Goal: Task Accomplishment & Management: Complete application form

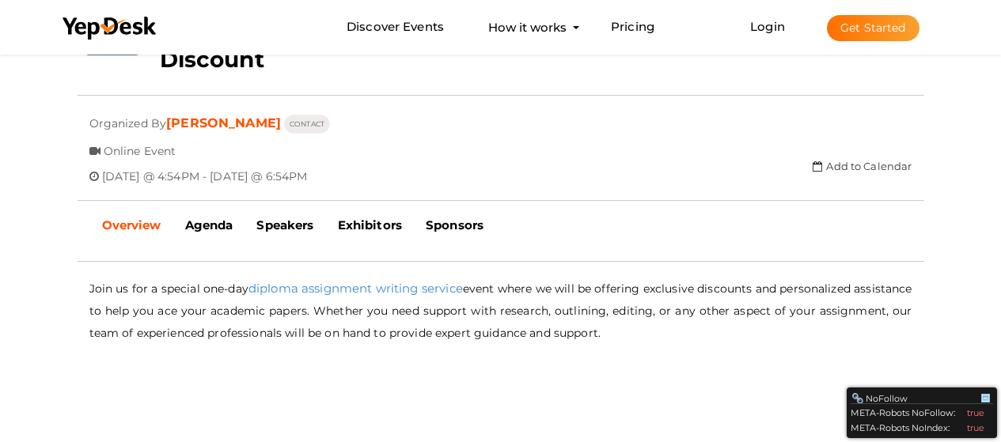
scroll to position [209, 0]
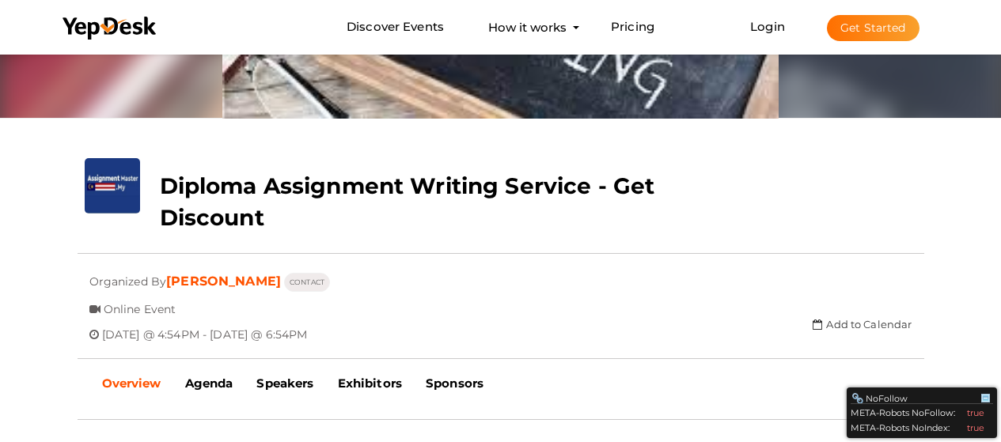
click at [978, 94] on img at bounding box center [500, 91] width 1001 height 498
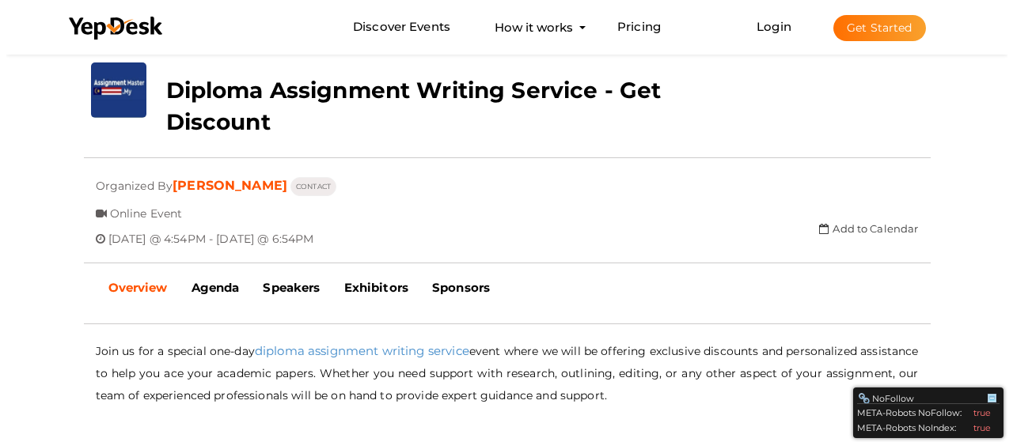
scroll to position [367, 0]
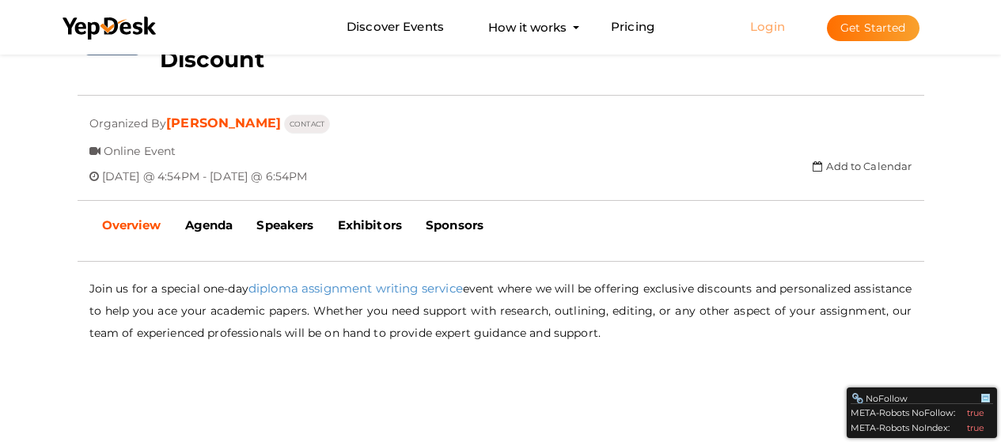
click at [767, 30] on link "Login" at bounding box center [767, 26] width 35 height 15
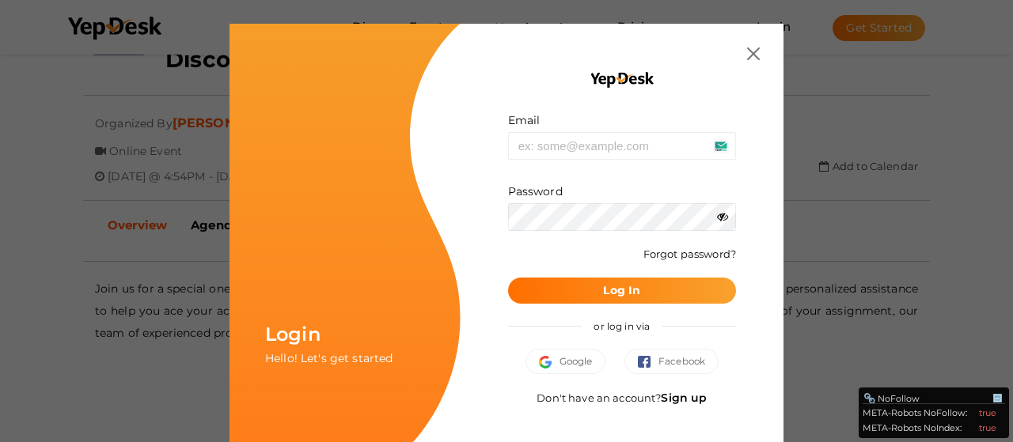
click at [680, 398] on link "Sign up" at bounding box center [684, 398] width 46 height 14
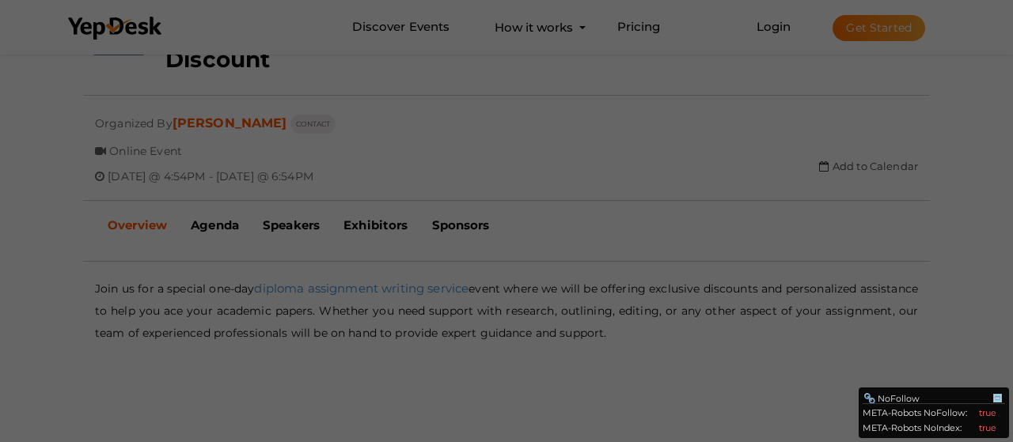
scroll to position [0, 0]
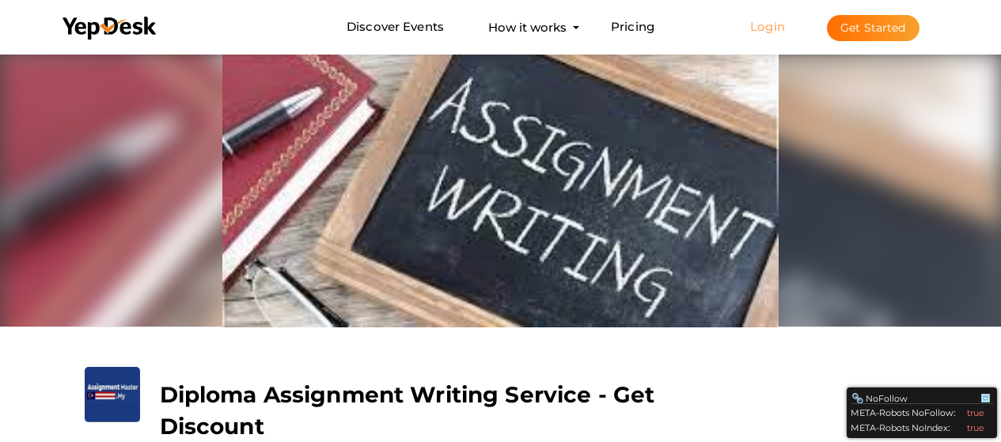
click at [769, 26] on link "Login" at bounding box center [767, 26] width 35 height 15
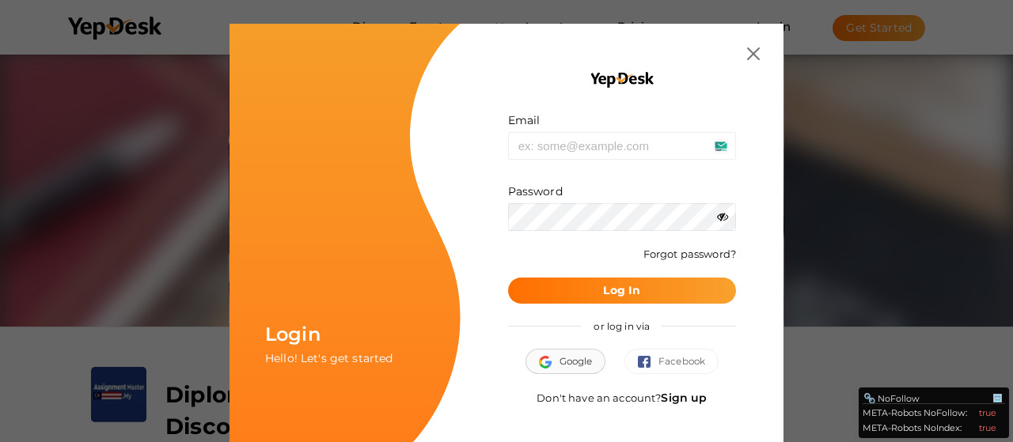
click at [559, 369] on button "Google" at bounding box center [565, 361] width 81 height 25
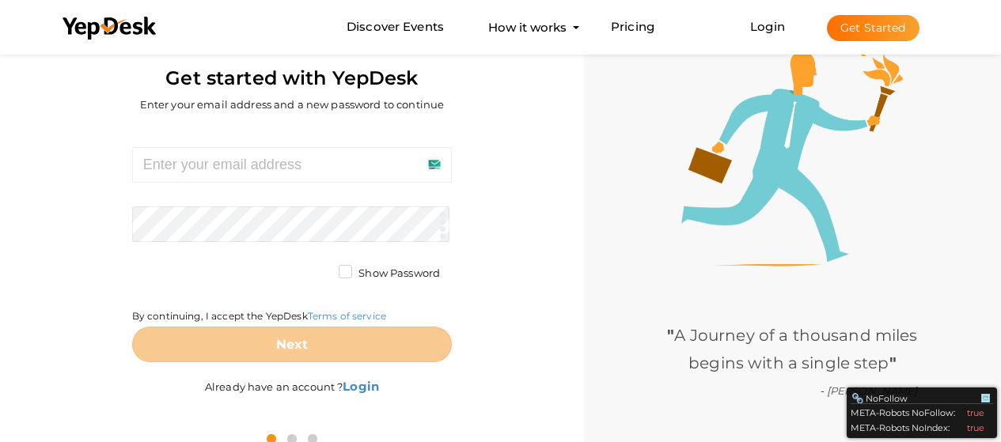
scroll to position [60, 0]
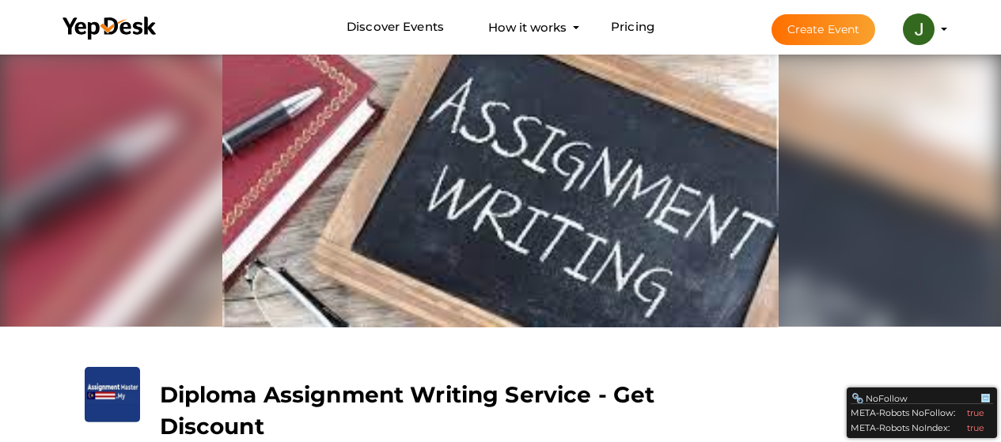
click at [827, 32] on button "Create Event" at bounding box center [823, 29] width 104 height 31
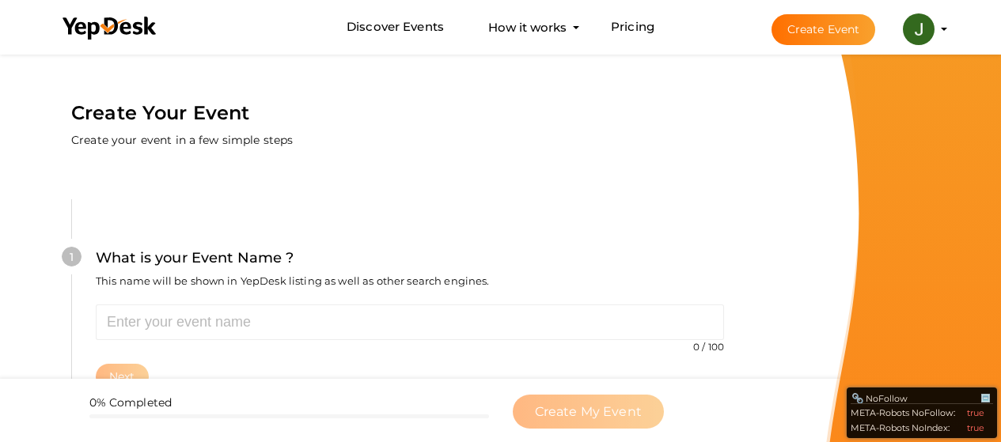
click at [947, 31] on li "Create Event [PERSON_NAME] [EMAIL_ADDRESS][DOMAIN_NAME] Personal Profile My Eve…" at bounding box center [845, 29] width 211 height 57
click at [934, 28] on profile-pic at bounding box center [919, 28] width 32 height 12
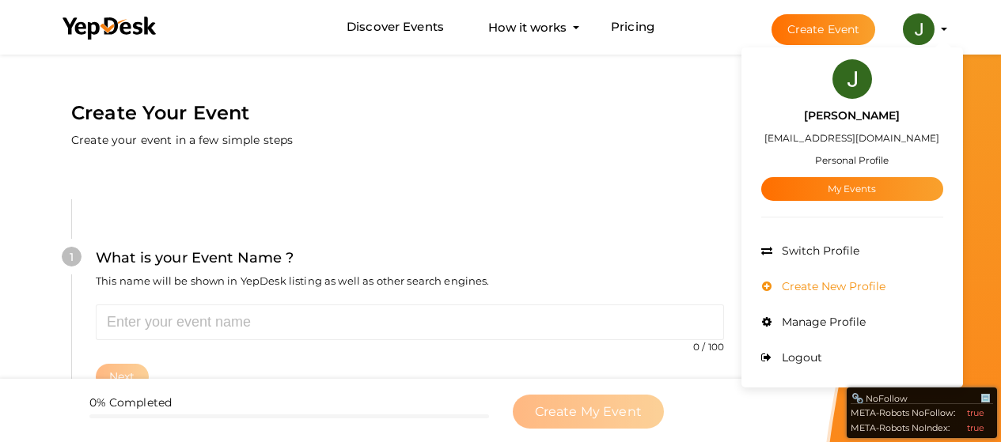
click at [837, 286] on span "Create New Profile" at bounding box center [832, 286] width 108 height 14
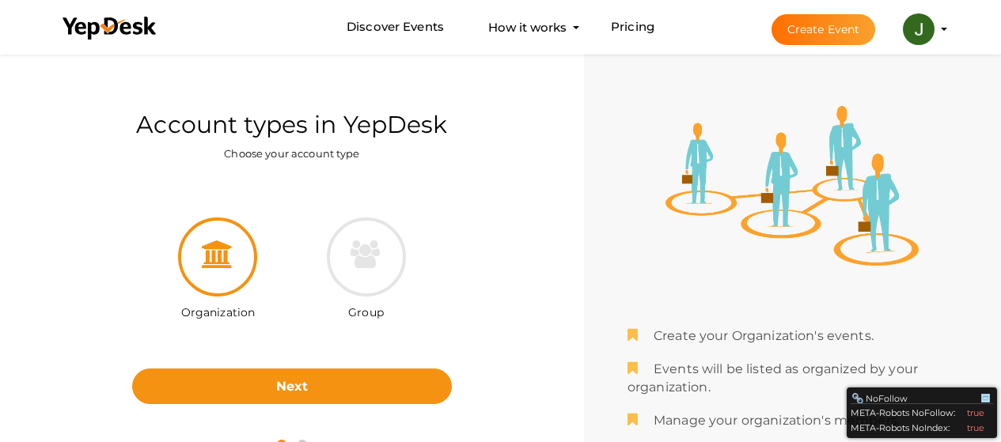
click at [226, 264] on icon at bounding box center [218, 255] width 32 height 28
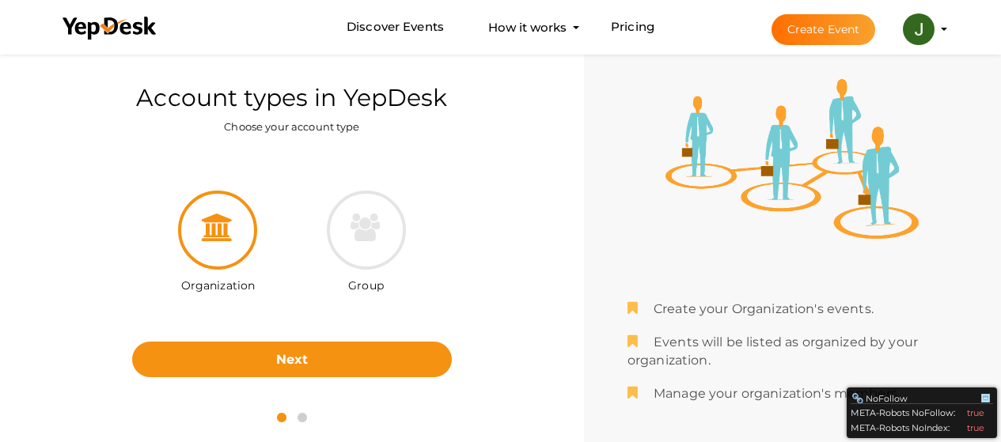
scroll to position [51, 0]
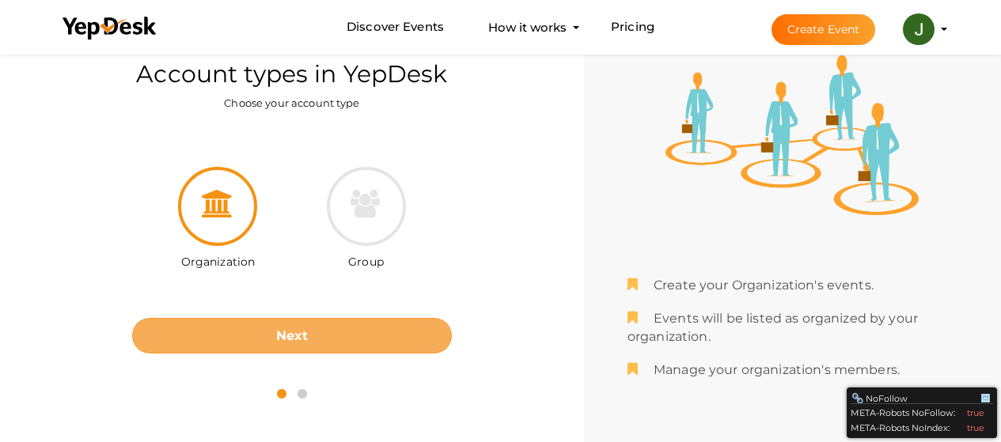
click at [308, 333] on button "Next" at bounding box center [292, 336] width 320 height 36
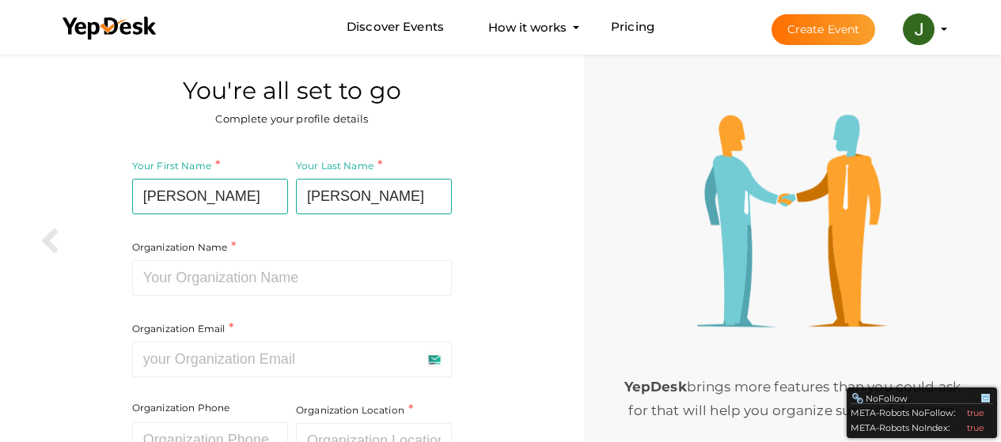
scroll to position [0, 0]
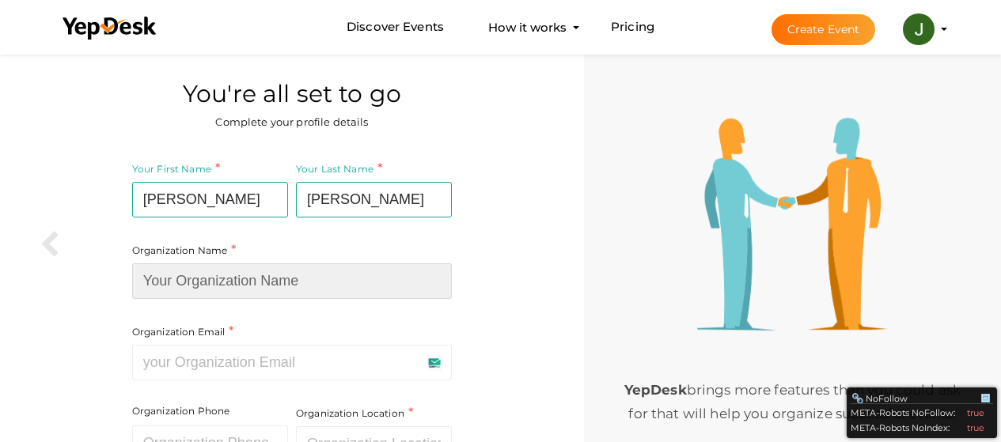
click at [233, 288] on input at bounding box center [292, 281] width 320 height 36
type input "Audio Book Production UK"
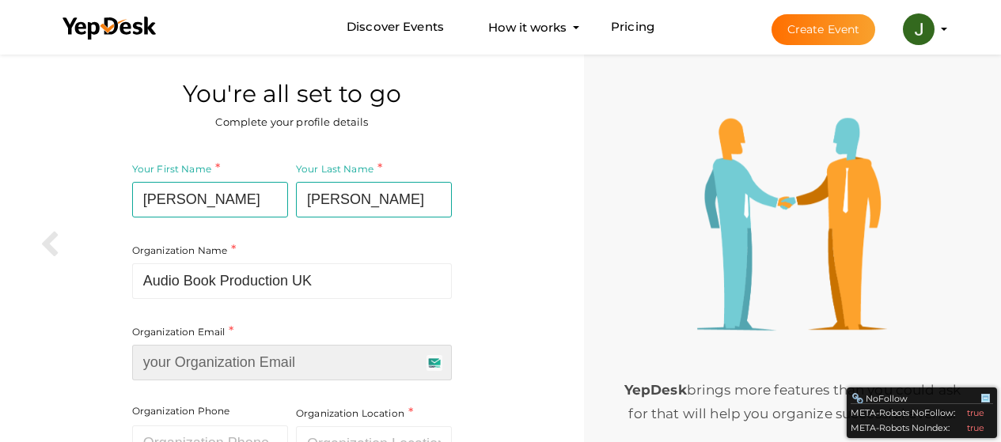
type input "[EMAIL_ADDRESS][DOMAIN_NAME]"
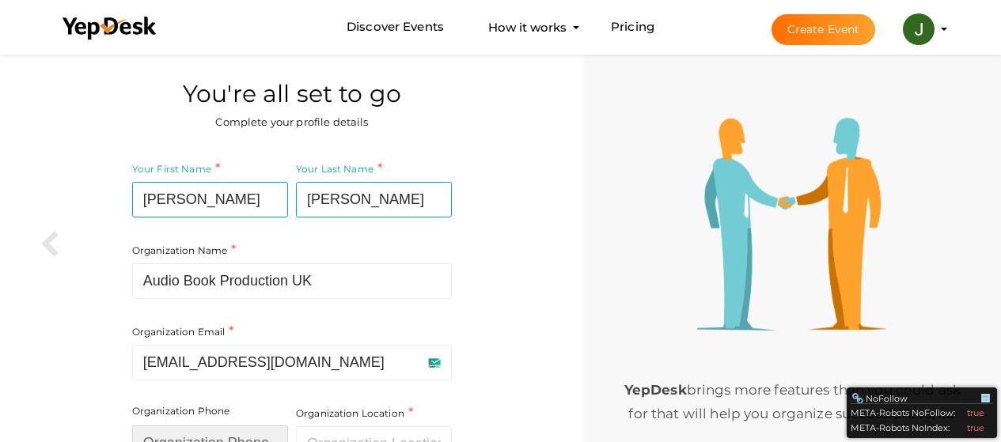
type input "203930131"
type input "United Kingdom"
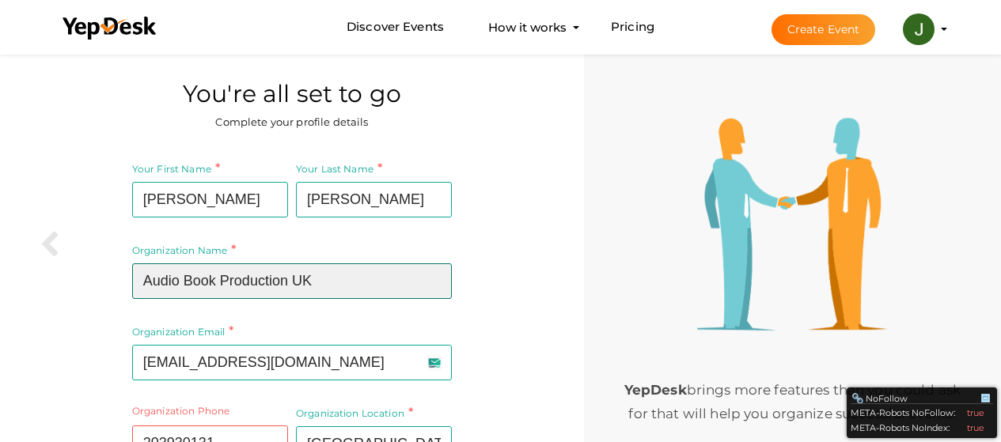
scroll to position [158, 0]
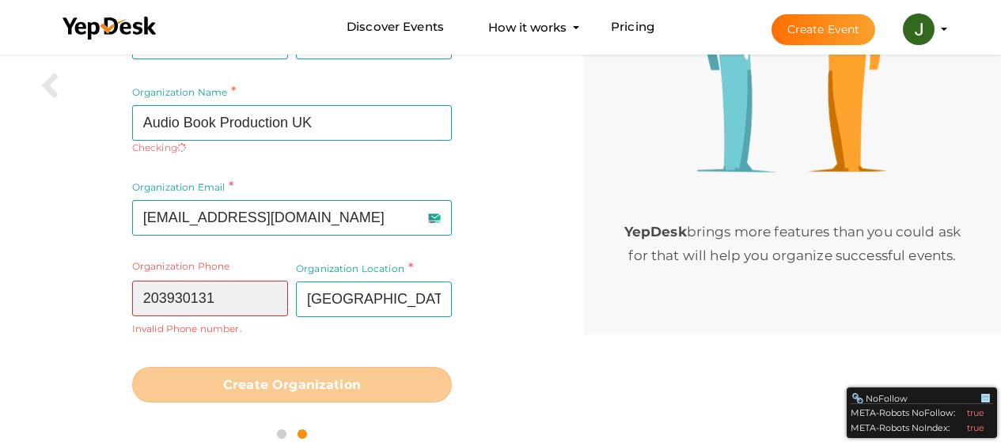
click at [137, 286] on input "203930131" at bounding box center [210, 299] width 156 height 36
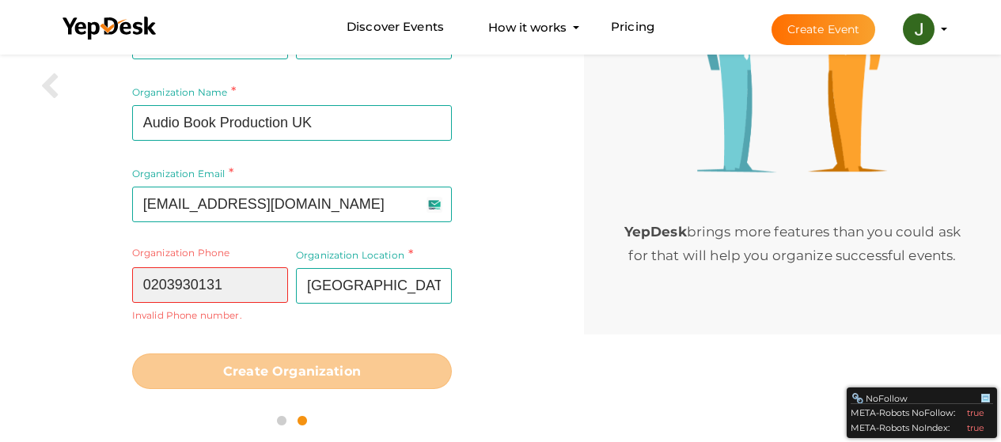
scroll to position [141, 0]
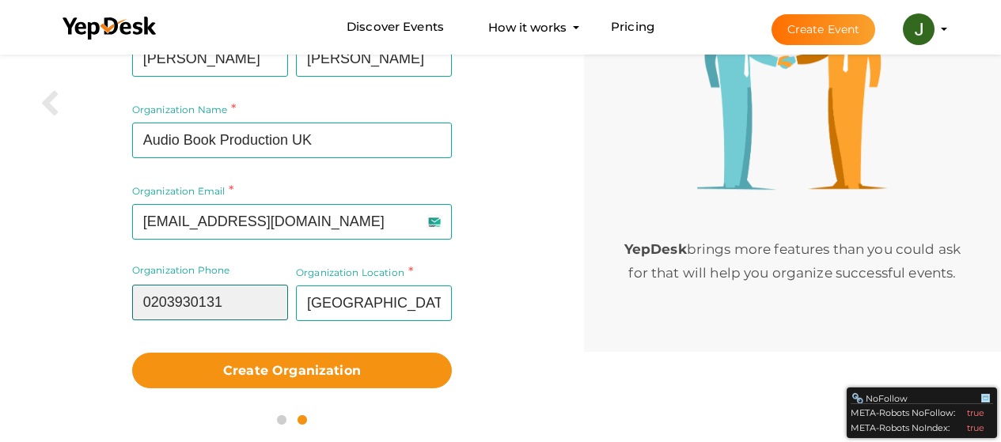
type input "0203930131"
click at [70, 347] on div "Your First Name James Required. Must contain letters only. Must be between 2 an…" at bounding box center [292, 203] width 560 height 387
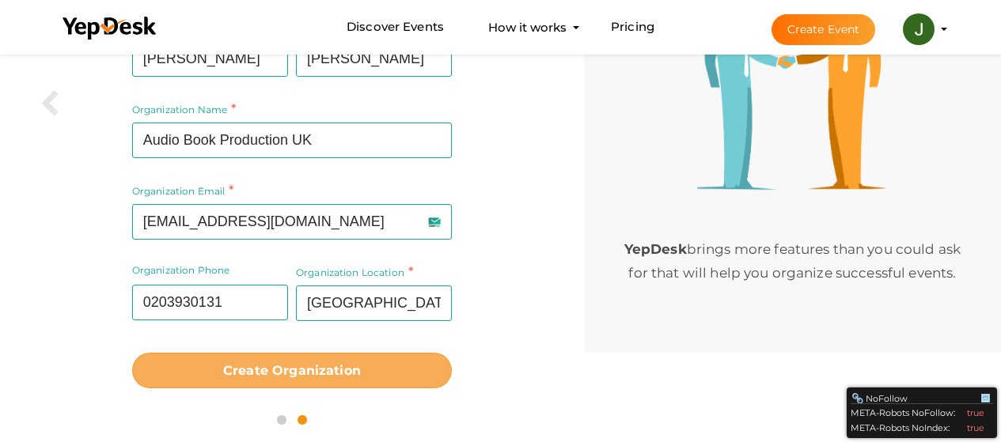
click at [302, 372] on b "Create Organization" at bounding box center [292, 370] width 138 height 15
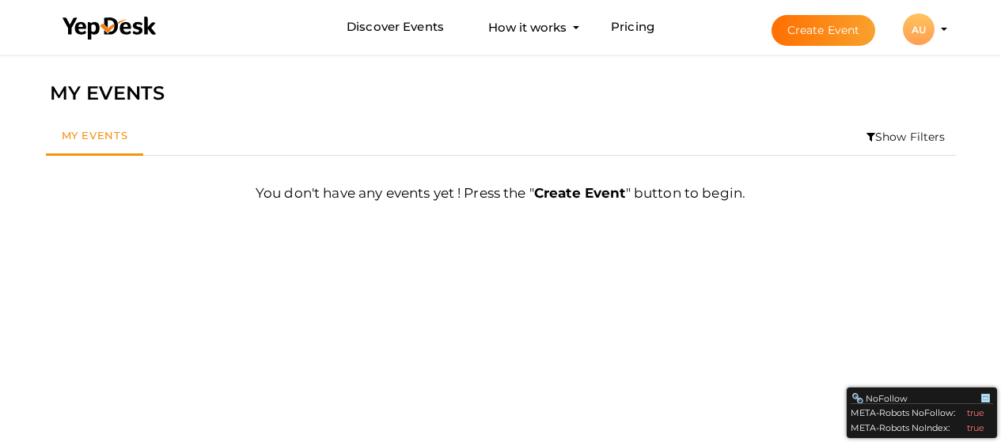
click at [939, 30] on li "Create Event AU AU Audio Book Production UK henryjames56112@gmail.com Organizat…" at bounding box center [845, 29] width 211 height 57
click at [941, 25] on li "Create Event AU AU Audio Book Production UK henryjames56112@gmail.com Organizat…" at bounding box center [845, 29] width 211 height 57
click at [944, 33] on li "Create Event AU AU Audio Book Production UK henryjames56112@gmail.com Organizat…" at bounding box center [845, 29] width 211 height 57
click at [942, 25] on li "Create Event AU AU Audio Book Production UK henryjames56112@gmail.com Organizat…" at bounding box center [845, 29] width 211 height 57
click at [934, 28] on profile-pic "AU" at bounding box center [919, 30] width 32 height 12
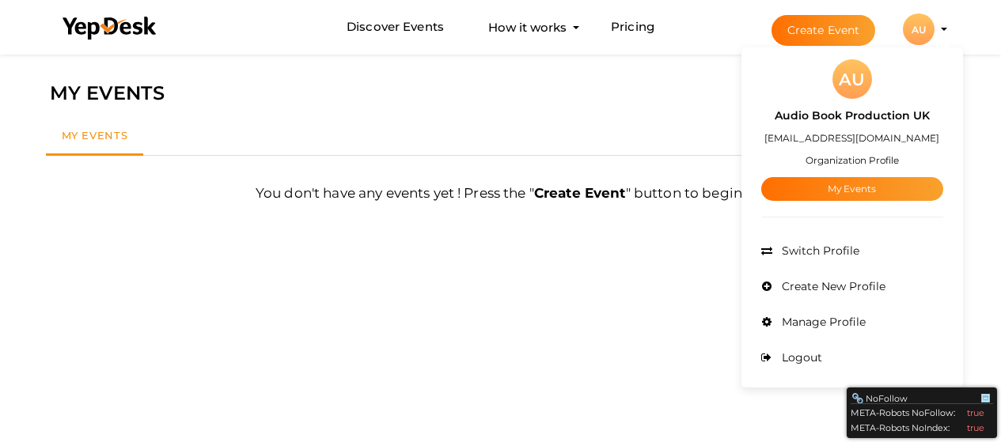
click at [854, 81] on div "AU" at bounding box center [852, 79] width 40 height 40
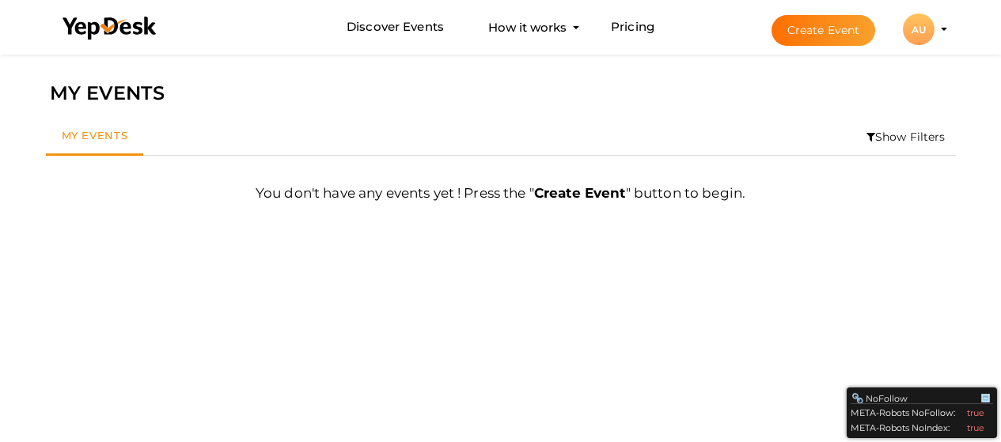
click at [934, 28] on profile-pic "AU" at bounding box center [919, 30] width 32 height 12
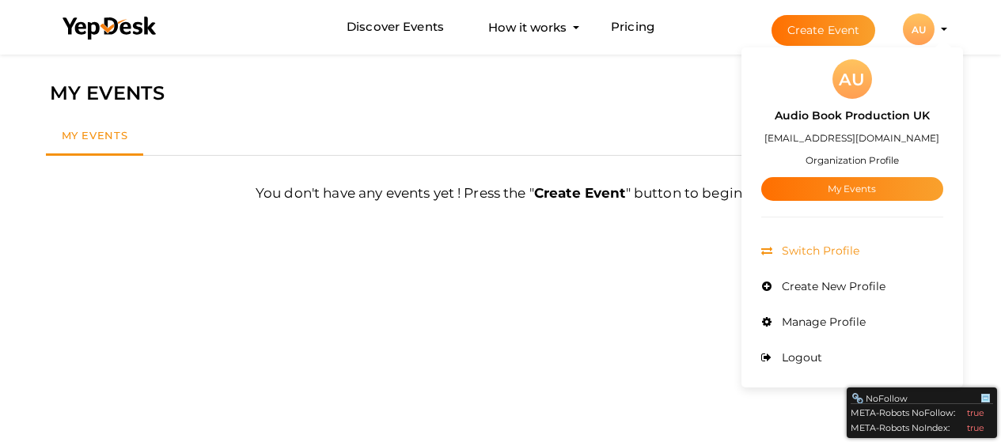
click at [824, 256] on span "Switch Profile" at bounding box center [818, 251] width 81 height 14
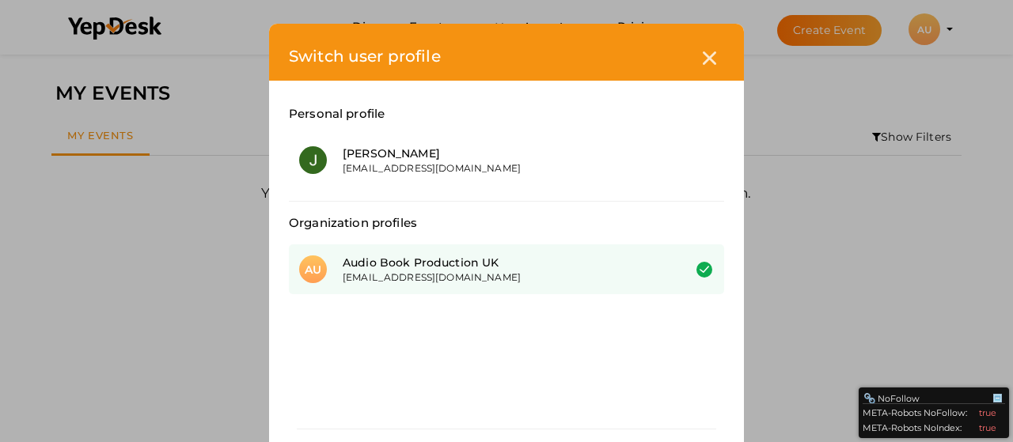
click at [435, 261] on div "Audio Book Production UK" at bounding box center [501, 263] width 316 height 16
click at [933, 28] on div "Switch user profile Personal profile James Henry henryjames56112@gmail.com Orga…" at bounding box center [506, 221] width 1013 height 442
click at [695, 54] on div at bounding box center [709, 58] width 29 height 29
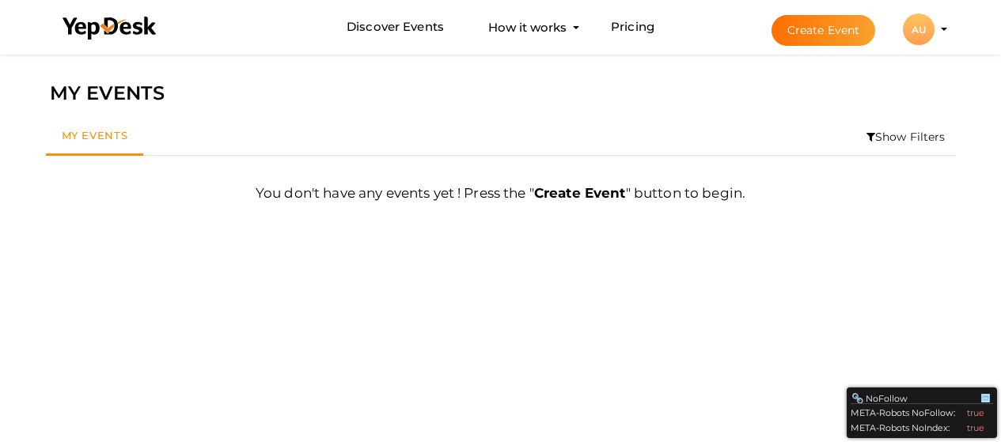
click at [829, 23] on button "Create Event" at bounding box center [823, 30] width 104 height 31
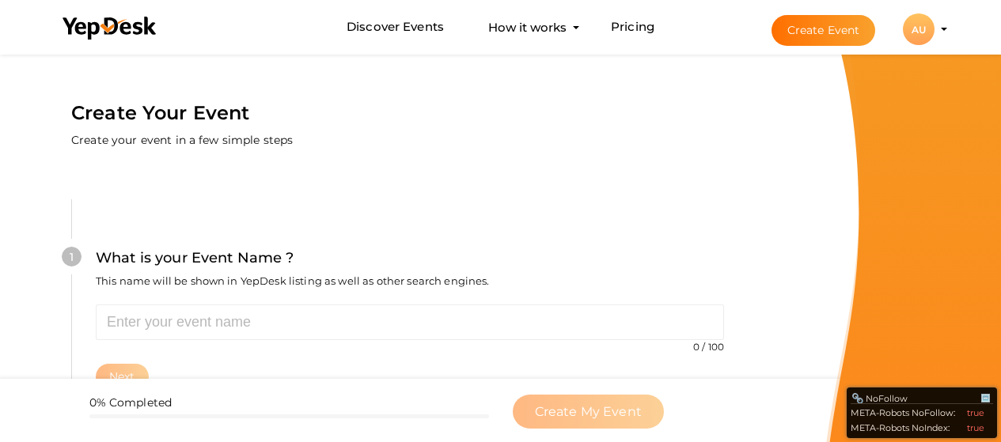
scroll to position [158, 0]
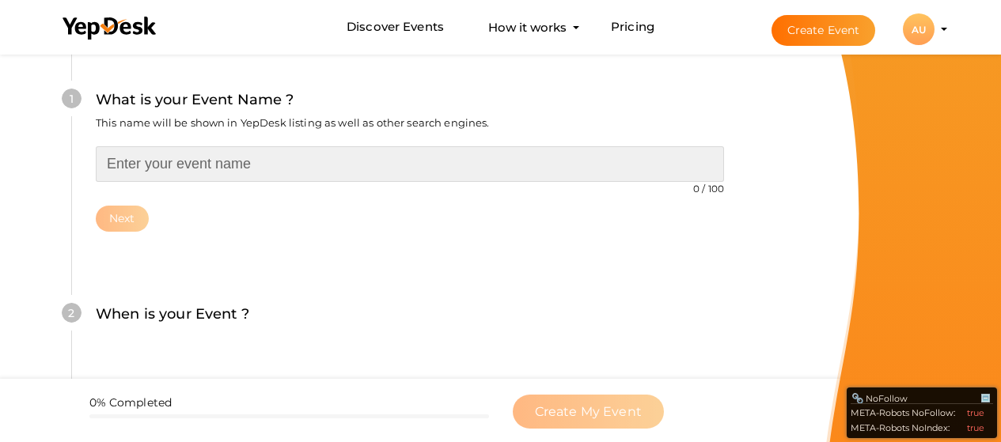
click at [179, 157] on input "text" at bounding box center [410, 164] width 628 height 36
click at [273, 168] on input "text" at bounding box center [410, 164] width 628 height 36
paste input "Audio Book Production UK"
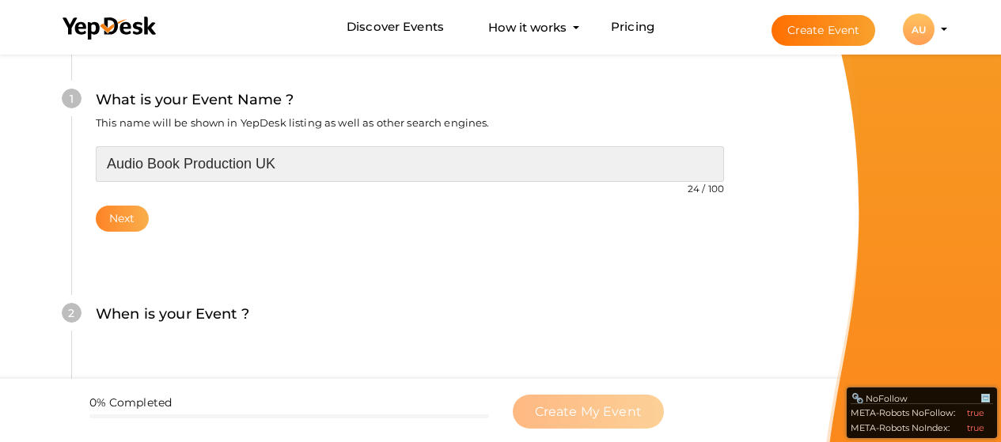
type input "Audio Book Production UK"
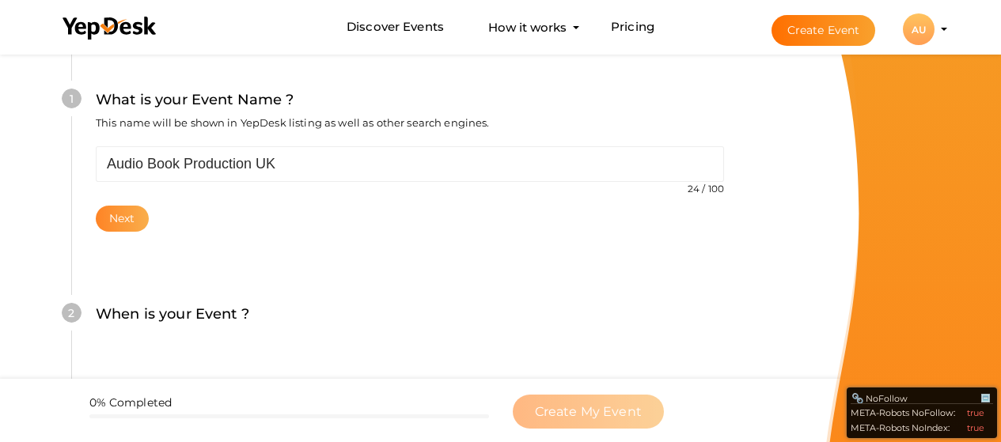
click at [123, 219] on button "Next" at bounding box center [122, 219] width 53 height 26
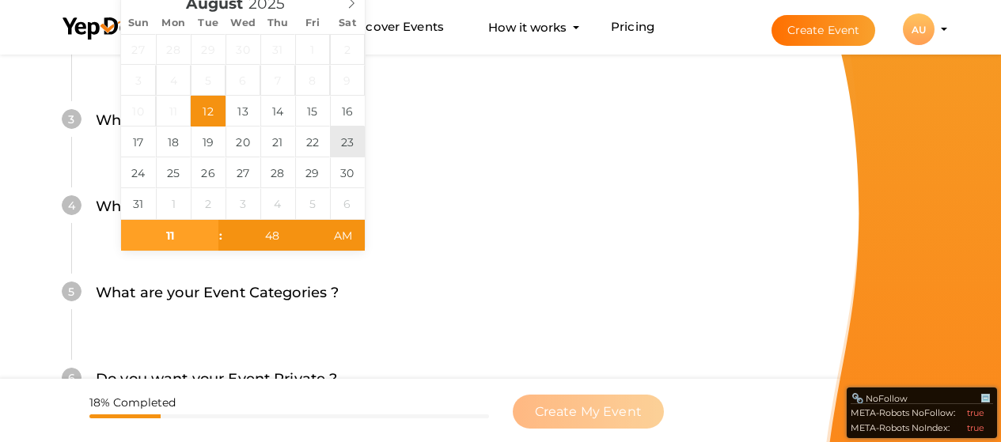
scroll to position [699, 0]
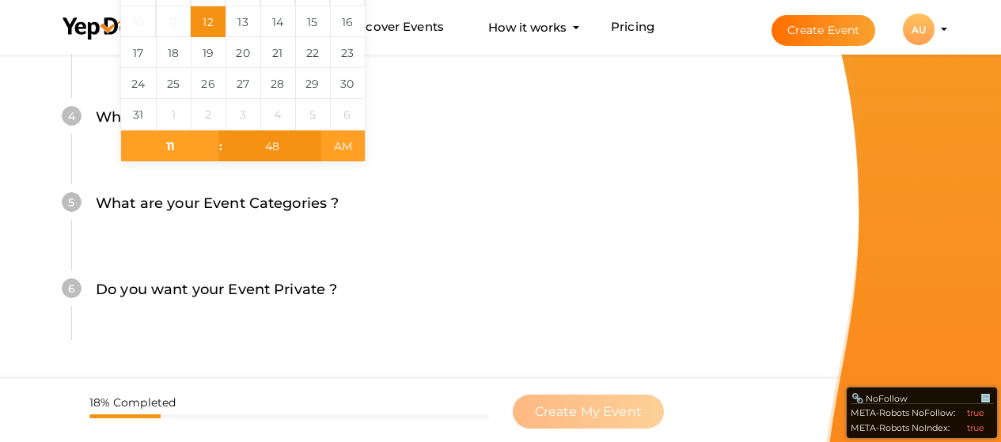
click at [346, 144] on span "AM" at bounding box center [343, 147] width 44 height 32
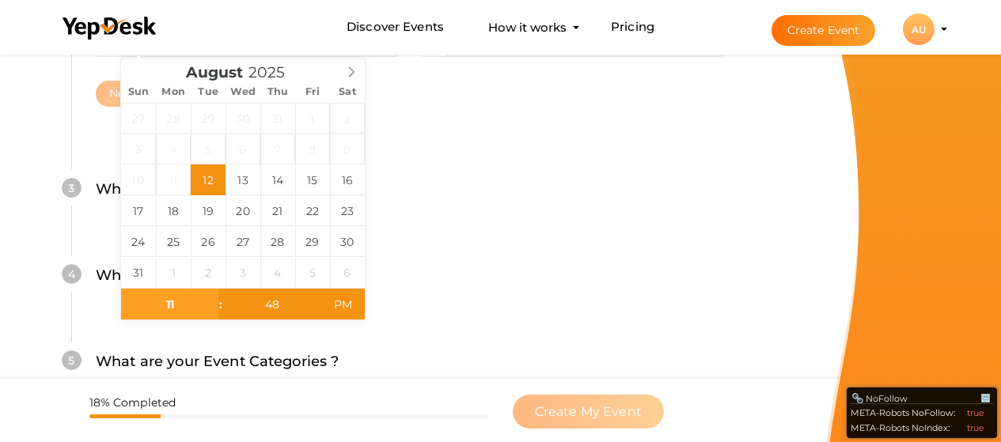
scroll to position [382, 0]
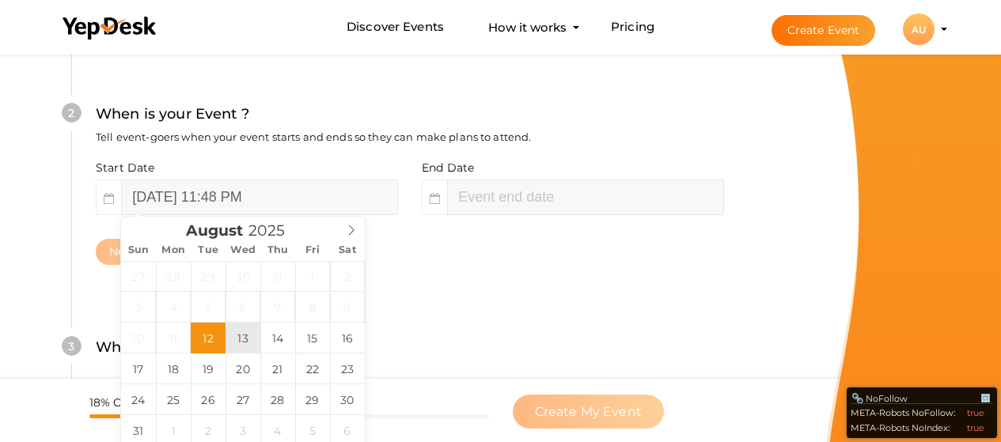
drag, startPoint x: 477, startPoint y: 149, endPoint x: 244, endPoint y: 331, distance: 296.0
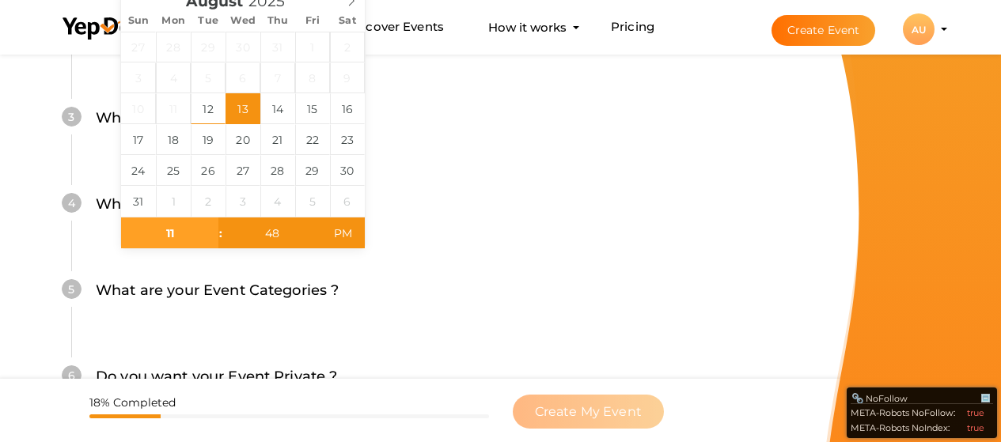
scroll to position [699, 0]
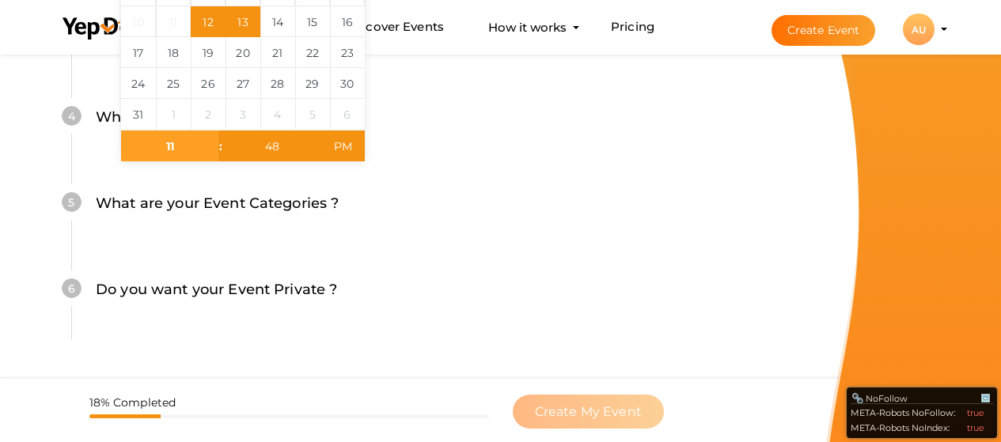
type input "August 12, 2025 11:48 PM"
type input "01"
type input "48"
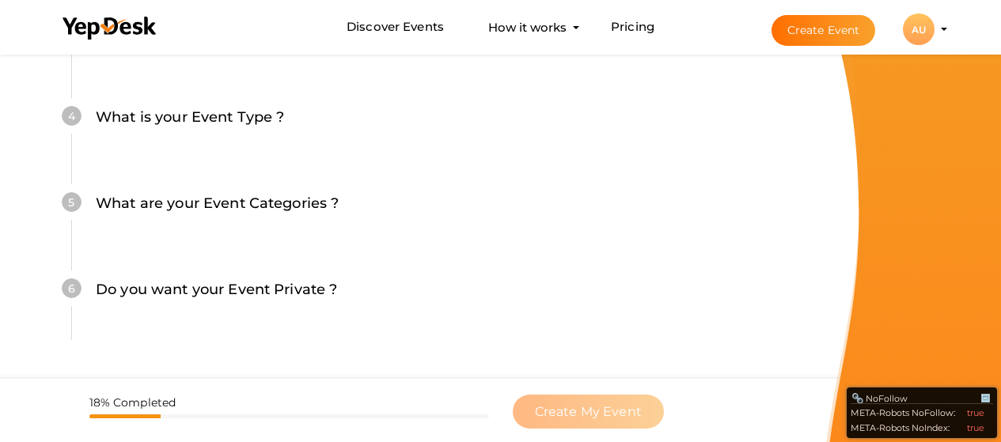
click at [479, 150] on div "4 What is your Event Type ? Choose the right event type. Registration Ticketing…" at bounding box center [409, 125] width 676 height 86
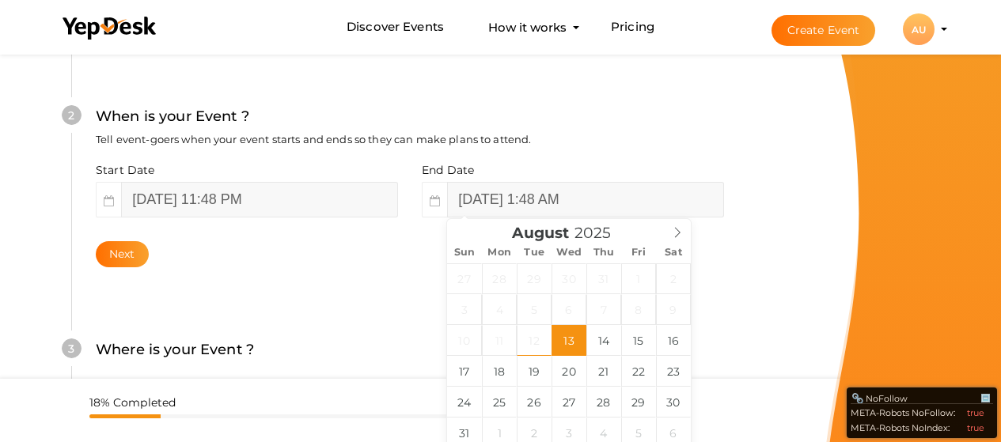
scroll to position [382, 0]
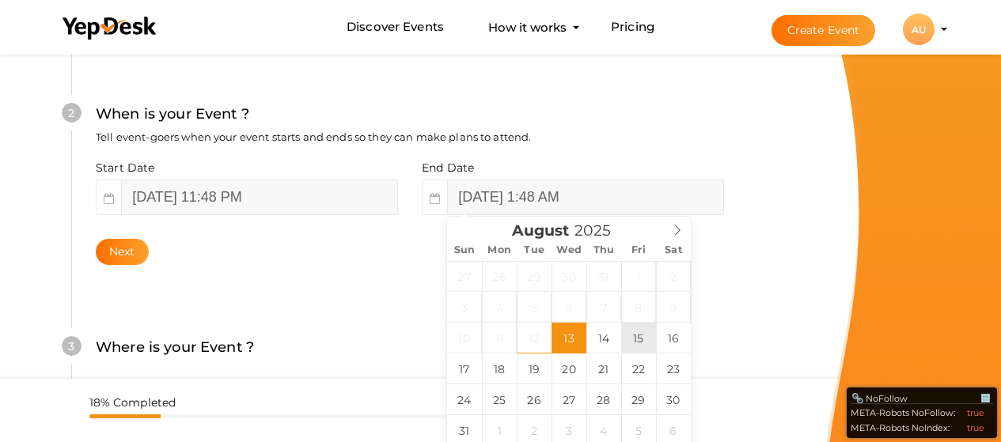
type input "August 15, 2025 1:48 AM"
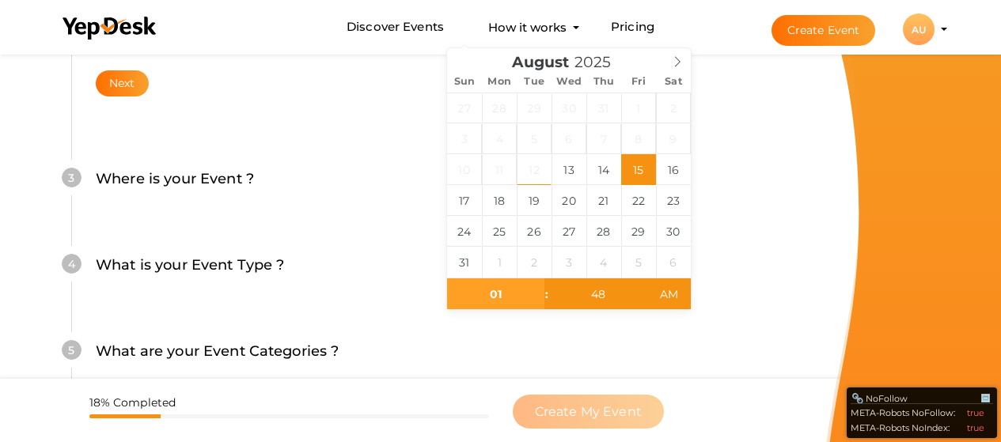
scroll to position [699, 0]
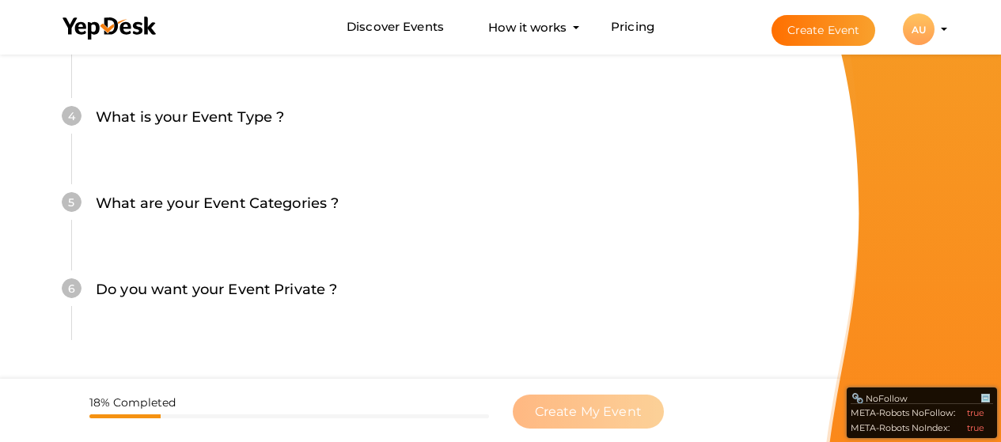
click at [718, 158] on div "4 What is your Event Type ? Choose the right event type. Registration Ticketing…" at bounding box center [409, 125] width 676 height 86
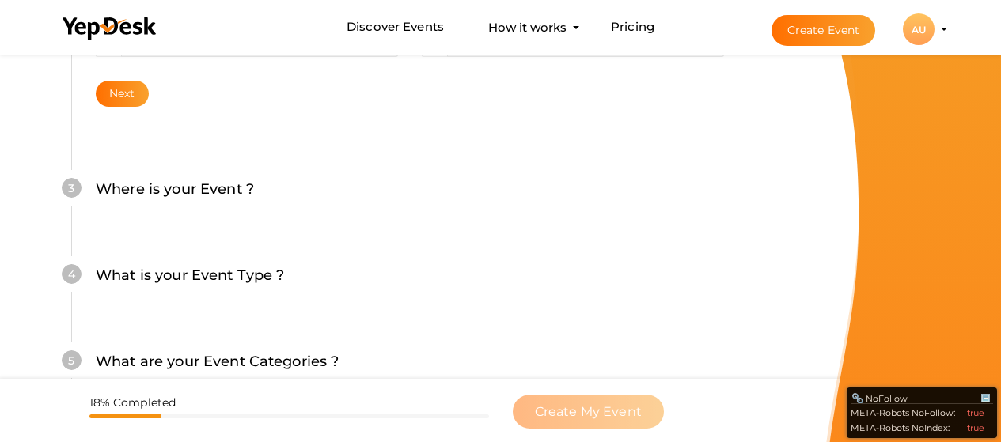
scroll to position [540, 0]
click at [131, 100] on button "Next" at bounding box center [122, 94] width 53 height 26
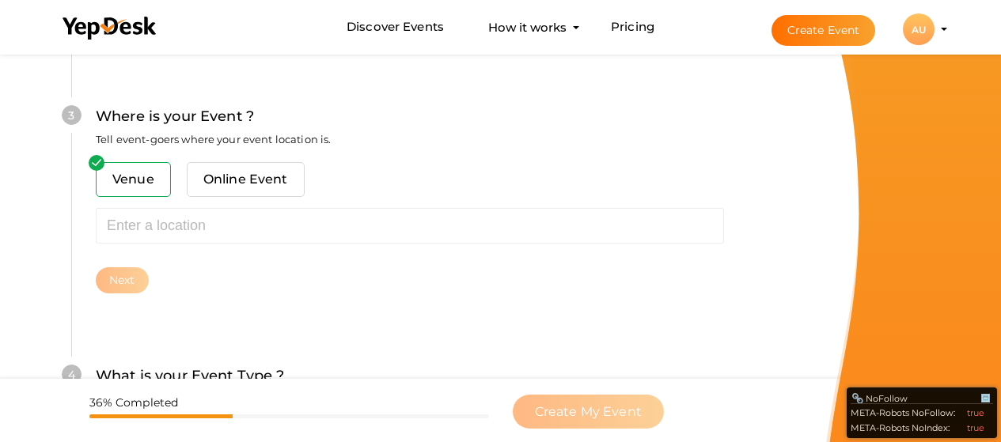
scroll to position [639, 0]
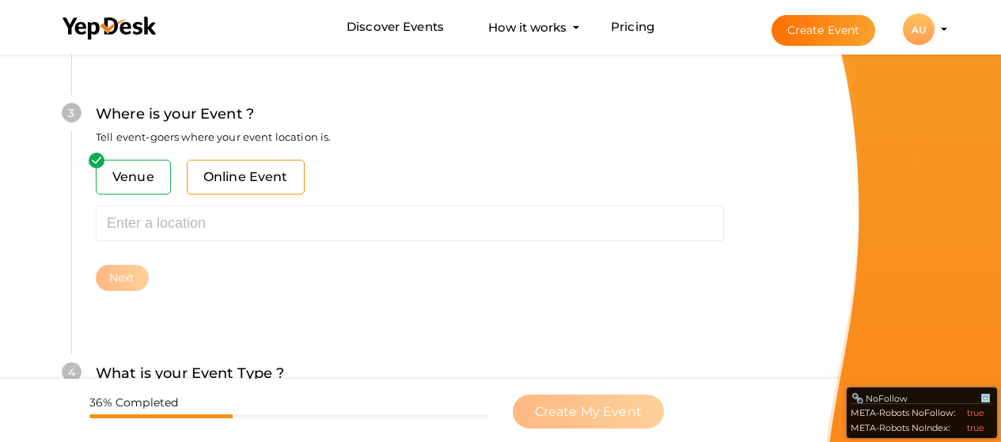
click at [251, 173] on span "Online Event" at bounding box center [246, 177] width 118 height 35
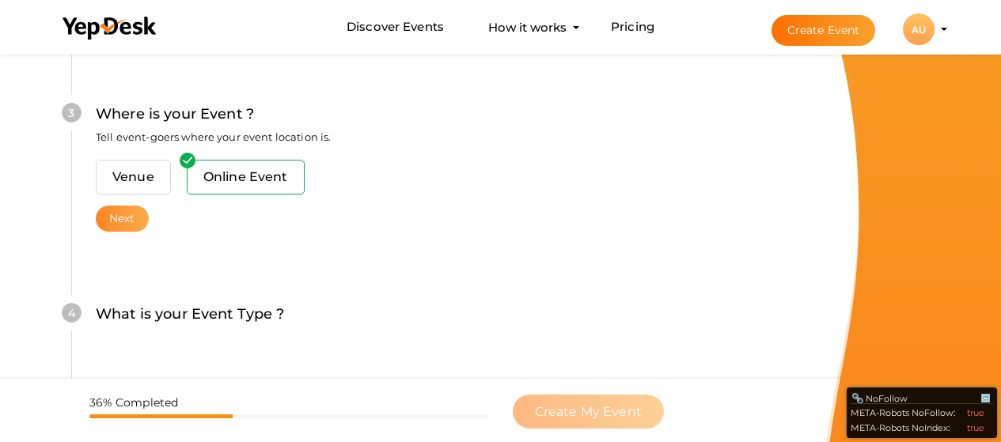
click at [123, 224] on button "Next" at bounding box center [122, 219] width 53 height 26
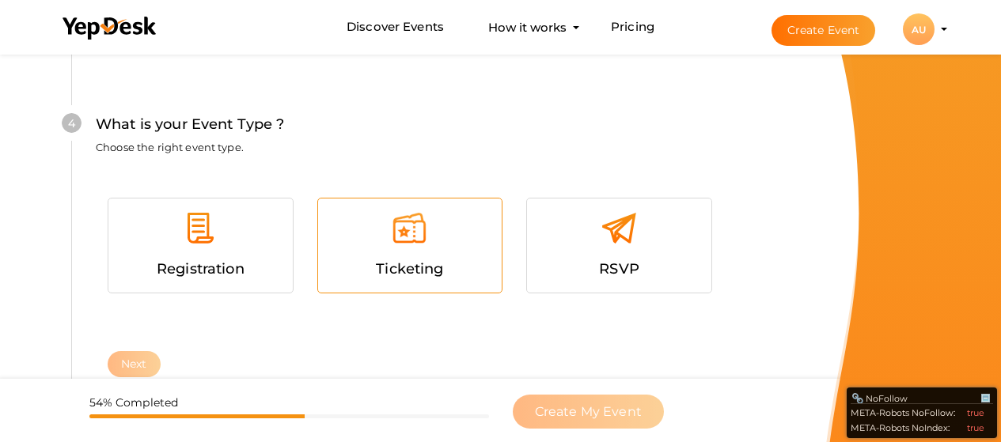
scroll to position [863, 0]
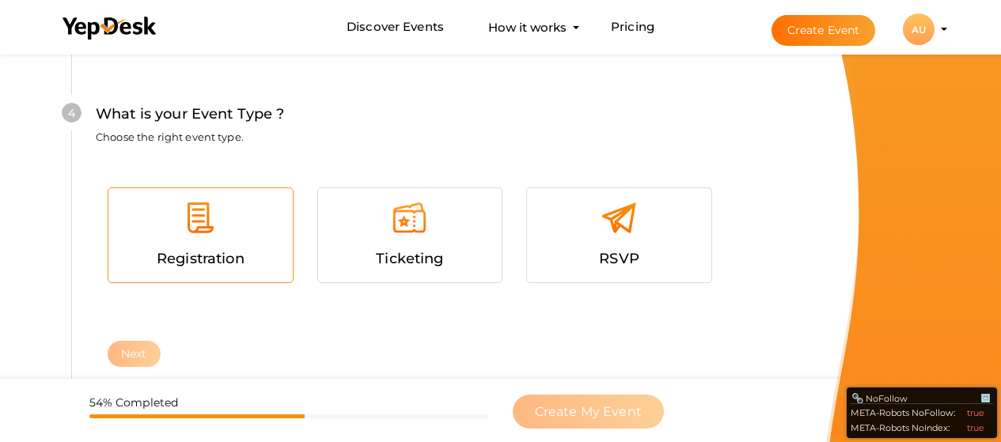
click at [225, 266] on span "Registration" at bounding box center [201, 258] width 88 height 17
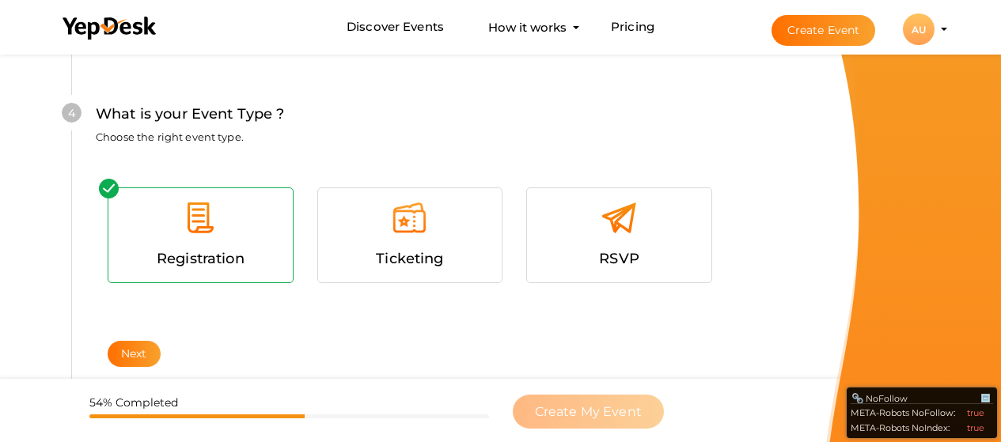
scroll to position [1021, 0]
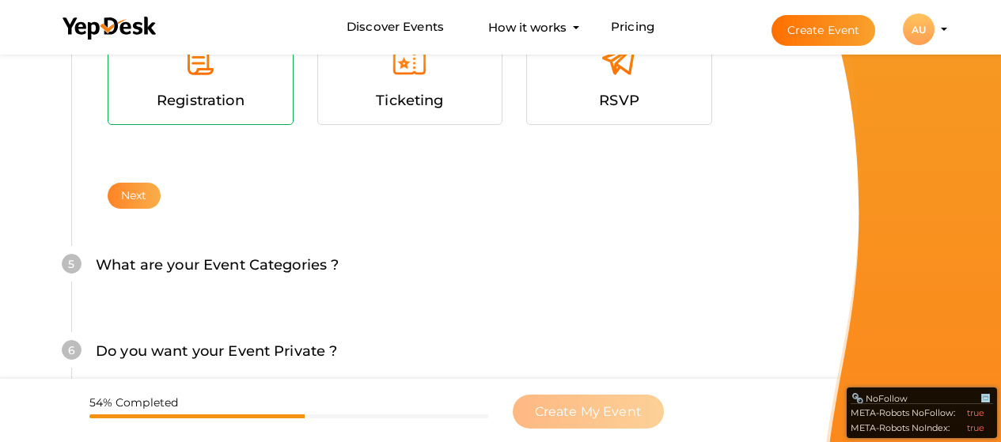
click at [143, 195] on button "Next" at bounding box center [134, 196] width 53 height 26
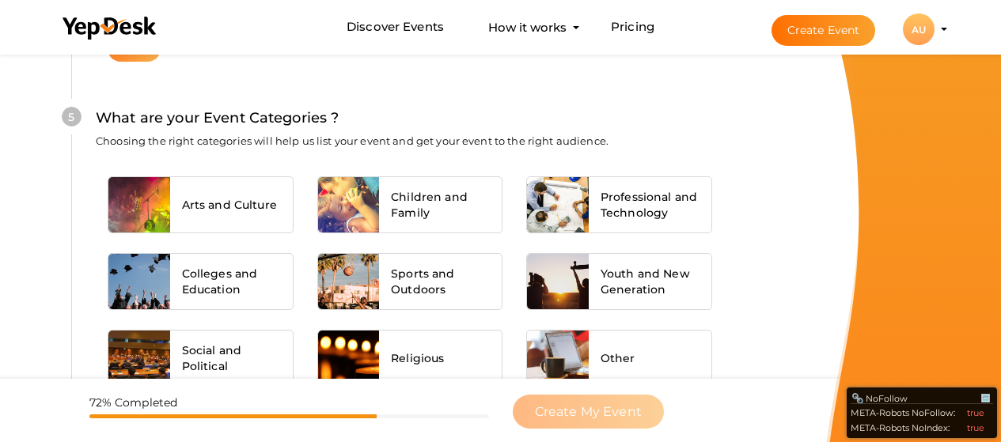
scroll to position [1195, 0]
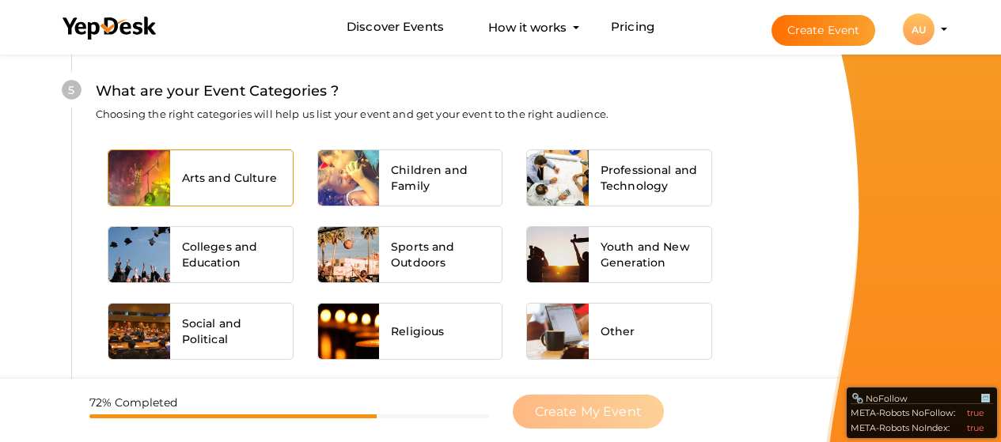
click at [226, 181] on span "Arts and Culture" at bounding box center [229, 178] width 95 height 16
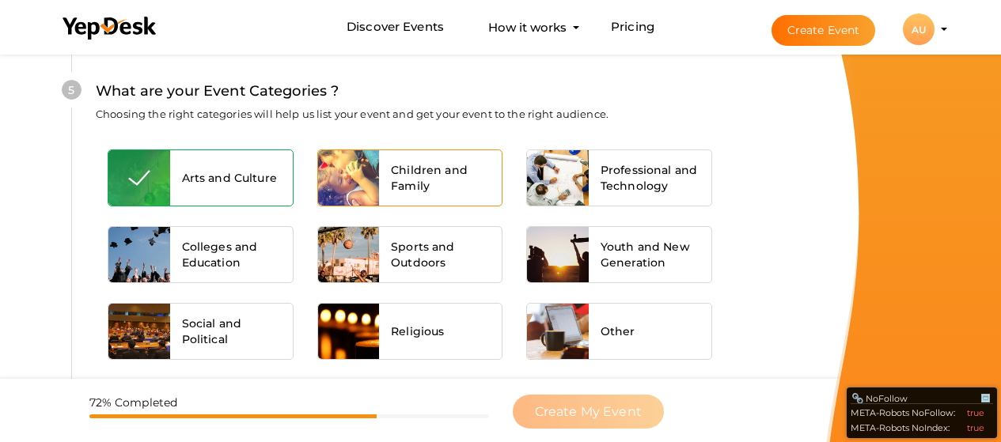
click at [406, 184] on span "Children and Family" at bounding box center [440, 178] width 99 height 32
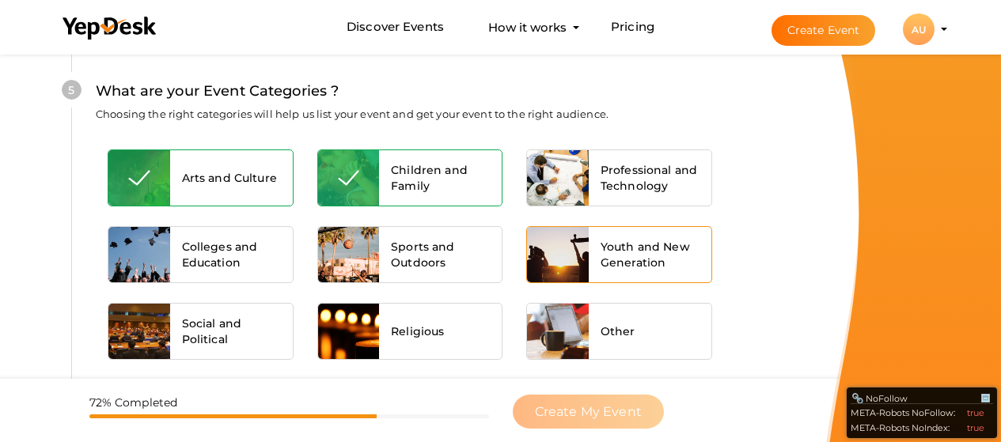
click at [682, 261] on span "Youth and New Generation" at bounding box center [649, 255] width 99 height 32
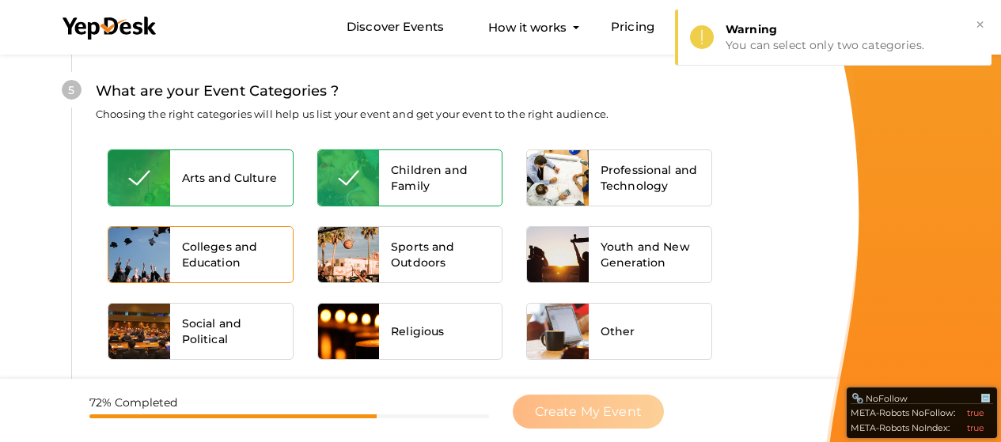
click at [252, 256] on span "Colleges and Education" at bounding box center [231, 255] width 99 height 32
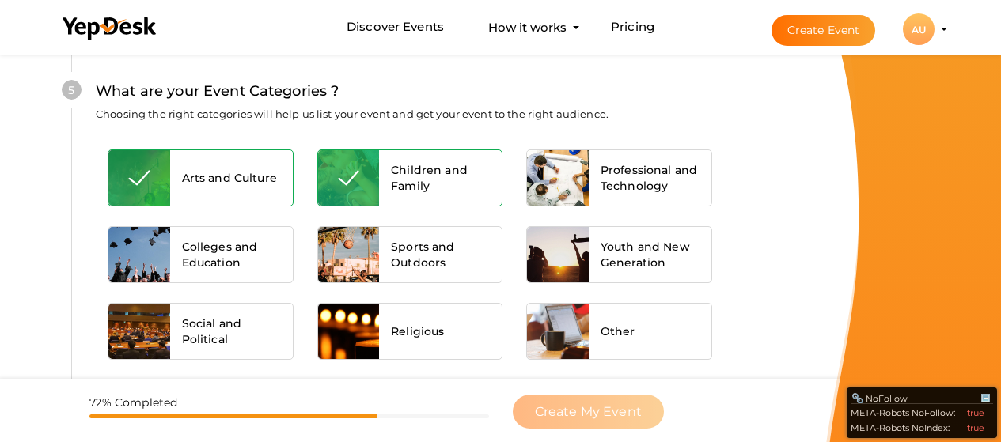
click at [452, 178] on span "Children and Family" at bounding box center [440, 178] width 99 height 32
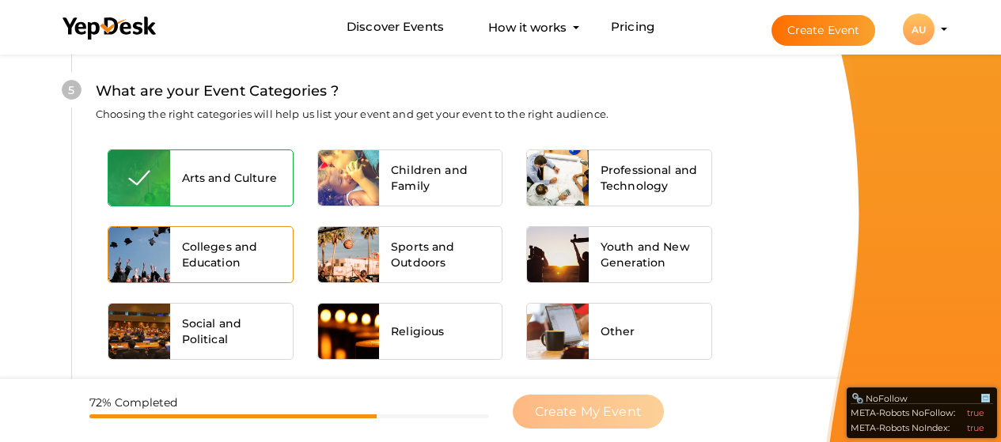
click at [272, 248] on span "Colleges and Education" at bounding box center [231, 255] width 99 height 32
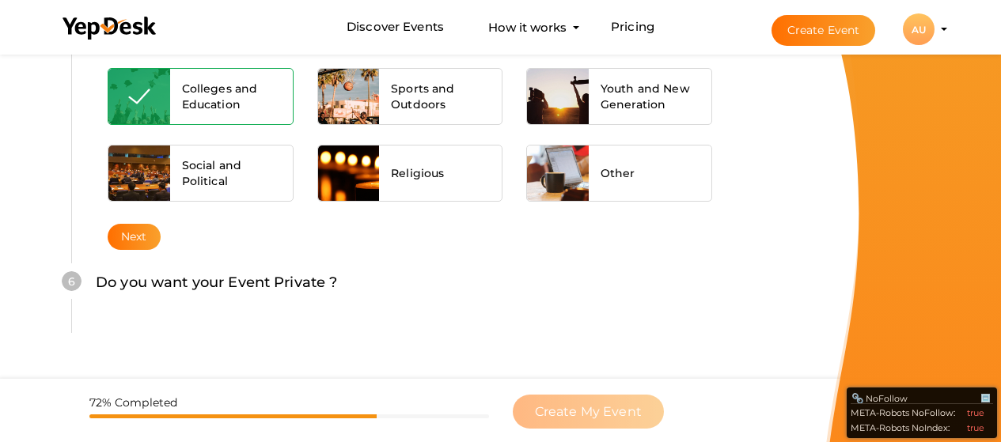
scroll to position [1354, 0]
click at [134, 228] on button "Next" at bounding box center [134, 237] width 53 height 26
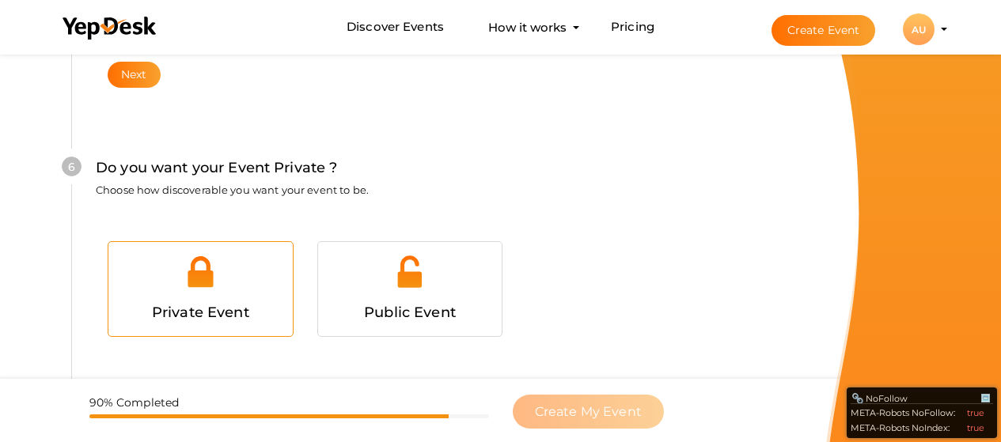
scroll to position [1544, 0]
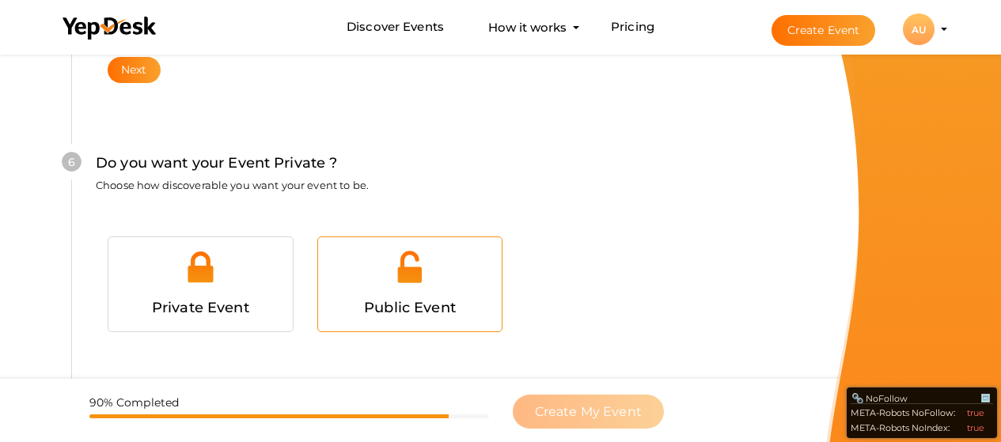
drag, startPoint x: 402, startPoint y: 295, endPoint x: 427, endPoint y: 296, distance: 25.3
click at [403, 297] on div "Public Event" at bounding box center [410, 308] width 161 height 23
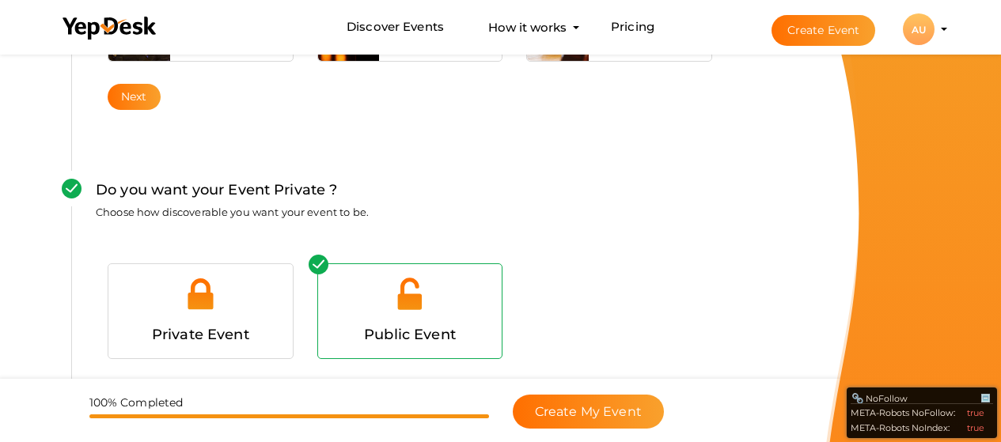
scroll to position [1637, 0]
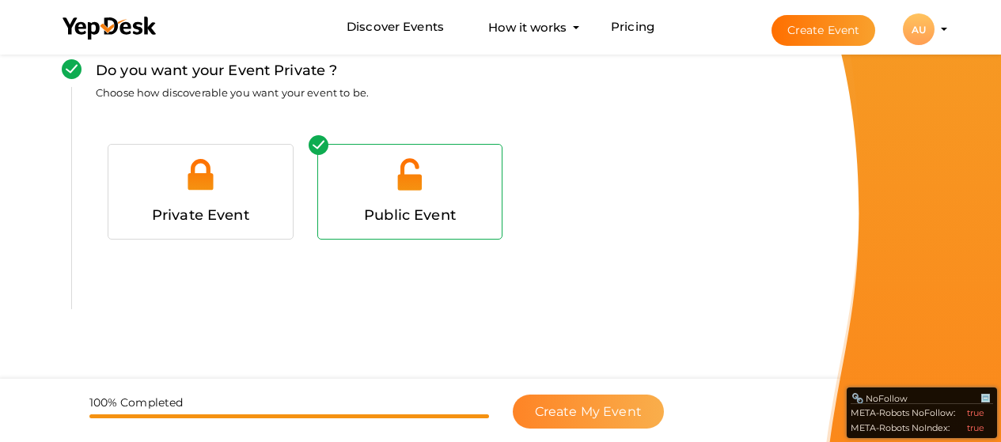
click at [578, 419] on button "Create My Event" at bounding box center [588, 412] width 151 height 34
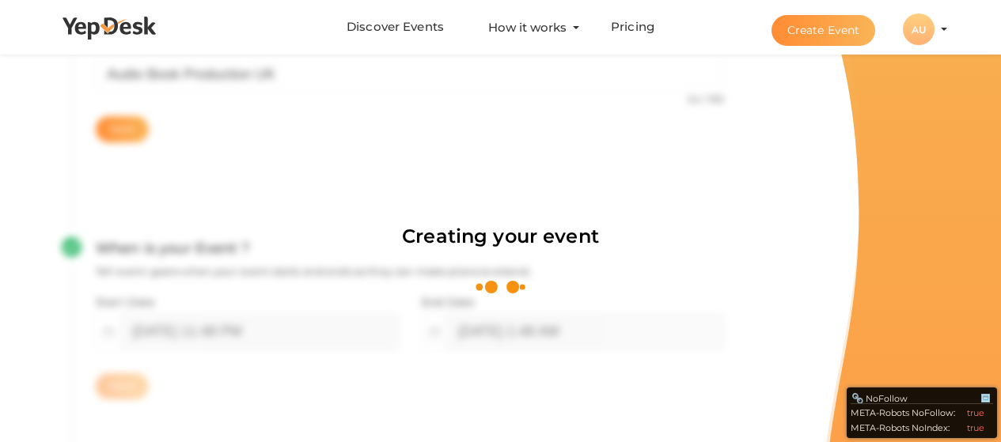
scroll to position [237, 0]
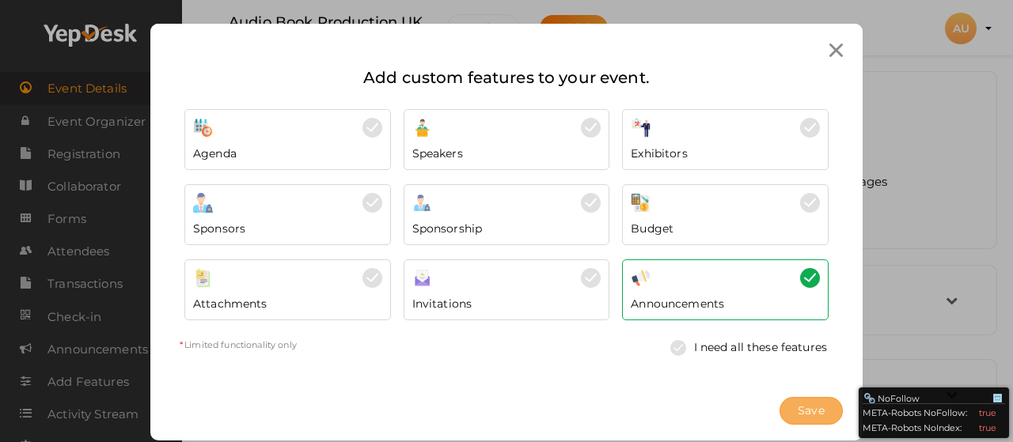
click at [809, 415] on span "Save" at bounding box center [811, 411] width 27 height 17
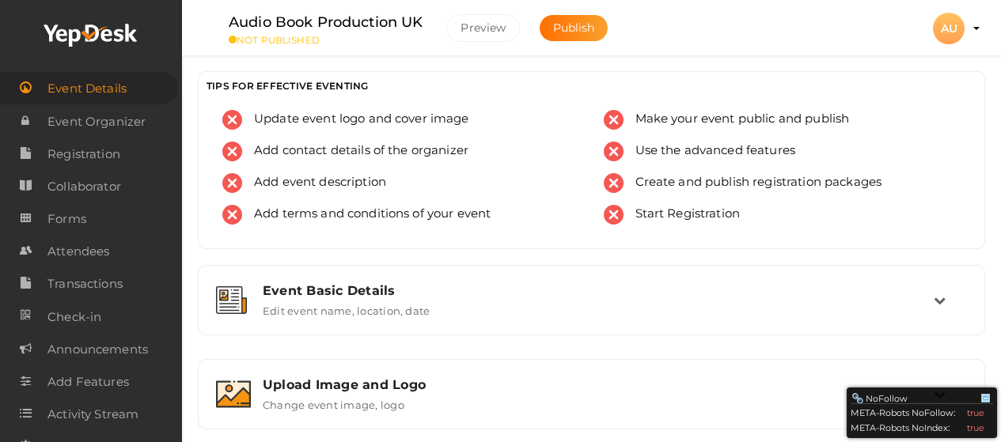
scroll to position [158, 0]
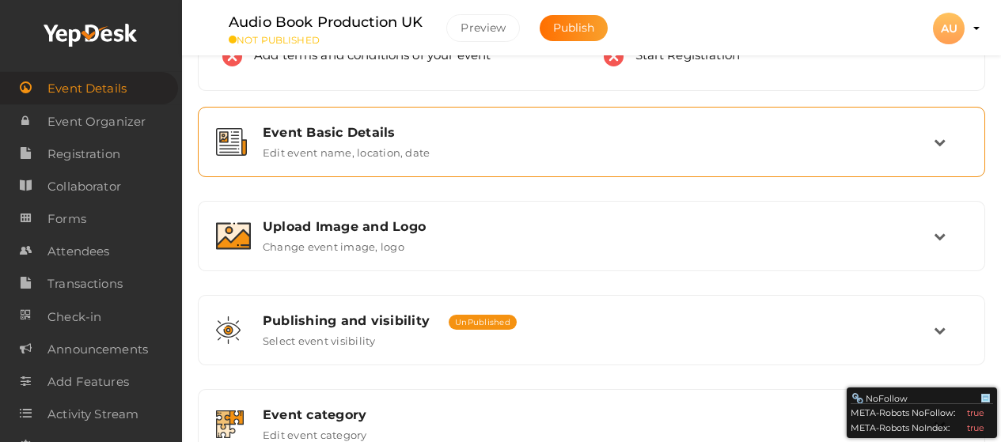
click at [438, 139] on div "Event Basic Details" at bounding box center [598, 132] width 671 height 15
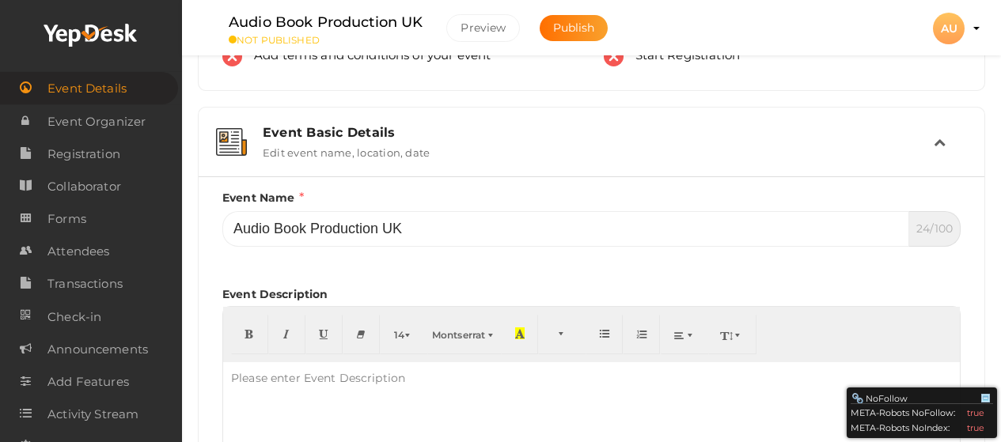
scroll to position [316, 0]
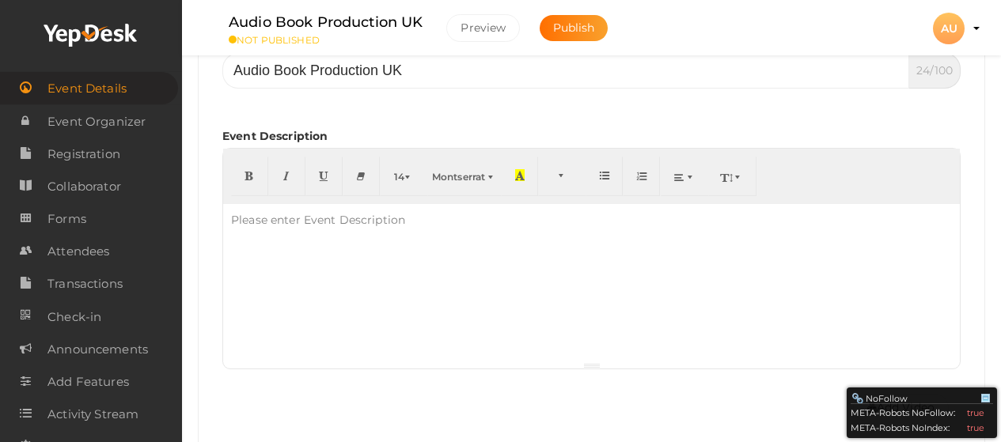
click at [330, 225] on div "Please enter Event Description" at bounding box center [318, 220] width 190 height 32
paste div
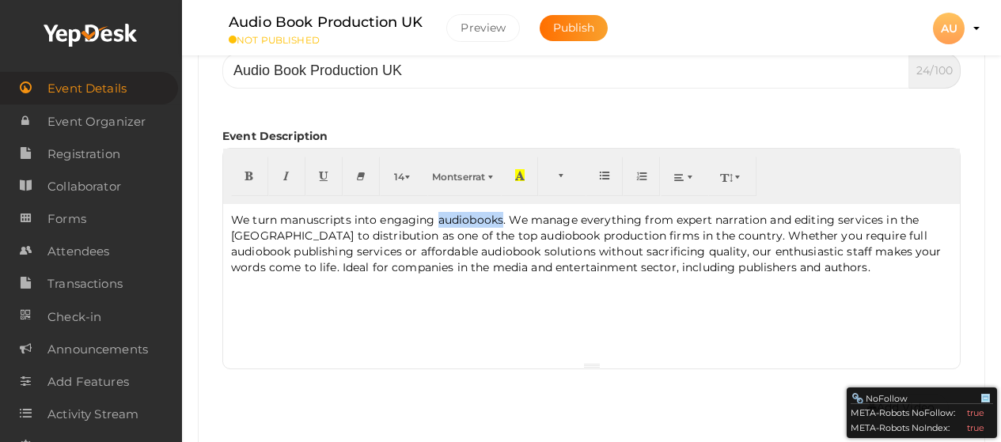
drag, startPoint x: 438, startPoint y: 220, endPoint x: 500, endPoint y: 223, distance: 62.6
click at [501, 225] on p "We turn manuscripts into engaging audiobooks. We manage everything from expert …" at bounding box center [591, 243] width 721 height 63
drag, startPoint x: 319, startPoint y: 305, endPoint x: 344, endPoint y: 294, distance: 27.6
click at [320, 305] on div "We turn manuscripts into engaging audiobooked. We manage everything from expert…" at bounding box center [591, 283] width 737 height 158
drag, startPoint x: 437, startPoint y: 220, endPoint x: 484, endPoint y: 229, distance: 48.3
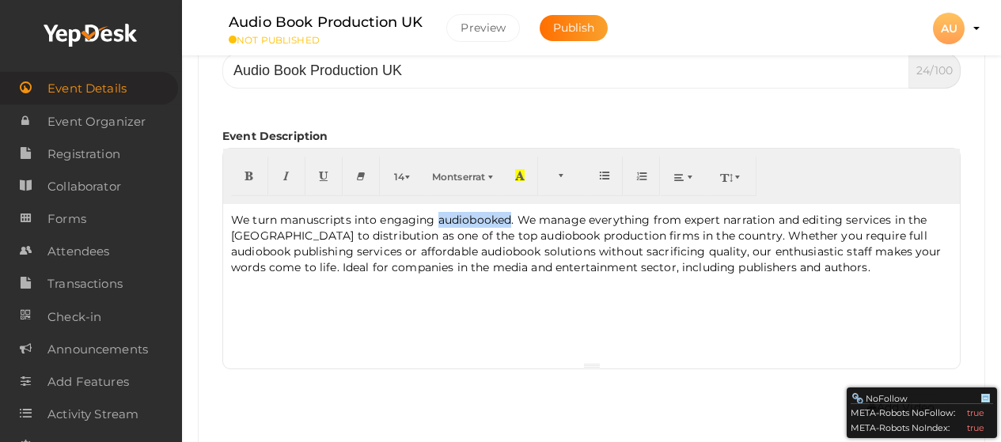
click at [510, 222] on p "We turn manuscripts into engaging audiobooked. We manage everything from expert…" at bounding box center [591, 243] width 721 height 63
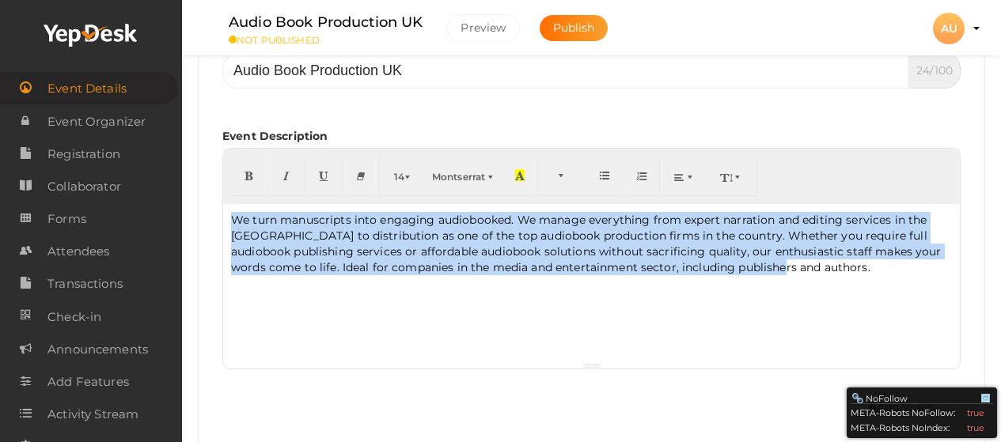
drag, startPoint x: 746, startPoint y: 269, endPoint x: 209, endPoint y: 212, distance: 540.2
click at [209, 212] on div "Event Name Audio Book Production UK 24/100 Invalid Event Name Event Name length…" at bounding box center [592, 439] width 786 height 843
copy p "We turn manuscripts into engaging audiobooked. We manage everything from expert…"
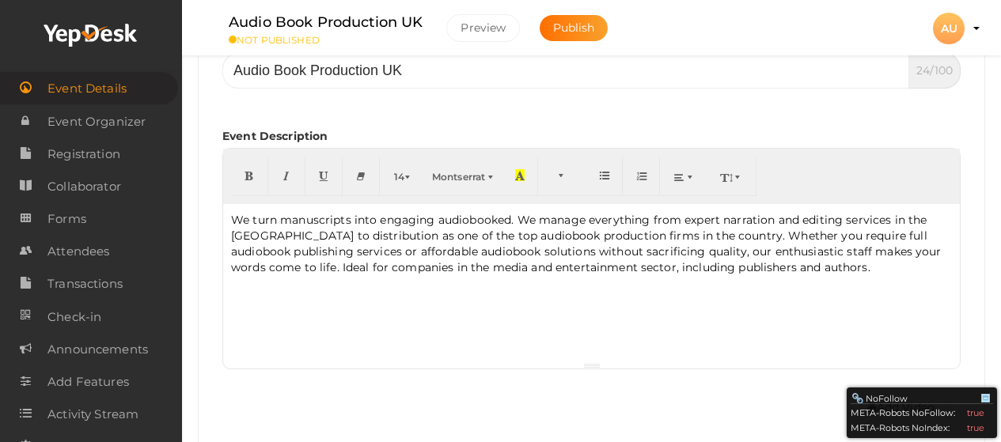
click at [467, 220] on p "We turn manuscripts into engaging audiobooked. We manage everything from expert…" at bounding box center [591, 243] width 721 height 63
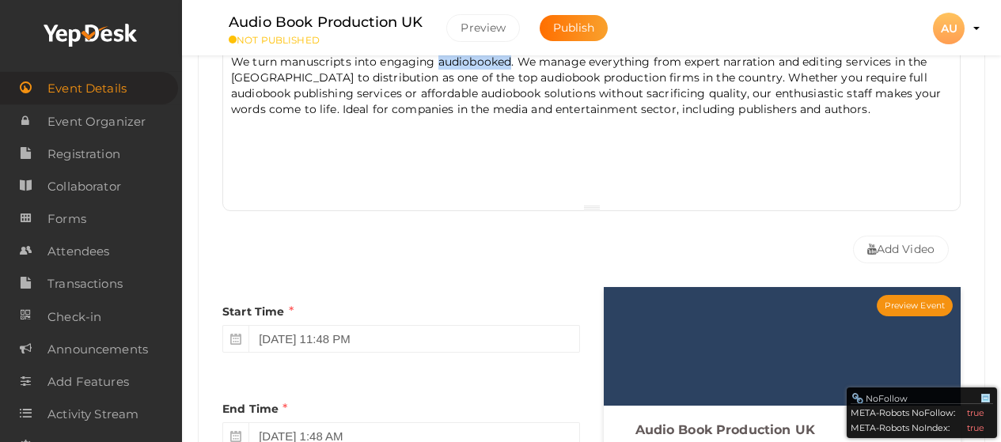
drag, startPoint x: 436, startPoint y: 62, endPoint x: 509, endPoint y: 65, distance: 72.9
click at [509, 65] on p "We turn manuscripts into engaging audiobooked. We manage everything from expert…" at bounding box center [591, 85] width 721 height 63
copy p "audiobooked"
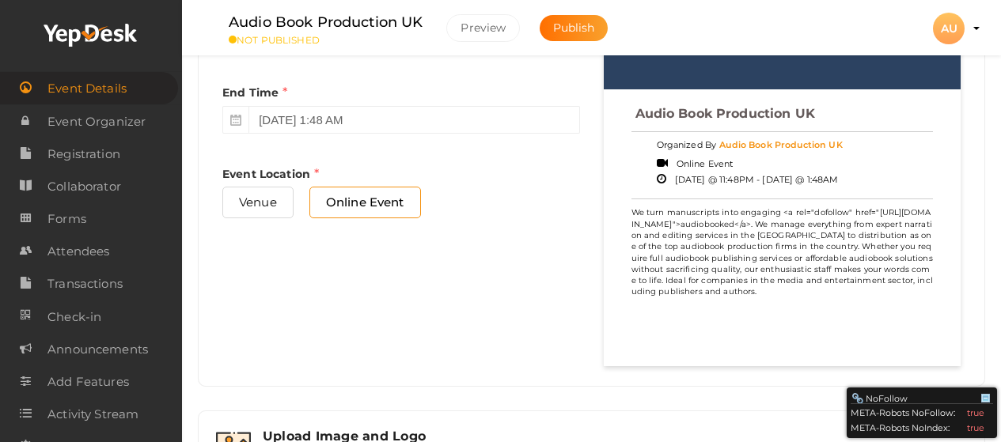
scroll to position [791, 0]
click at [775, 221] on p "We turn manuscripts into engaging <a rel="dofollow" href="https://www.audiobook…" at bounding box center [782, 252] width 302 height 90
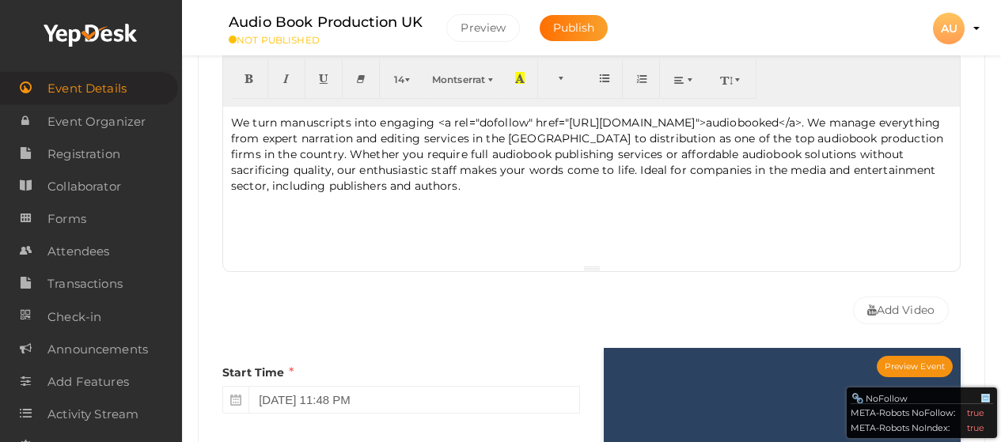
scroll to position [475, 0]
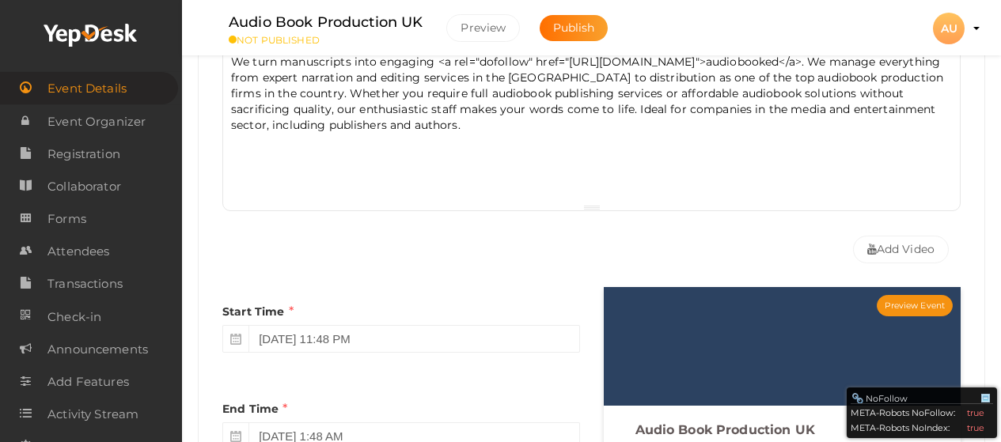
click at [260, 157] on div "We turn manuscripts into engaging <a rel="dofollow" href="https://www.audiobook…" at bounding box center [591, 125] width 737 height 158
click at [491, 134] on div "We turn manuscripts into engaging <a rel="dofollow" href="https://www.audiobook…" at bounding box center [591, 125] width 737 height 158
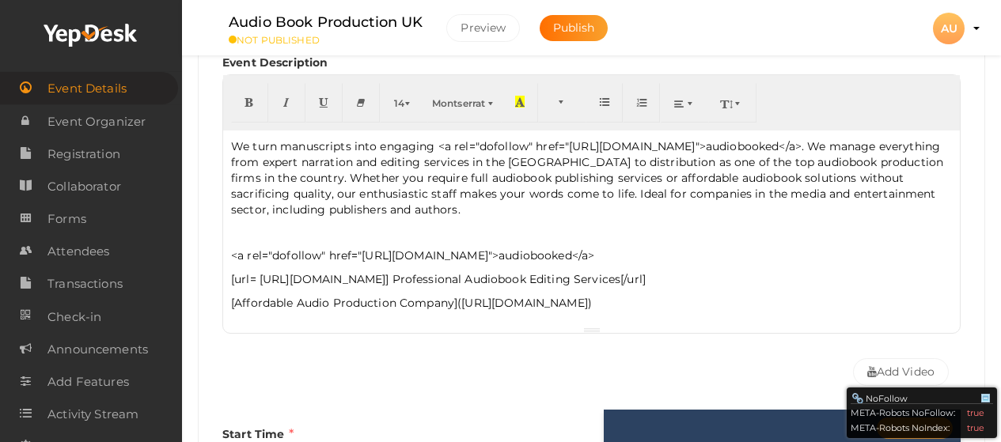
scroll to position [316, 0]
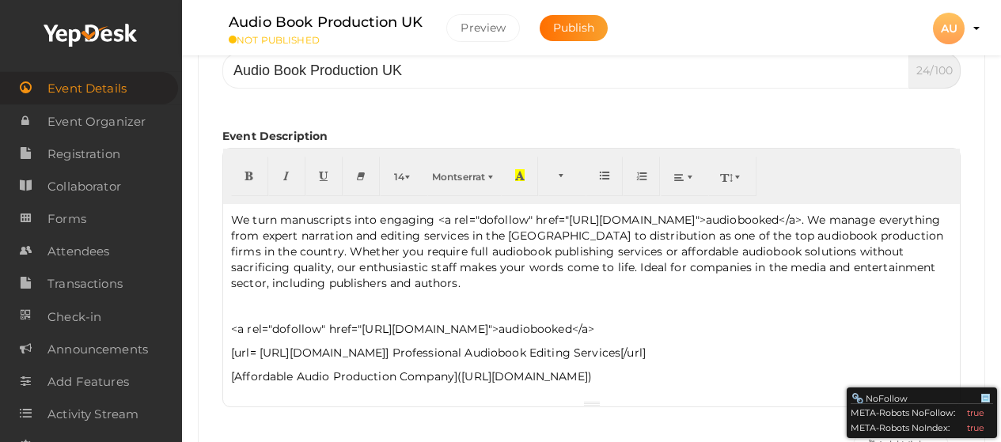
drag, startPoint x: 707, startPoint y: 328, endPoint x: 217, endPoint y: 323, distance: 489.8
click at [217, 323] on div "Event Name Audio Book Production UK 24/100 Invalid Event Name Event Name length…" at bounding box center [591, 249] width 762 height 437
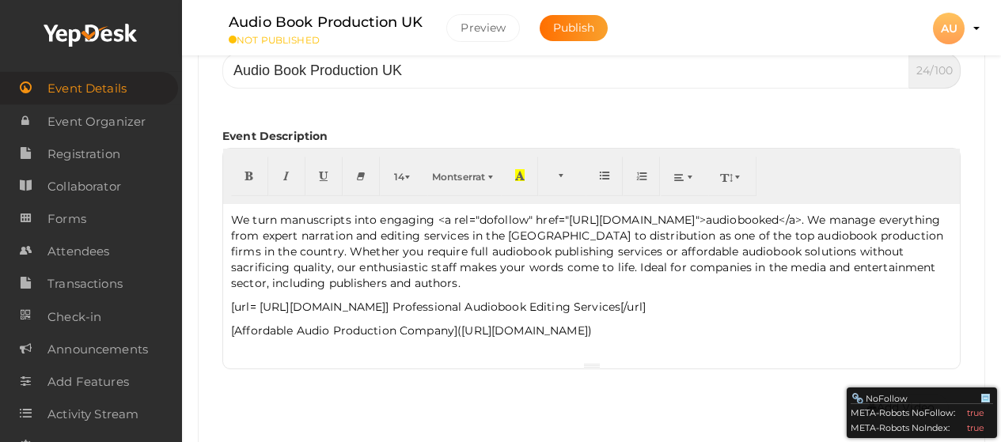
drag, startPoint x: 836, startPoint y: 334, endPoint x: 188, endPoint y: 308, distance: 648.5
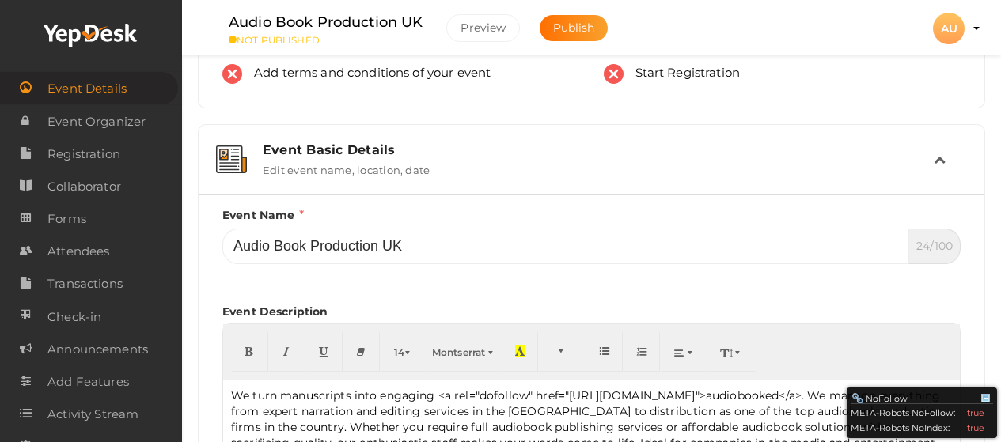
scroll to position [0, 0]
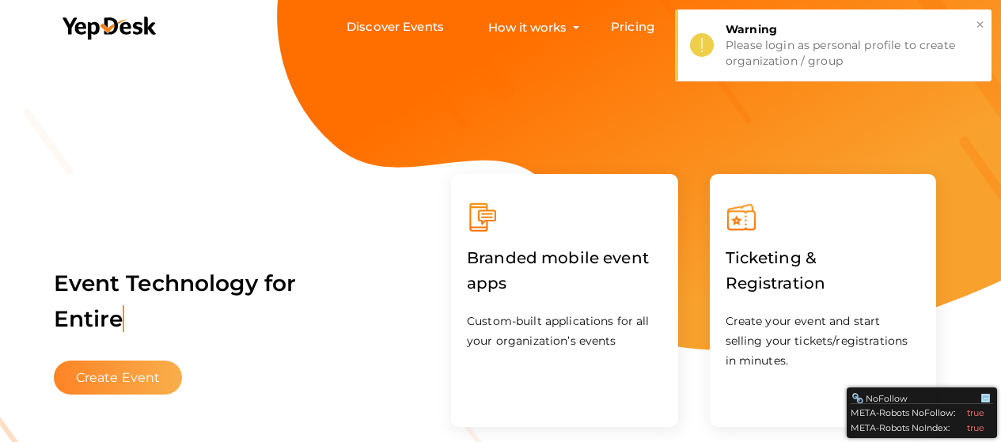
click at [116, 377] on button "Create Event" at bounding box center [118, 378] width 129 height 34
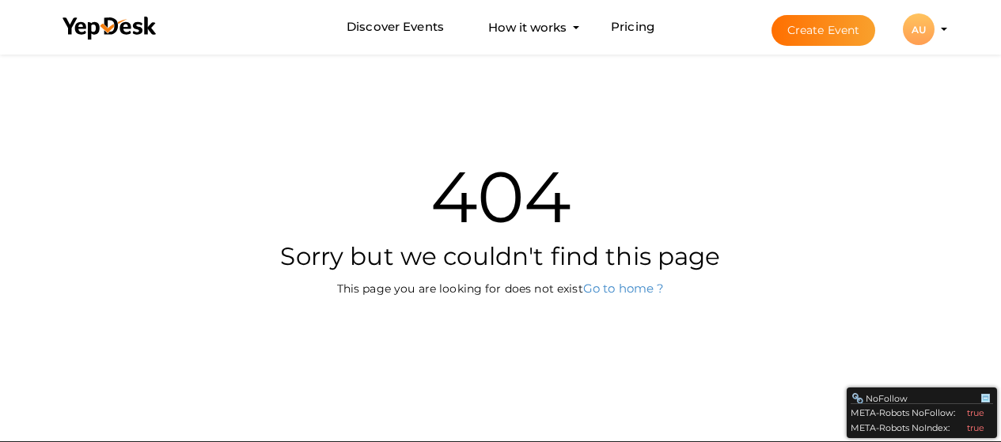
click at [939, 25] on li "Create Event AU AU Audio Book Production UK henryjames56112@gmail.com Organizat…" at bounding box center [845, 29] width 211 height 57
click at [944, 32] on li "Create Event AU AU Audio Book Production UK henryjames56112@gmail.com Organizat…" at bounding box center [845, 29] width 211 height 57
click at [938, 27] on button "AU AU Audio Book Production UK henryjames56112@gmail.com Organization Profile M…" at bounding box center [918, 29] width 41 height 33
click at [921, 29] on div "AU" at bounding box center [919, 29] width 32 height 32
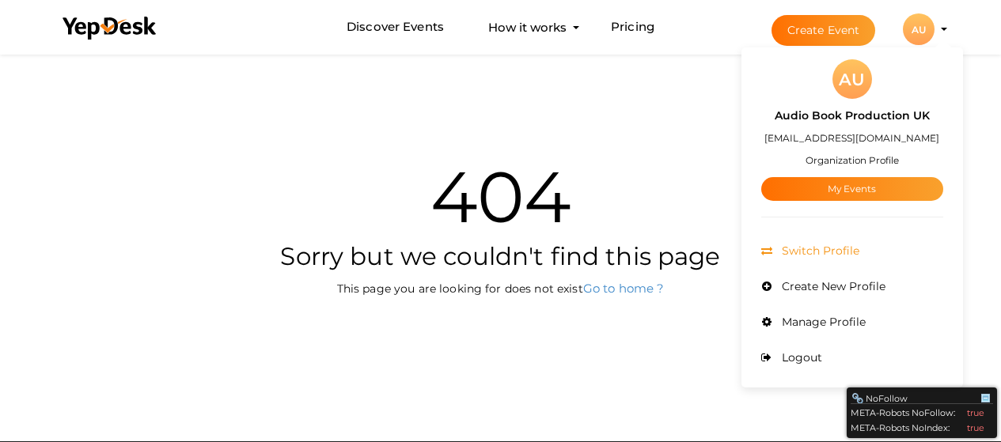
click at [821, 247] on span "Switch Profile" at bounding box center [818, 251] width 81 height 14
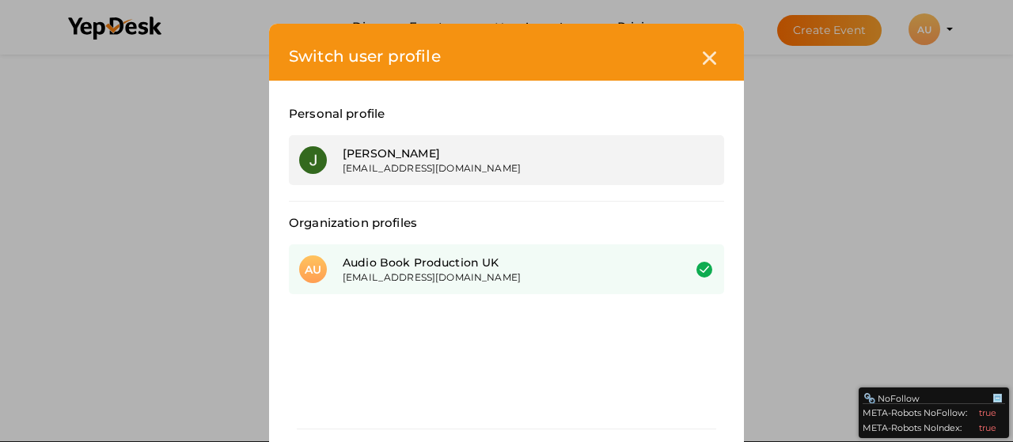
click at [407, 156] on div "James Henry" at bounding box center [501, 154] width 316 height 16
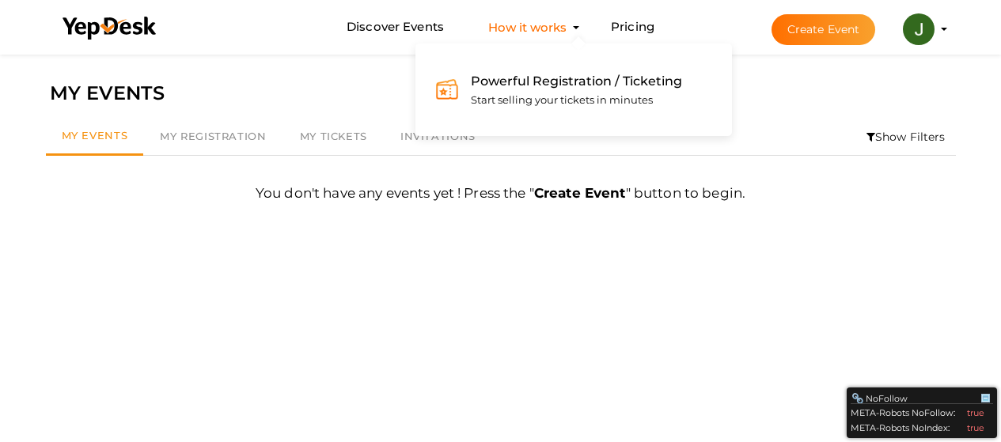
click at [571, 27] on button "How it works Powerful Registration / Ticketing Start selling your tickets in mi…" at bounding box center [527, 27] width 88 height 29
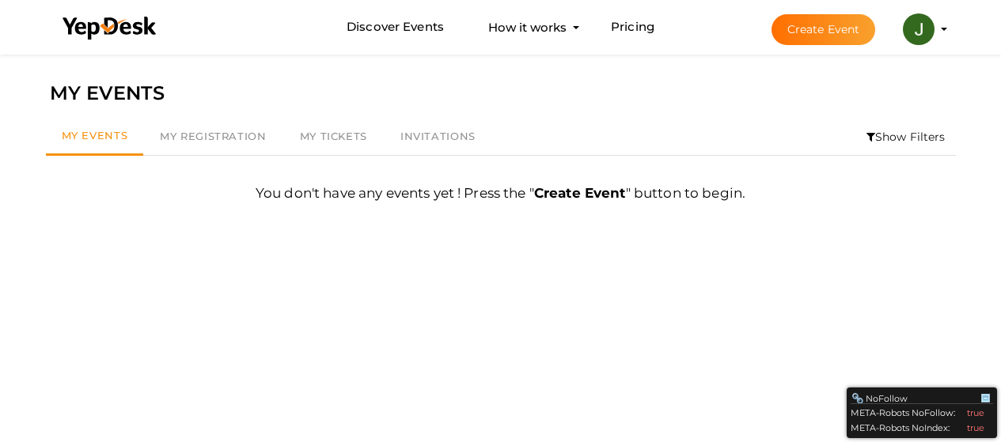
click at [836, 27] on button "Create Event" at bounding box center [823, 29] width 104 height 31
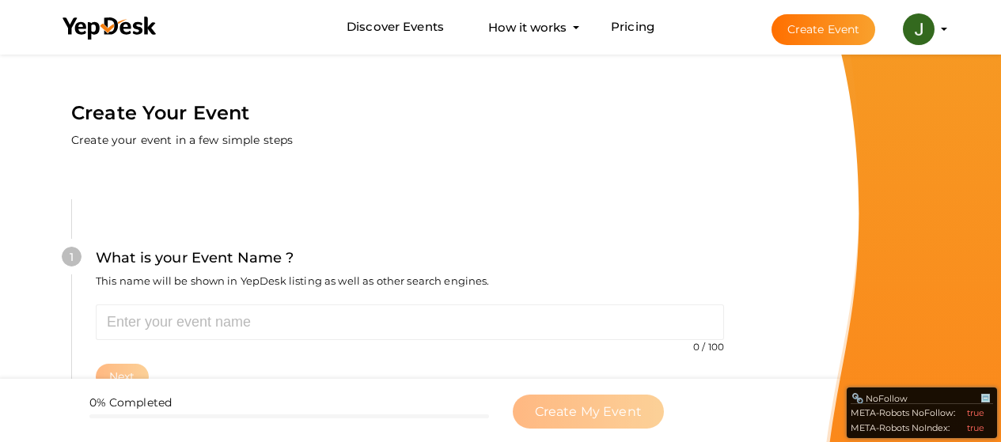
click at [942, 32] on li "Create Event [PERSON_NAME] [EMAIL_ADDRESS][DOMAIN_NAME] Personal Profile My Eve…" at bounding box center [845, 29] width 211 height 57
click at [942, 26] on li "Create Event [PERSON_NAME] [EMAIL_ADDRESS][DOMAIN_NAME] Personal Profile My Eve…" at bounding box center [845, 29] width 211 height 57
click at [918, 28] on img at bounding box center [919, 29] width 32 height 32
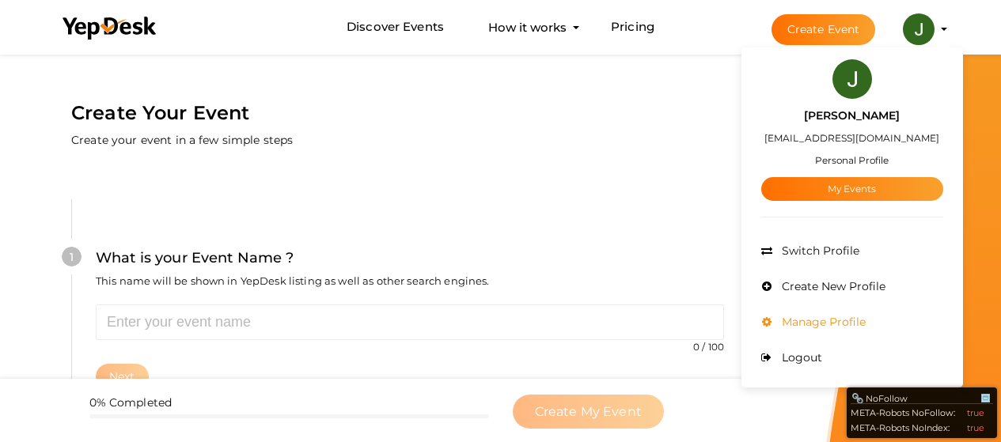
click at [841, 316] on span "Manage Profile" at bounding box center [822, 322] width 88 height 14
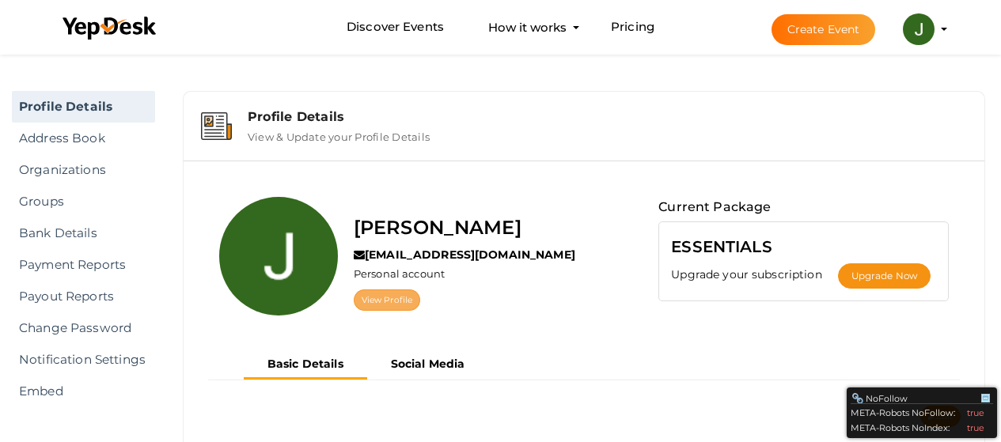
click at [397, 301] on link "View Profile" at bounding box center [387, 300] width 66 height 21
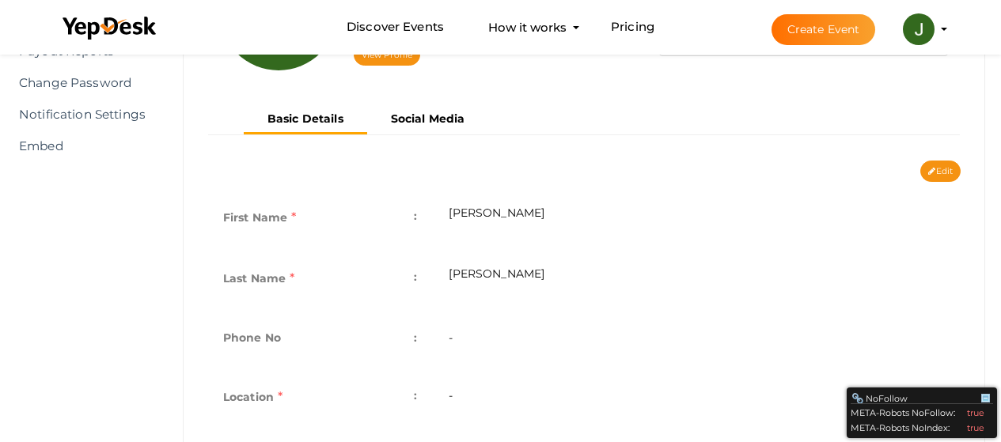
scroll to position [212, 0]
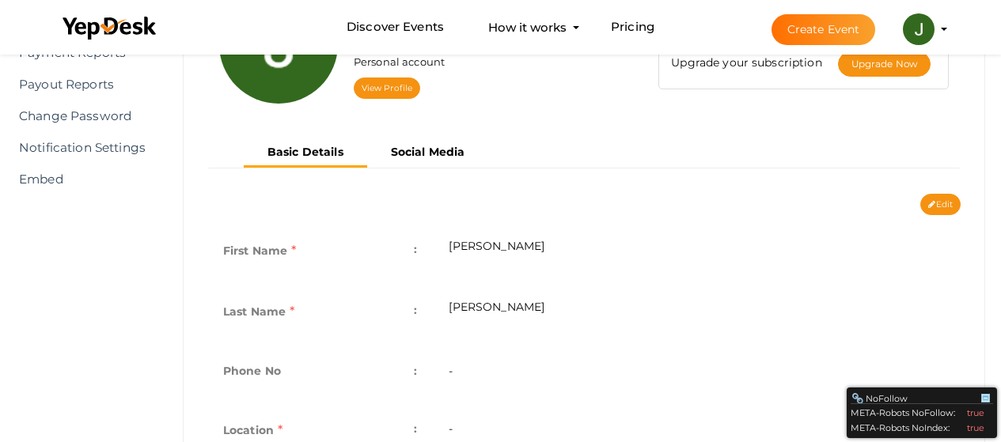
click at [949, 203] on button "Edit" at bounding box center [940, 204] width 40 height 21
type input "James"
type input "Henry"
type input "jameshenry"
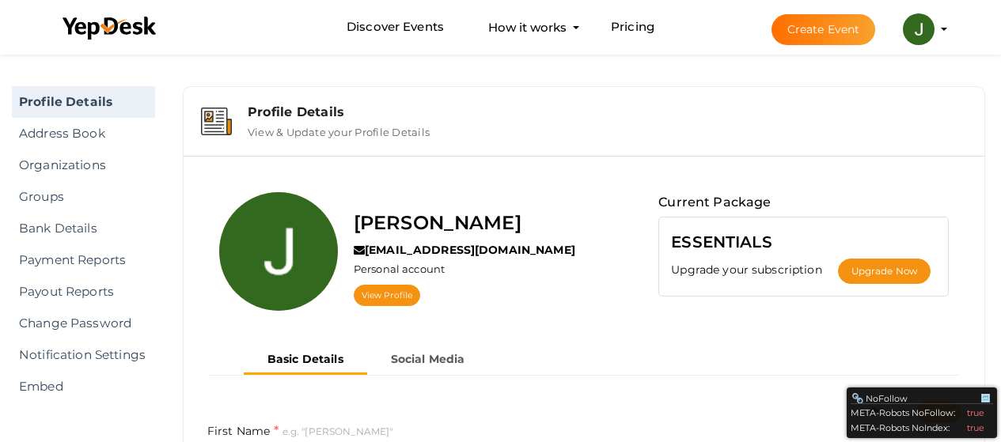
scroll to position [0, 0]
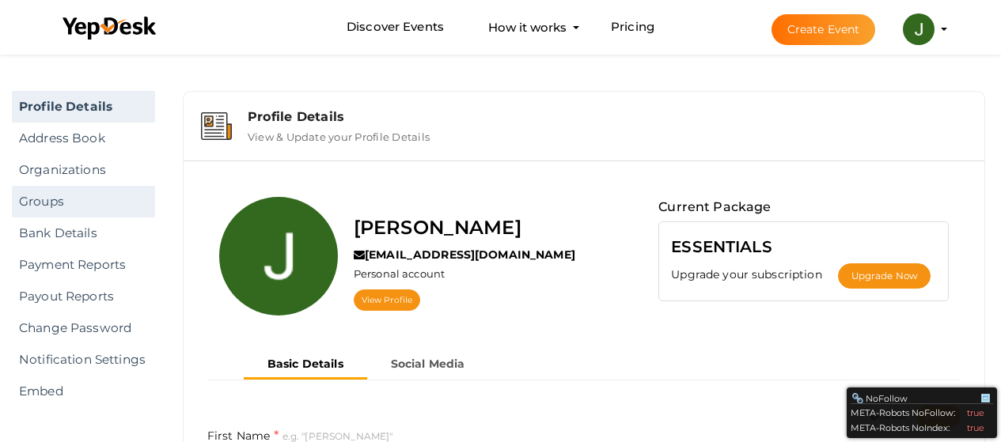
click at [105, 204] on link "Groups" at bounding box center [83, 202] width 143 height 32
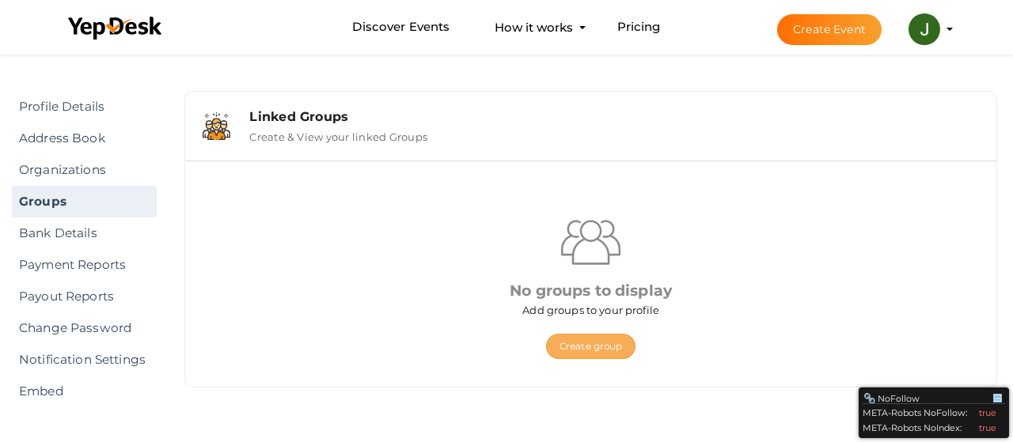
click at [586, 346] on button "Create group" at bounding box center [590, 346] width 89 height 25
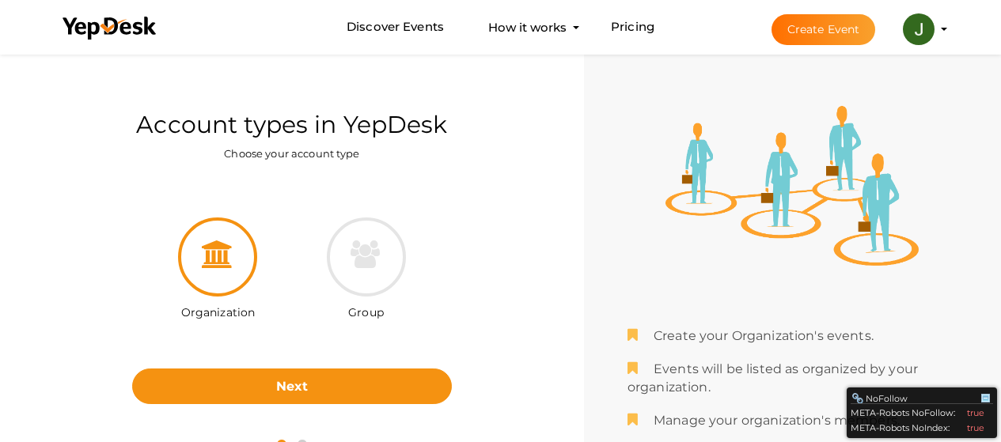
scroll to position [51, 0]
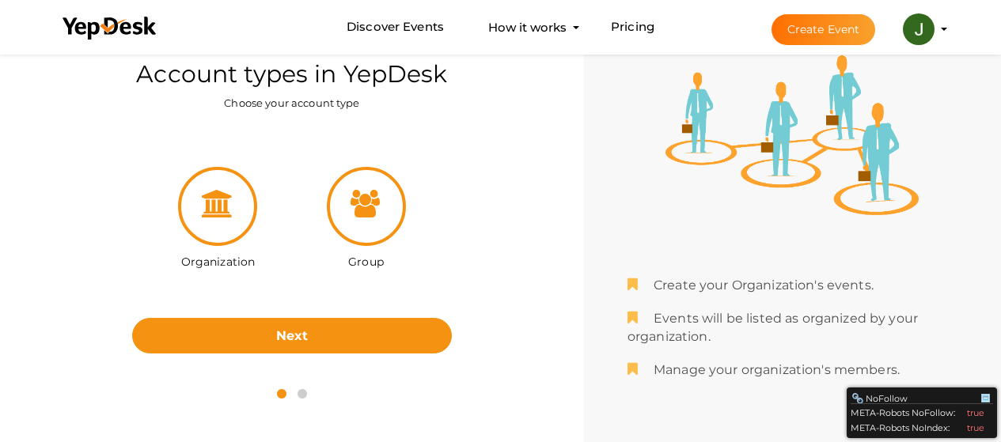
click at [372, 224] on div at bounding box center [366, 206] width 79 height 79
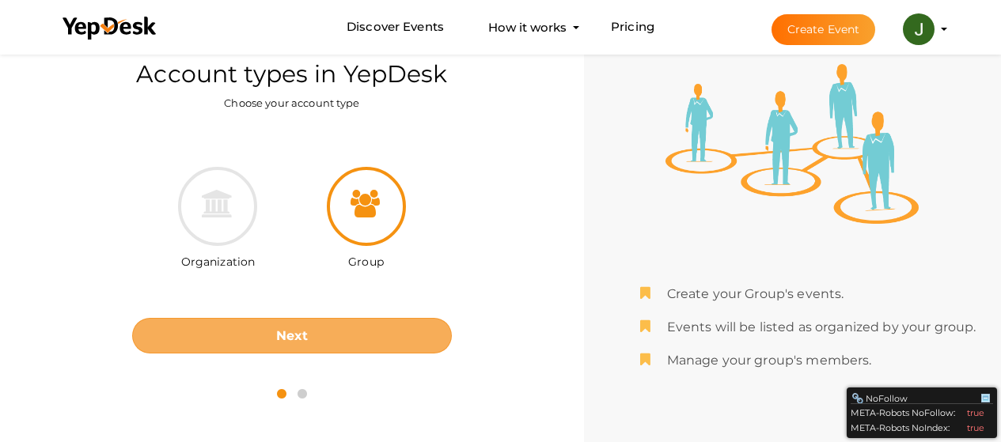
click at [323, 330] on button "Next" at bounding box center [292, 336] width 320 height 36
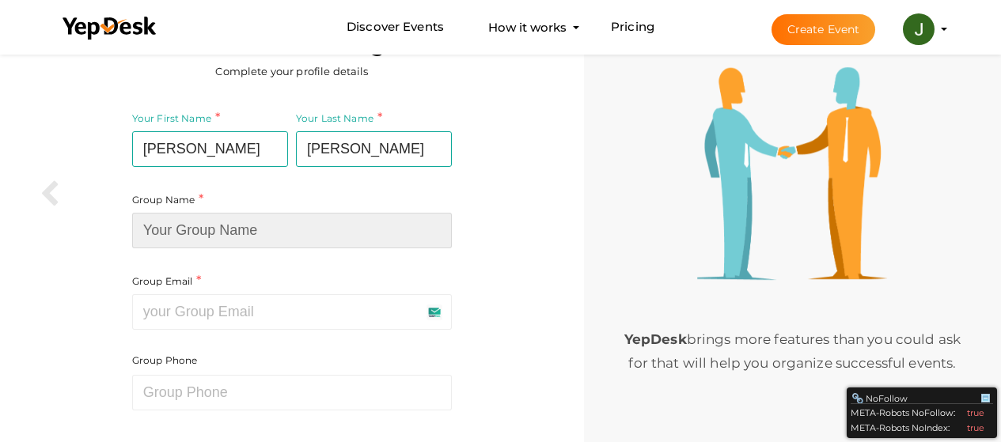
click at [252, 230] on input at bounding box center [292, 231] width 320 height 36
type input "Audio Book Production UK"
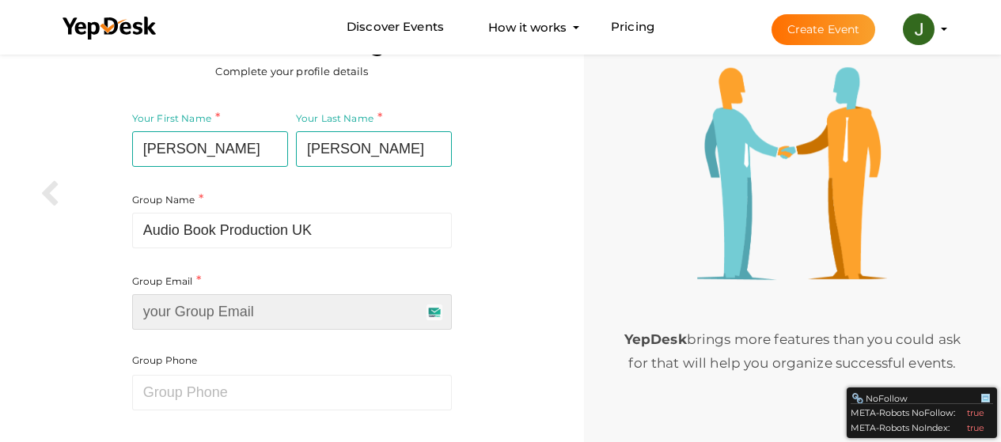
type input "henryjames56112@gmail.com"
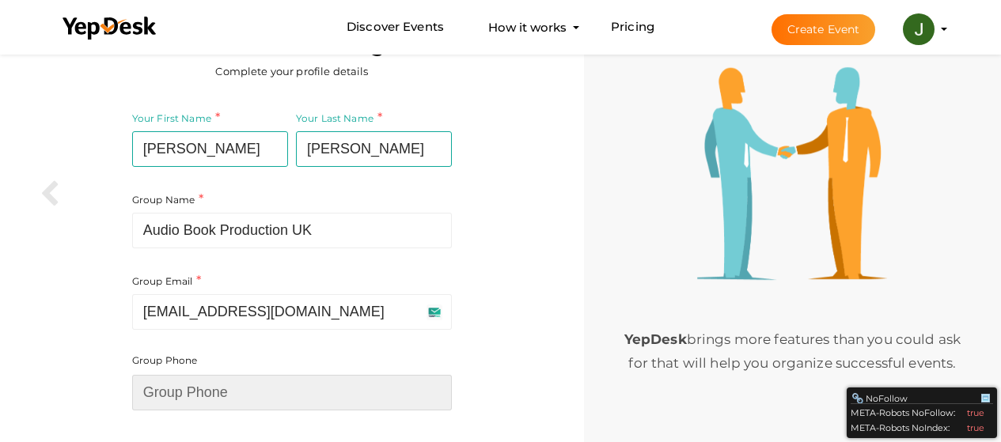
type input "203930131"
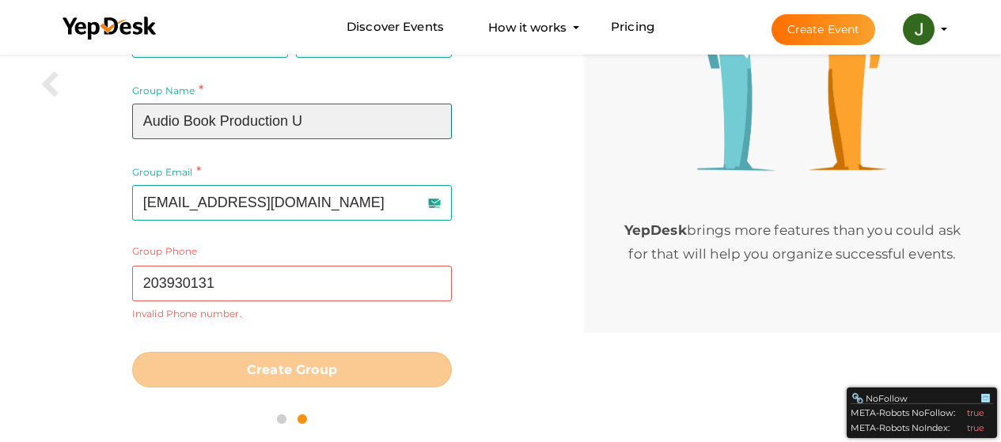
scroll to position [160, 0]
type input "Audio Book Production"
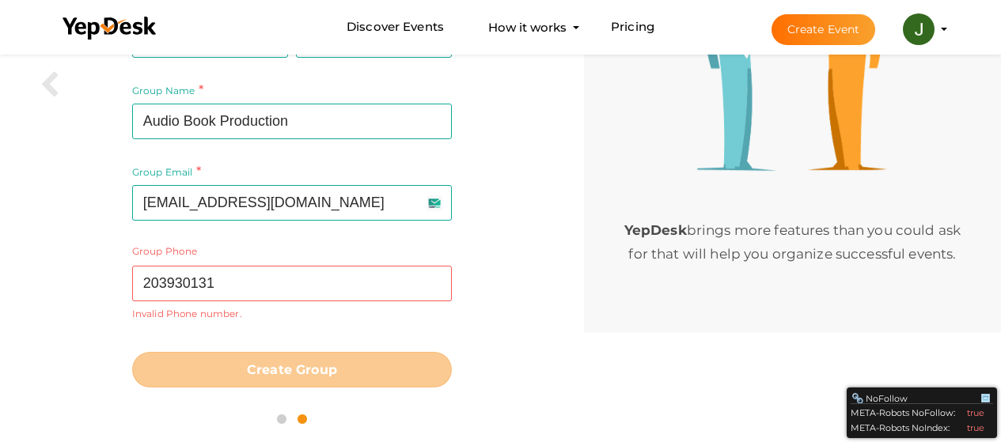
click at [298, 262] on div "Group Phone 203930131 Invalid Phone number." at bounding box center [292, 282] width 320 height 76
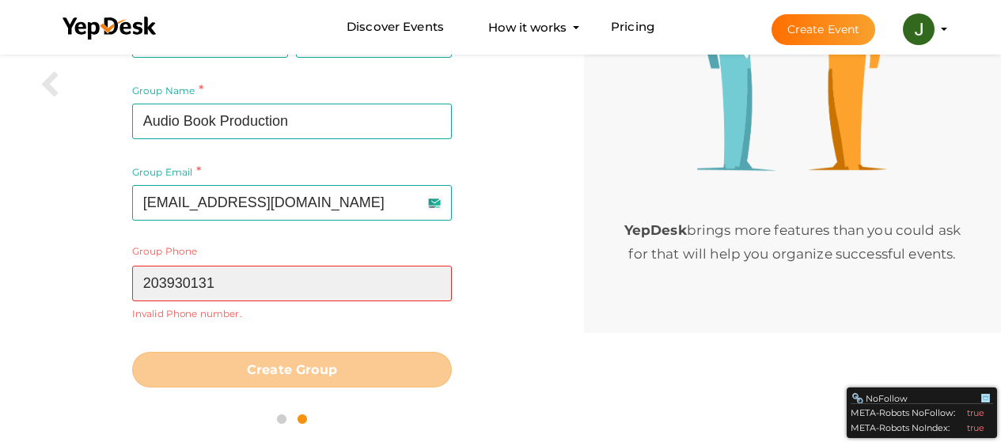
click at [149, 285] on input "203930131" at bounding box center [292, 284] width 320 height 36
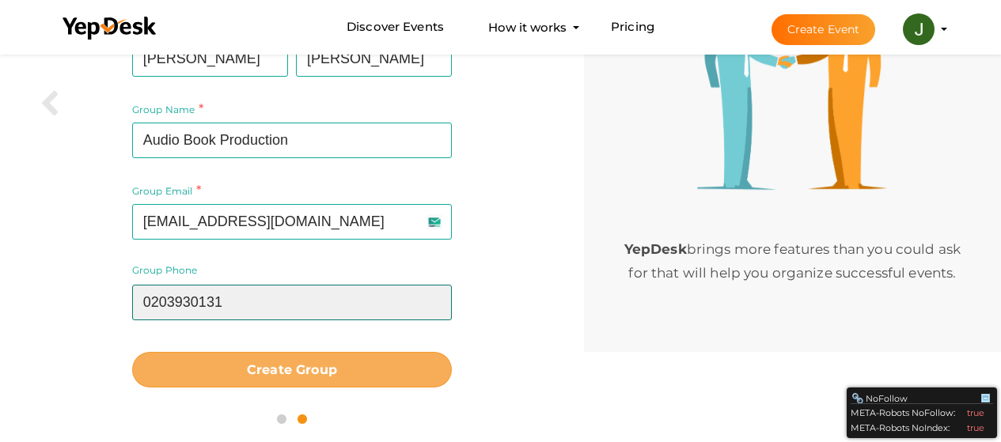
scroll to position [141, 0]
type input "0203930131"
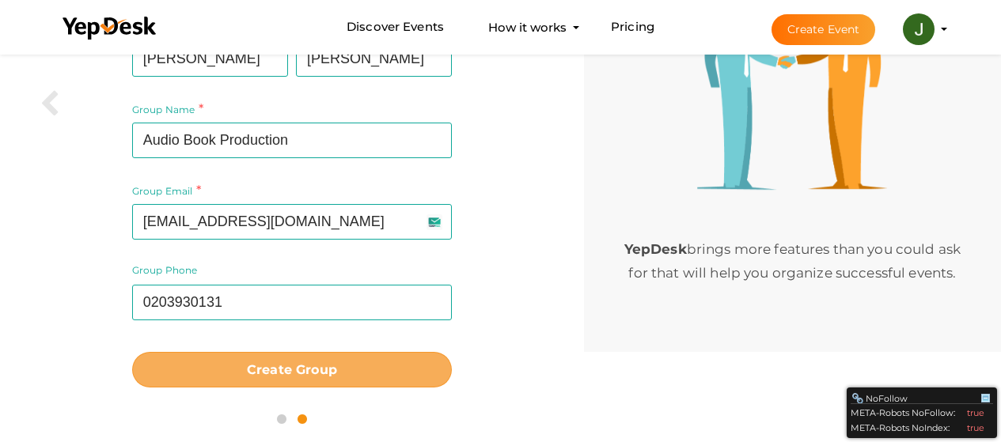
click at [305, 378] on button "Create Group" at bounding box center [292, 370] width 320 height 36
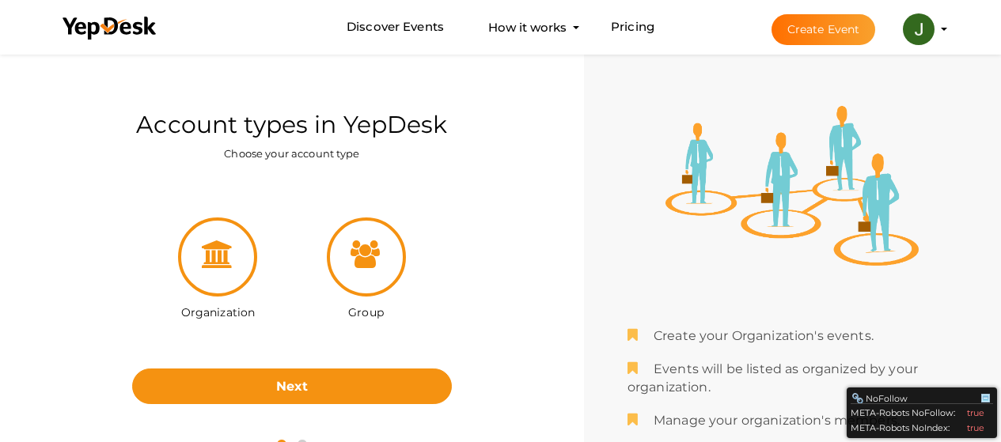
click at [384, 263] on div at bounding box center [366, 257] width 79 height 79
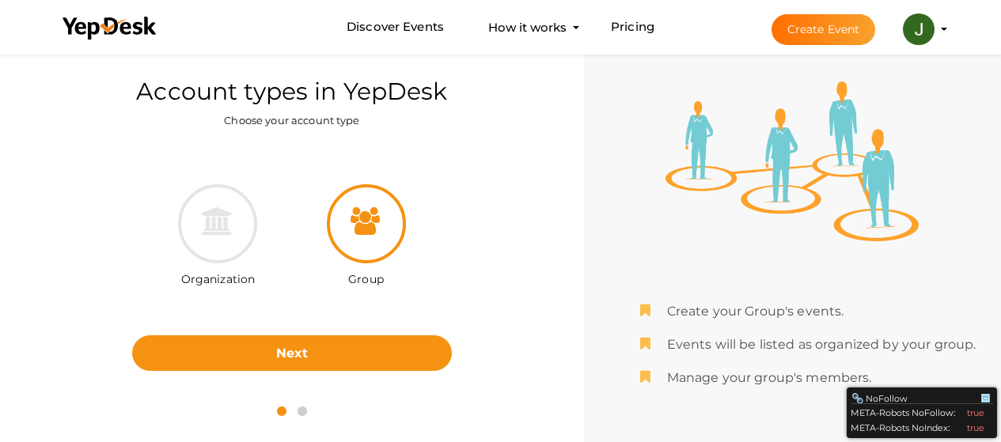
scroll to position [51, 0]
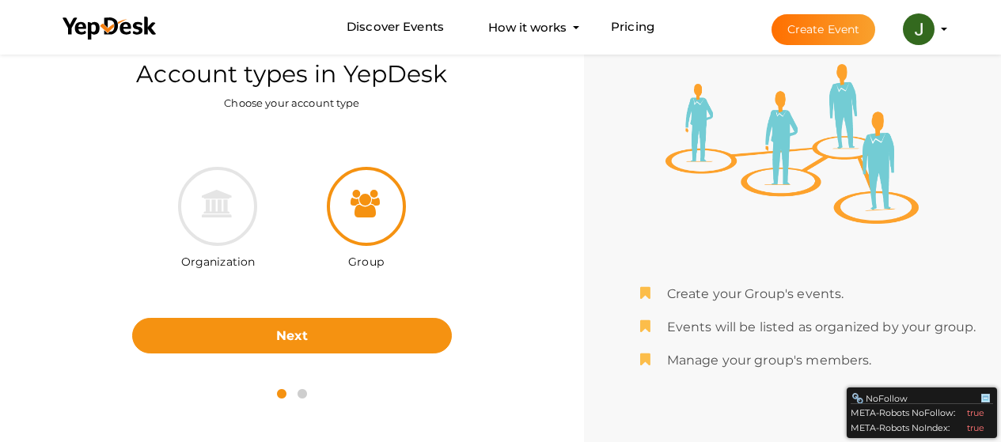
click at [836, 26] on button "Create Event" at bounding box center [823, 29] width 104 height 31
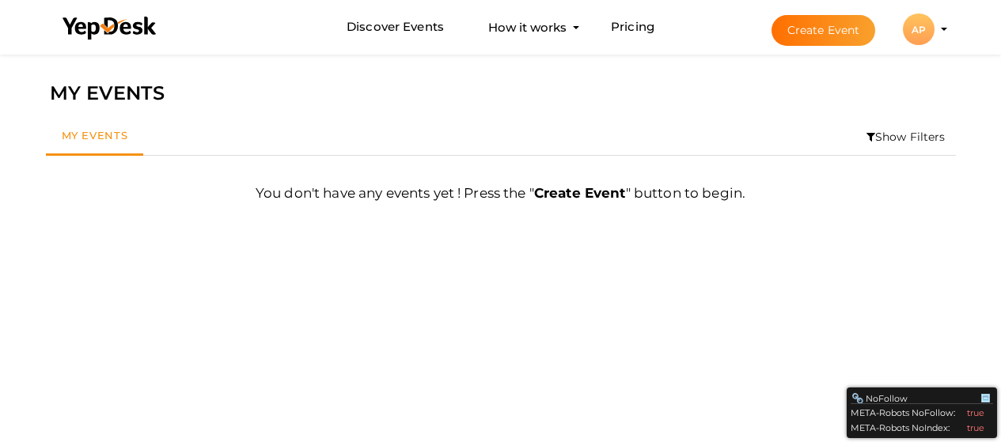
click at [578, 194] on b "Create Event" at bounding box center [580, 193] width 92 height 16
click at [826, 31] on button "Create Event" at bounding box center [823, 30] width 104 height 31
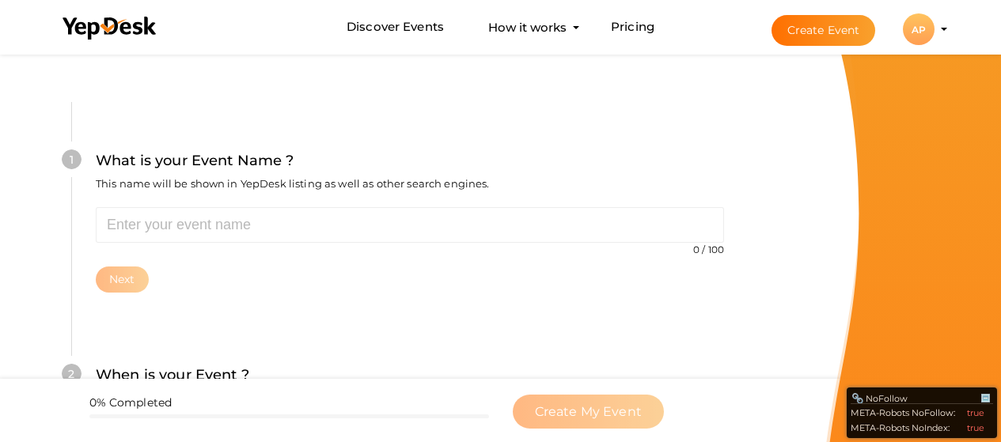
scroll to position [86, 0]
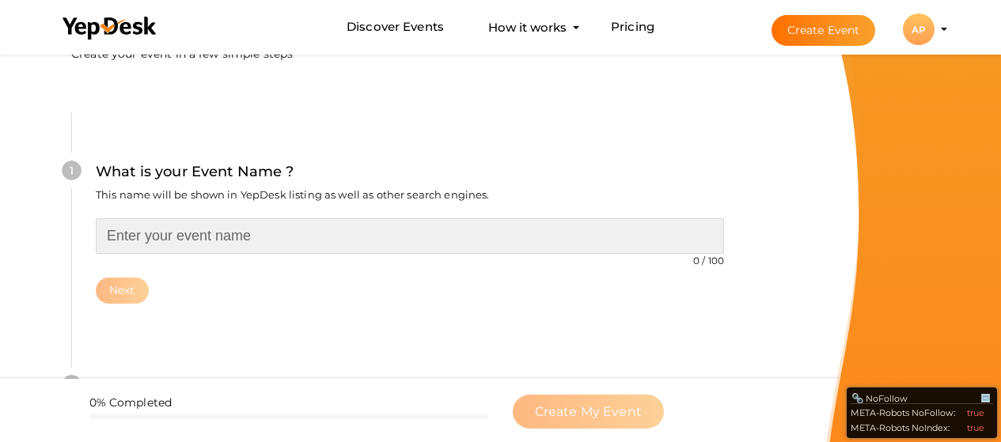
click at [218, 226] on input "text" at bounding box center [410, 236] width 628 height 36
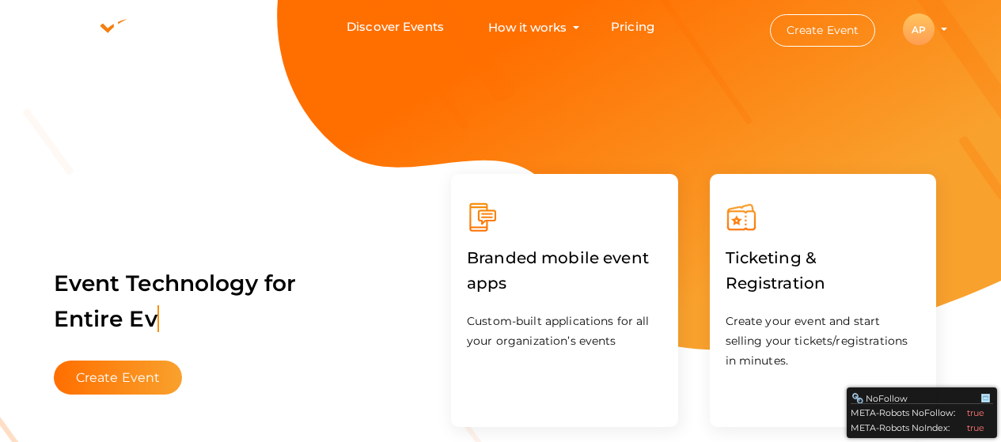
click at [926, 28] on div "AP" at bounding box center [919, 29] width 32 height 32
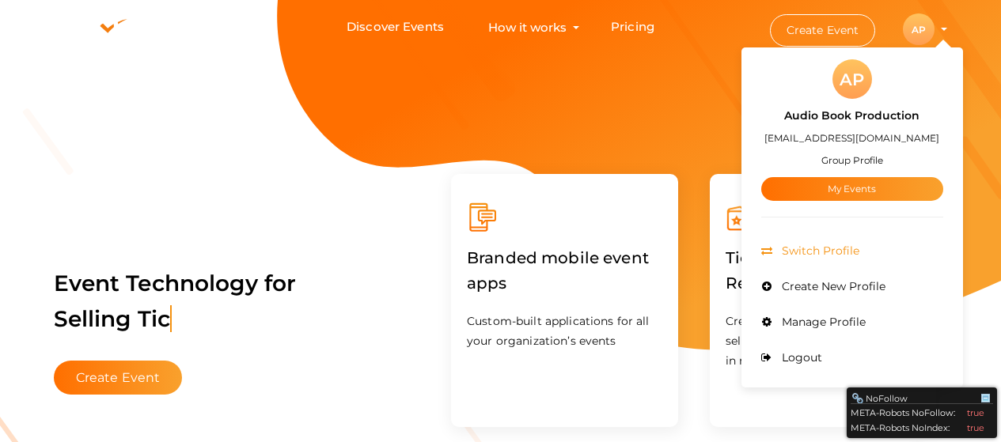
click at [813, 256] on span "Switch Profile" at bounding box center [818, 251] width 81 height 14
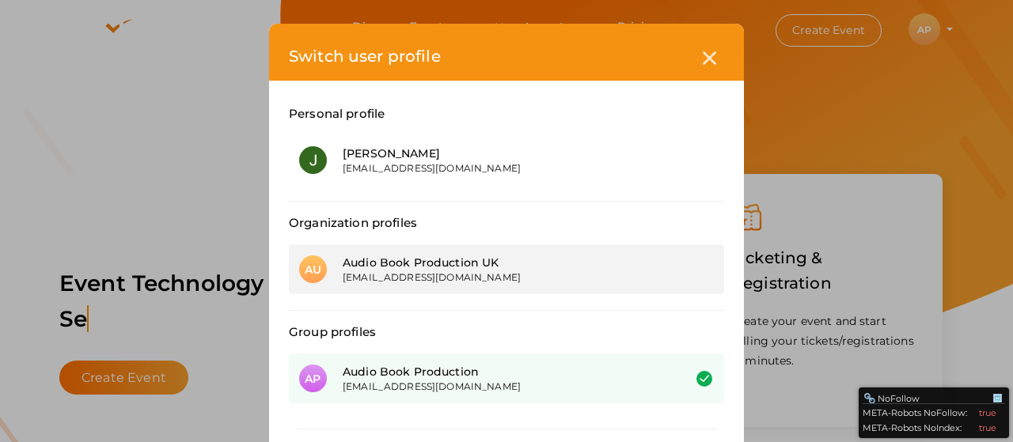
scroll to position [74, 0]
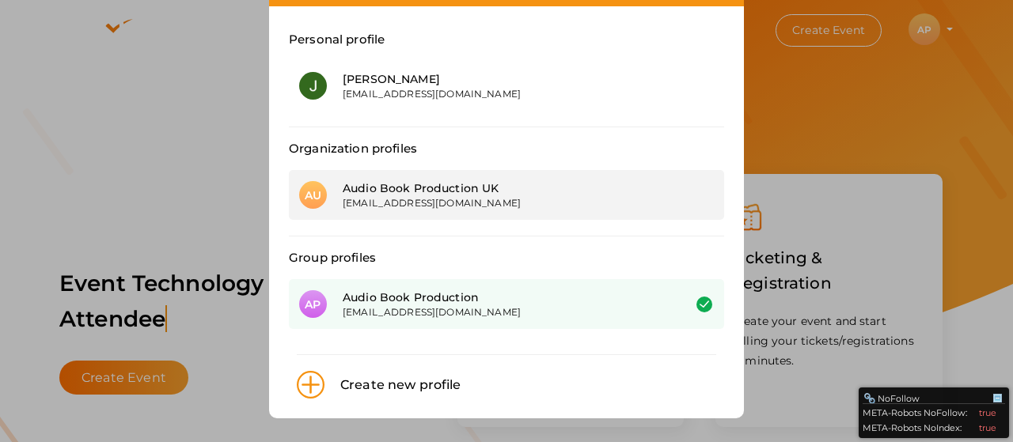
click at [418, 188] on div "Audio Book Production UK" at bounding box center [501, 188] width 316 height 16
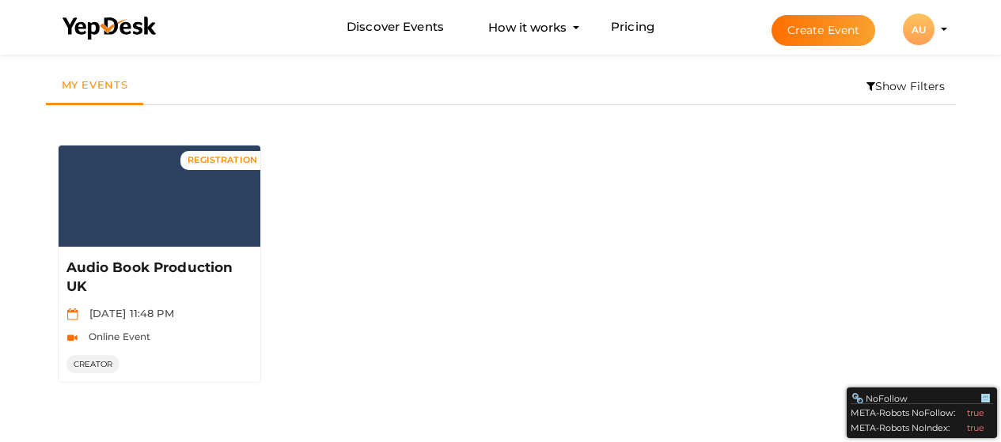
scroll to position [51, 0]
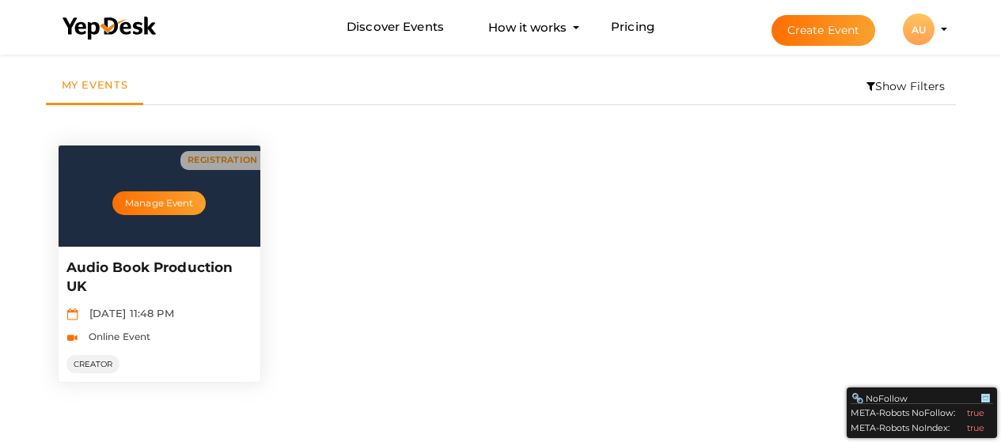
click at [112, 267] on p "Audio Book Production UK" at bounding box center [157, 278] width 183 height 38
click at [169, 200] on button "Manage Event" at bounding box center [158, 203] width 93 height 24
click at [199, 272] on p "Audio Book Production UK" at bounding box center [157, 278] width 183 height 38
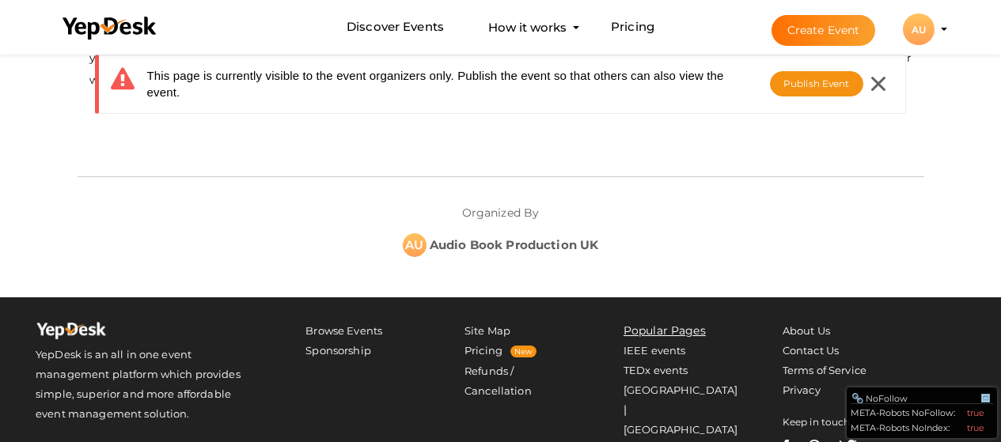
scroll to position [316, 0]
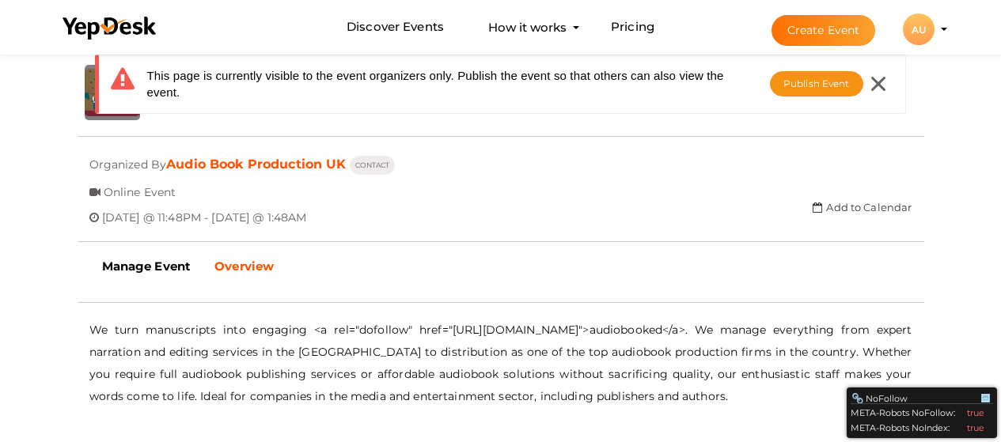
click at [15, 127] on div "close Your present response to the invite is You can change your response below…" at bounding box center [500, 174] width 1001 height 880
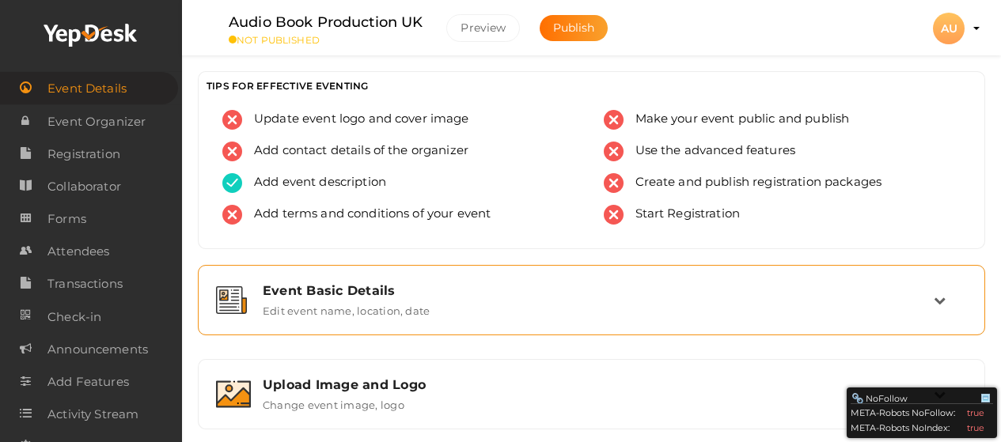
click at [487, 297] on div "Event Basic Details" at bounding box center [598, 290] width 671 height 15
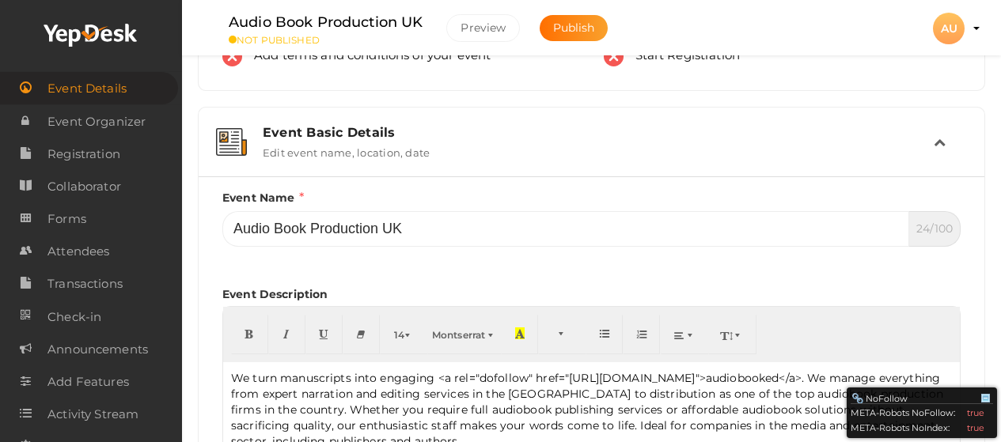
scroll to position [316, 0]
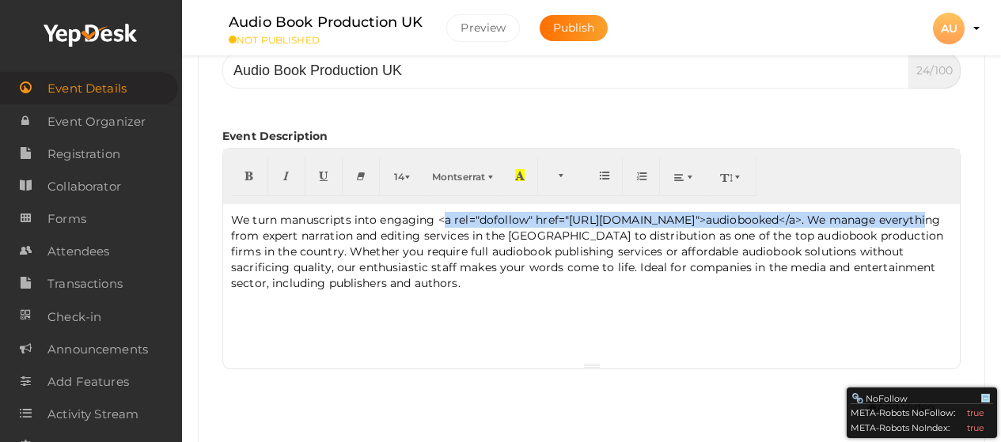
drag, startPoint x: 904, startPoint y: 219, endPoint x: 440, endPoint y: 223, distance: 463.6
click at [440, 223] on p "We turn manuscripts into engaging <a rel="dofollow" href="https://www.audiobook…" at bounding box center [591, 251] width 721 height 79
click at [815, 223] on p "We turn manuscripts into engaging <a rel="dofollow" href="https://www.audiobook…" at bounding box center [591, 251] width 721 height 79
click at [810, 219] on p "We turn manuscripts into engaging <a rel="dofollow" href="https://www.audiobook…" at bounding box center [591, 251] width 721 height 79
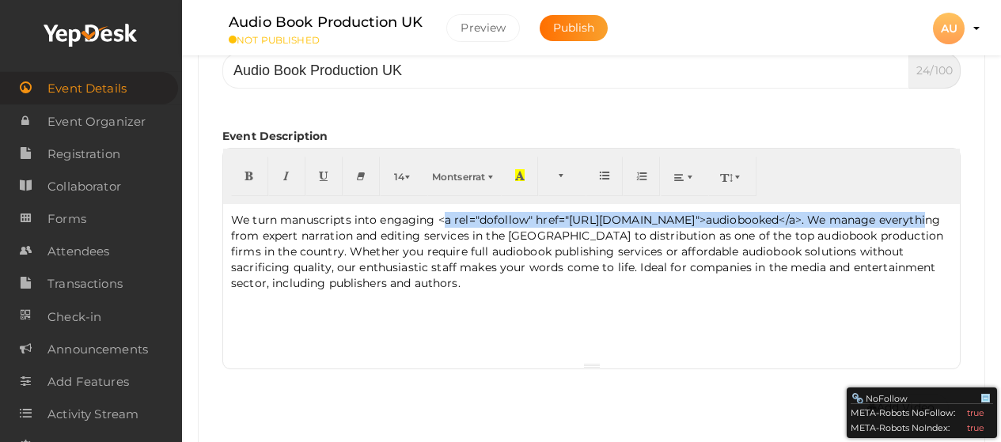
click at [904, 219] on p "We turn manuscripts into engaging <a rel="dofollow" href="https://www.audiobook…" at bounding box center [591, 251] width 721 height 79
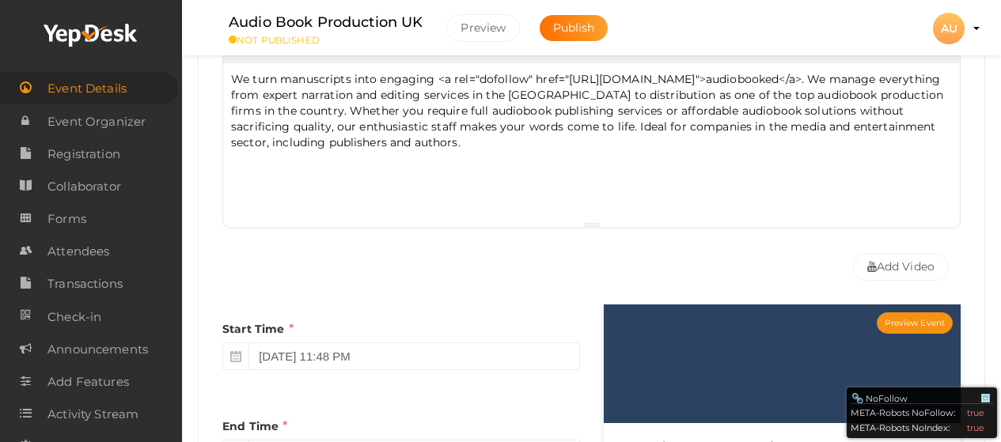
scroll to position [299, 0]
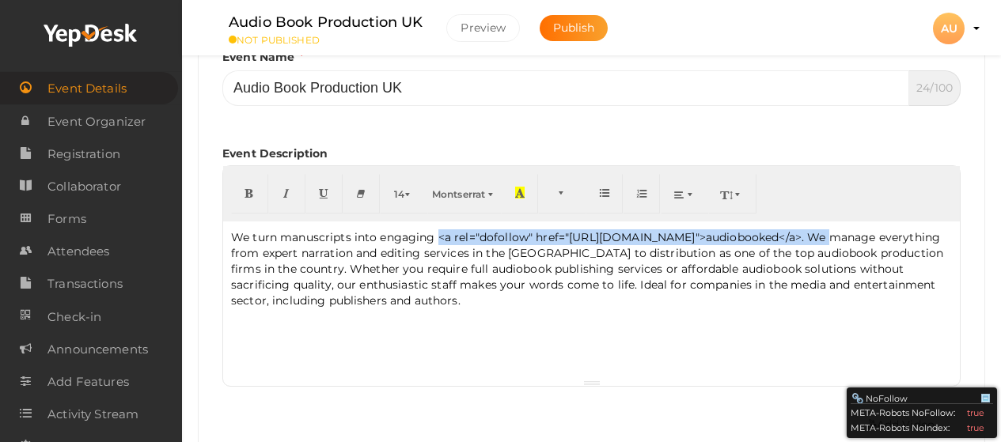
drag, startPoint x: 438, startPoint y: 236, endPoint x: 808, endPoint y: 241, distance: 370.3
click at [808, 241] on p "We turn manuscripts into engaging <a rel="dofollow" href="https://www.audiobook…" at bounding box center [591, 268] width 721 height 79
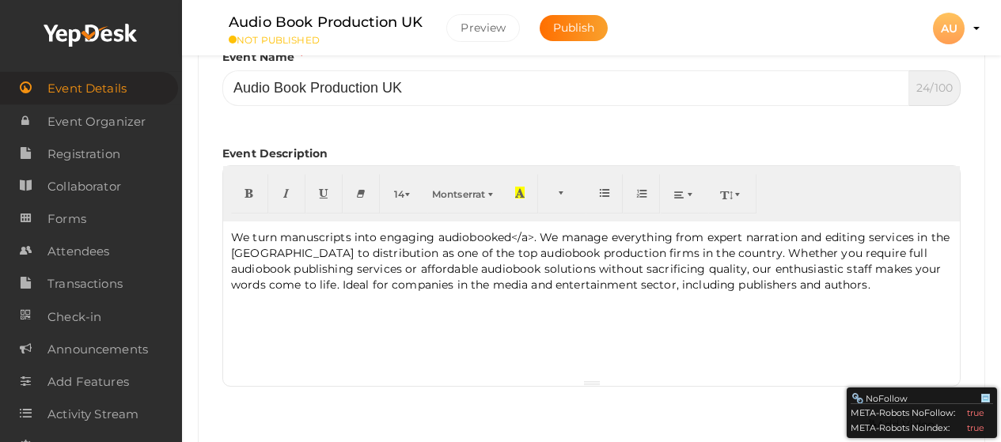
drag, startPoint x: 533, startPoint y: 233, endPoint x: 540, endPoint y: 258, distance: 25.3
click at [532, 234] on p "We turn manuscripts into engaging audiobooked</a>. We manage everything from ex…" at bounding box center [591, 260] width 721 height 63
click at [760, 286] on p "We turn manuscripts into engaging audiobooked. We manage everything from expert…" at bounding box center [591, 260] width 721 height 63
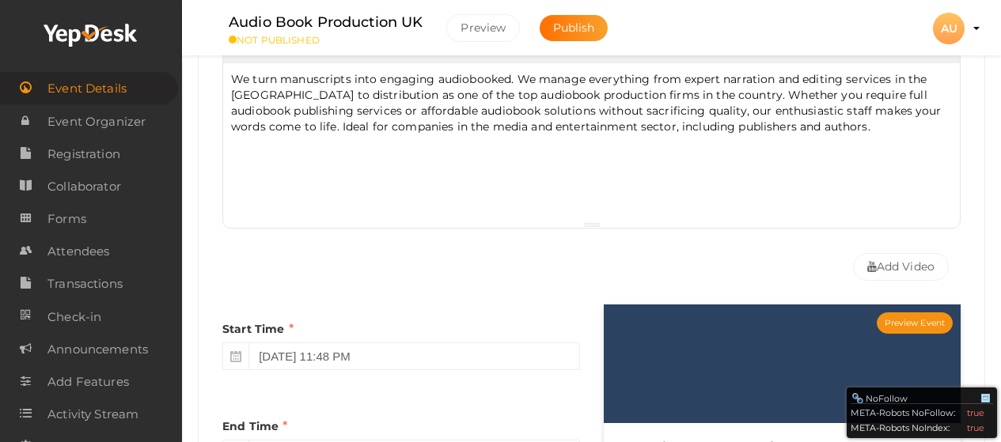
click at [229, 168] on div "We turn manuscripts into engaging audiobooked. We manage everything from expert…" at bounding box center [591, 142] width 737 height 158
click at [816, 144] on div "We turn manuscripts into engaging audiobooked. We manage everything from expert…" at bounding box center [591, 142] width 737 height 158
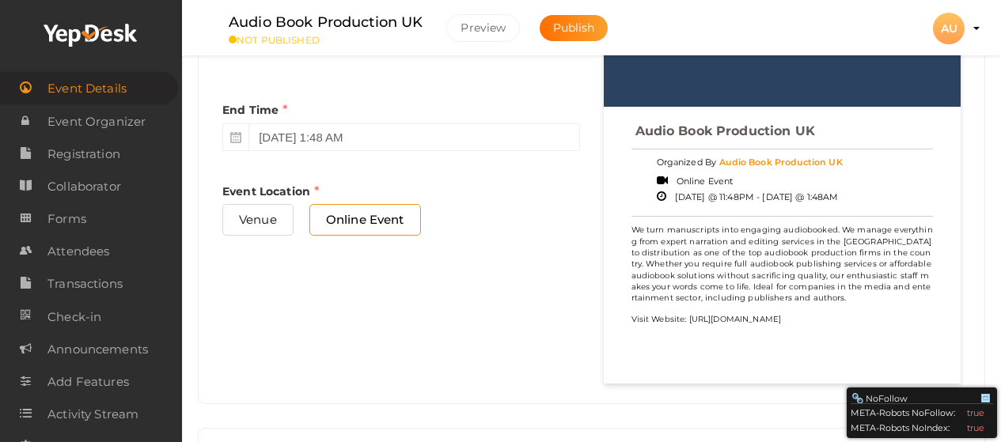
click at [760, 317] on p "We turn manuscripts into engaging audiobooked. We manage everything from expert…" at bounding box center [782, 275] width 302 height 100
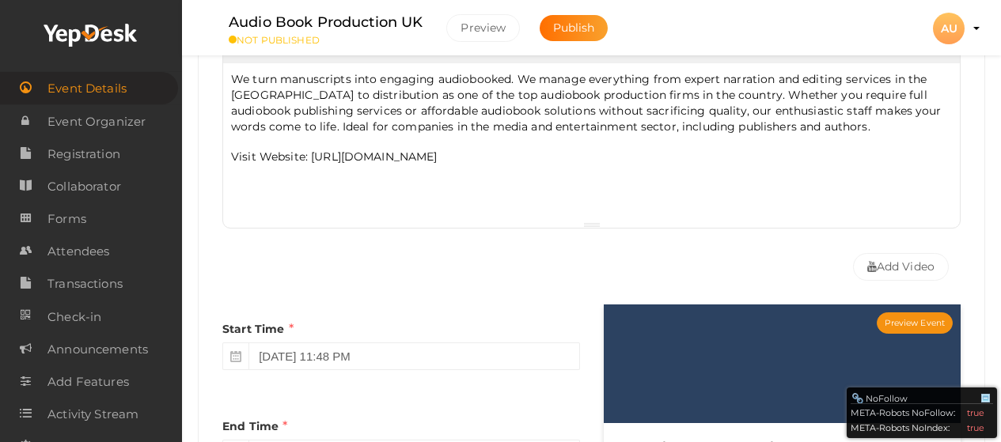
drag, startPoint x: 659, startPoint y: 158, endPoint x: 227, endPoint y: 166, distance: 432.1
click at [225, 167] on div "We turn manuscripts into engaging audiobooked. We manage everything from expert…" at bounding box center [591, 142] width 737 height 158
drag, startPoint x: 676, startPoint y: 159, endPoint x: 203, endPoint y: 166, distance: 472.4
click at [203, 166] on div "Event Name Audio Book Production UK 24/100 Invalid Event Name Event Name length…" at bounding box center [592, 298] width 786 height 843
click at [324, 150] on p "We turn manuscripts into engaging audiobooked. We manage everything from expert…" at bounding box center [591, 117] width 721 height 93
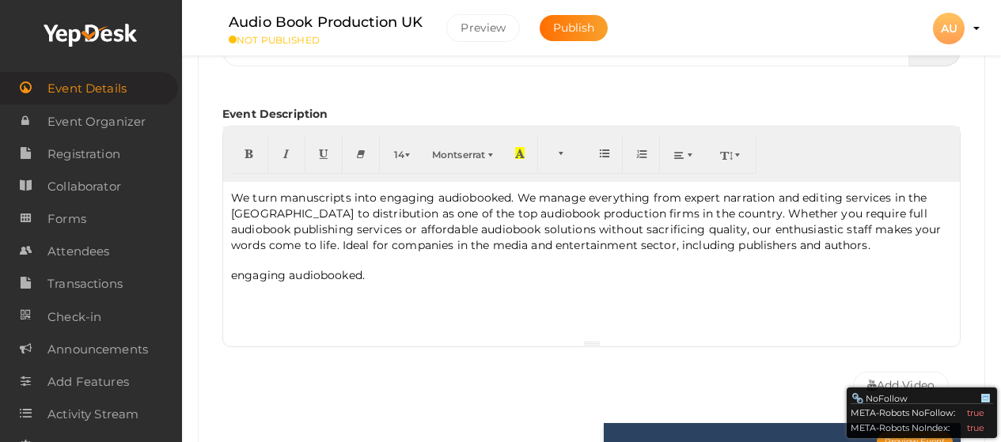
scroll to position [299, 0]
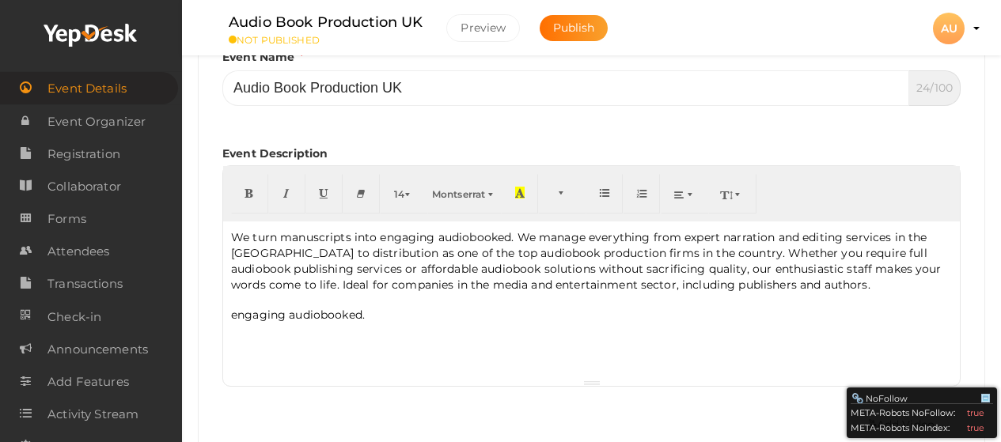
drag, startPoint x: 378, startPoint y: 315, endPoint x: 193, endPoint y: 313, distance: 185.1
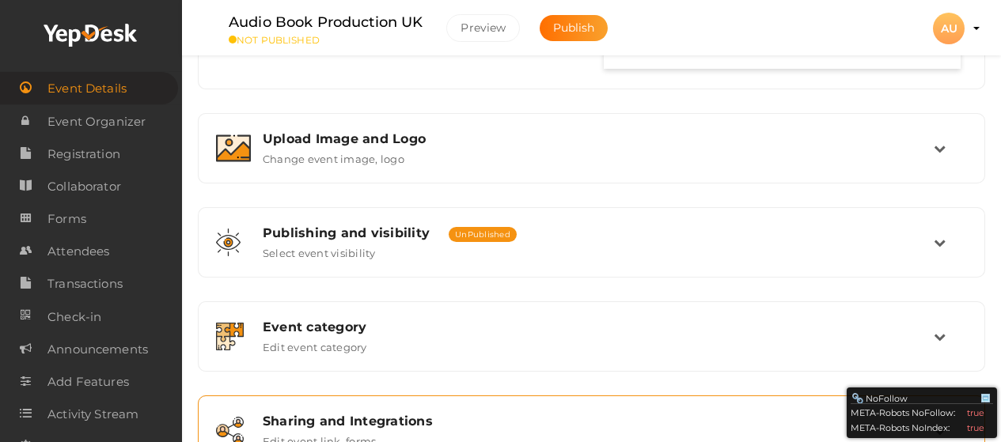
scroll to position [932, 0]
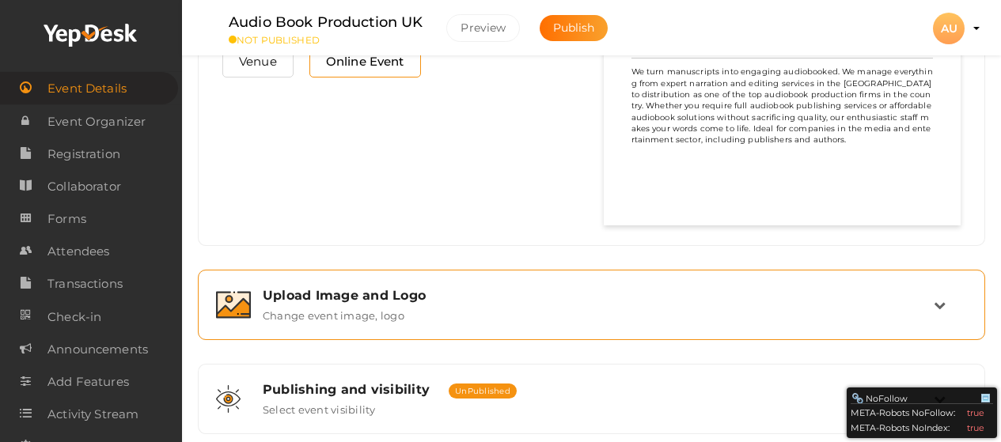
click at [407, 298] on div "Upload Image and Logo" at bounding box center [598, 295] width 671 height 15
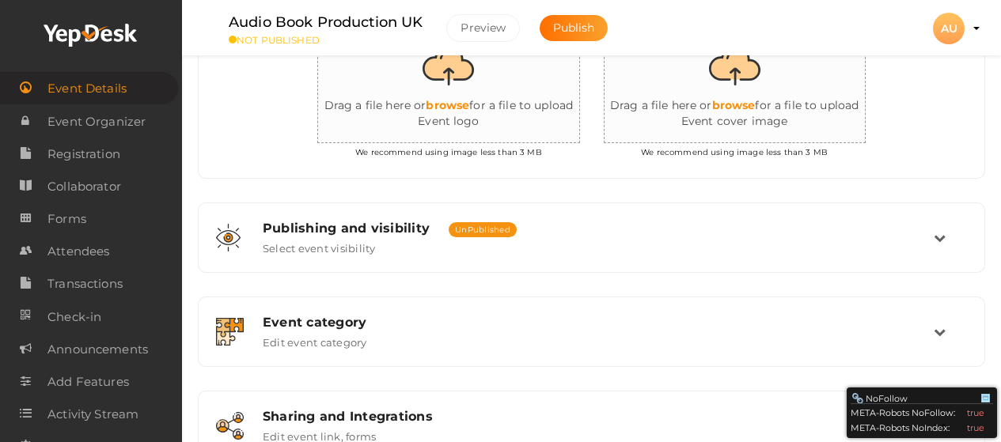
scroll to position [492, 0]
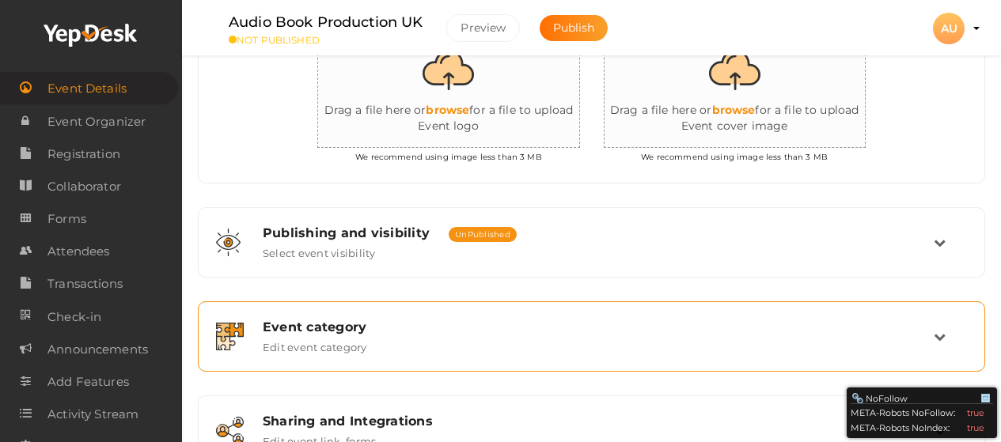
click at [936, 332] on icon at bounding box center [940, 337] width 12 height 12
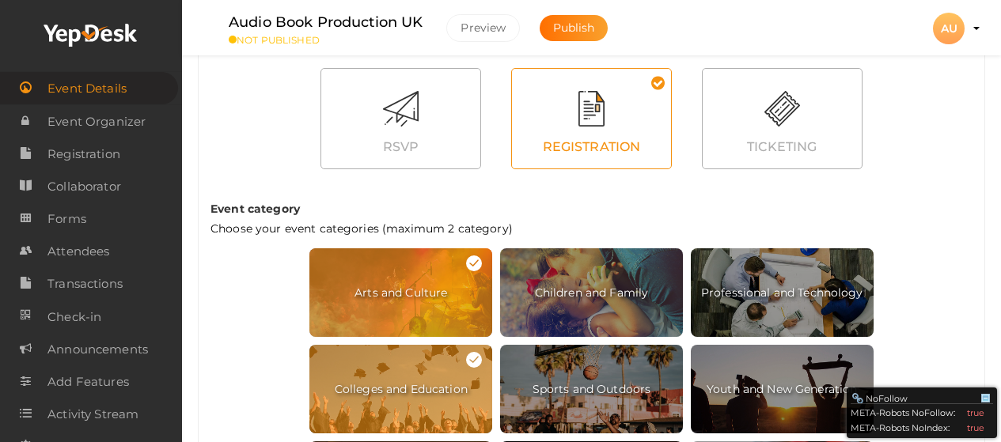
scroll to position [650, 0]
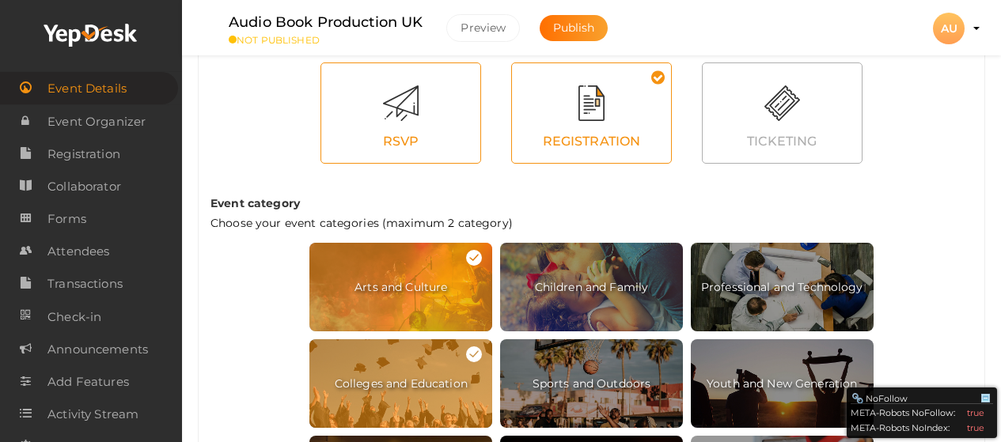
click at [398, 134] on div "RSVP" at bounding box center [400, 142] width 159 height 34
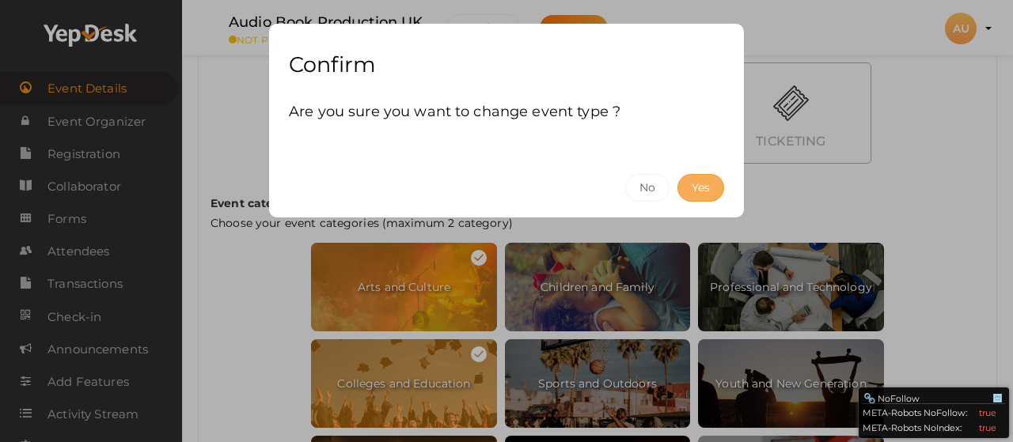
click at [707, 189] on button "Yes" at bounding box center [700, 188] width 47 height 28
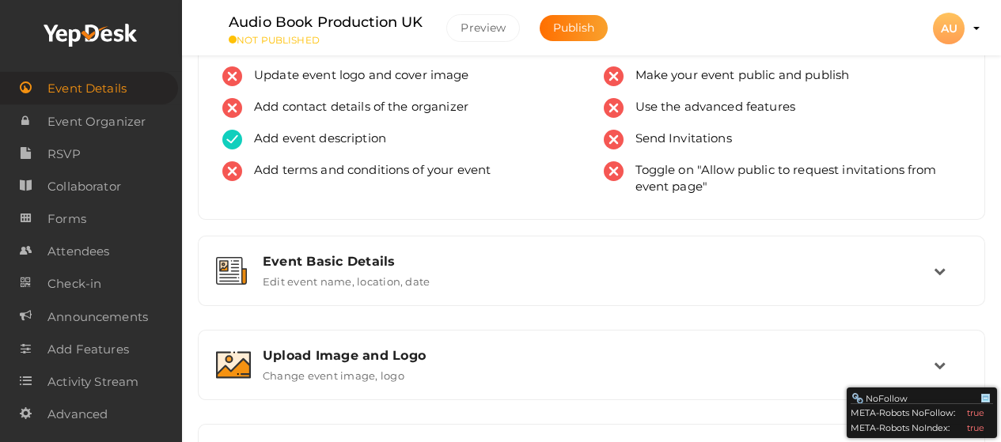
scroll to position [0, 0]
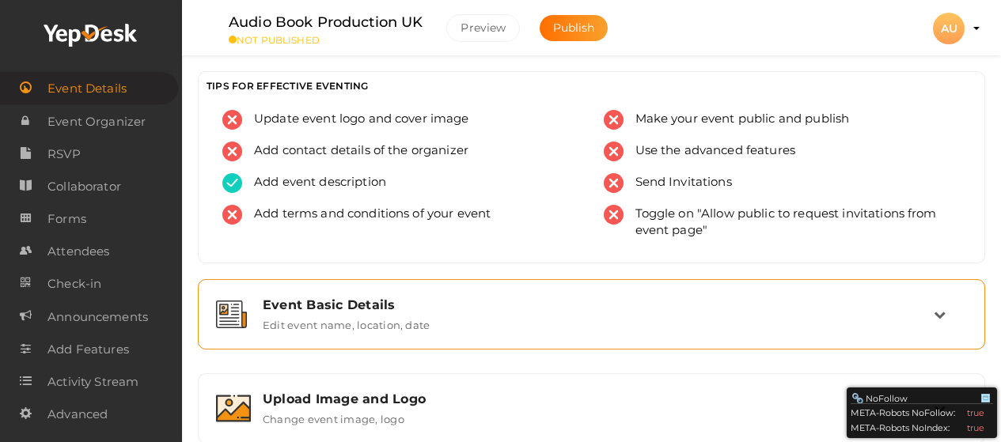
click at [400, 302] on div "Event Basic Details" at bounding box center [598, 304] width 671 height 15
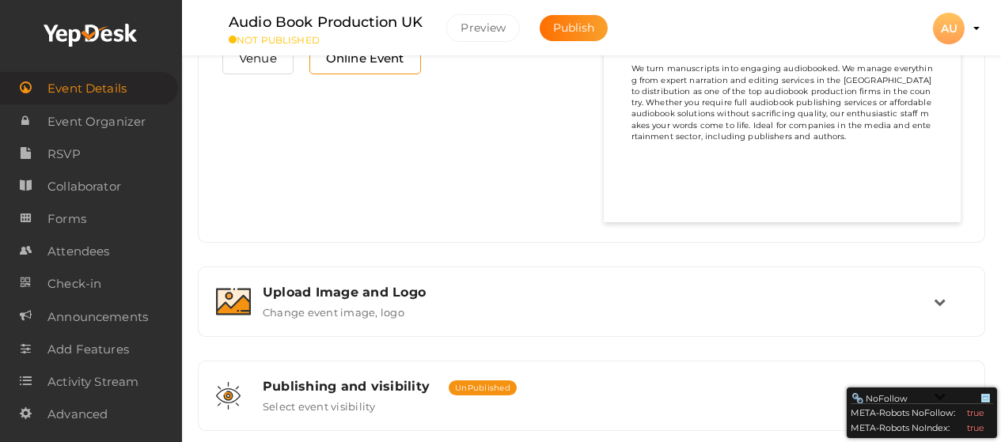
scroll to position [475, 0]
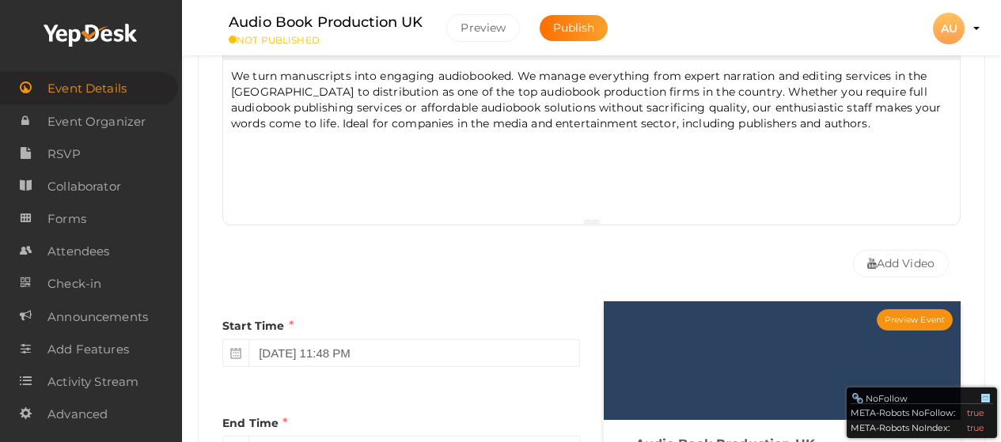
click at [234, 137] on p "We turn manuscripts into engaging audiobooked. We manage everything from expert…" at bounding box center [591, 107] width 721 height 78
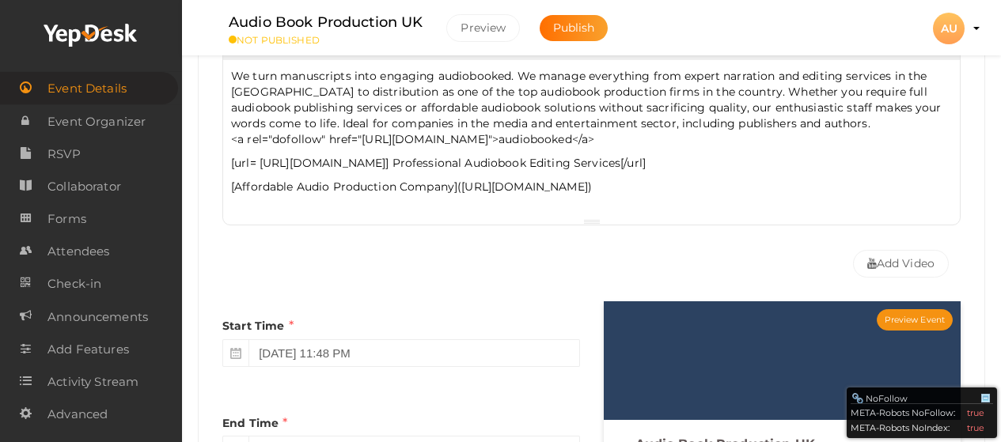
drag, startPoint x: 227, startPoint y: 158, endPoint x: 230, endPoint y: 171, distance: 13.0
click at [228, 158] on div "We turn manuscripts into engaging audiobooked. We manage everything from expert…" at bounding box center [591, 139] width 737 height 158
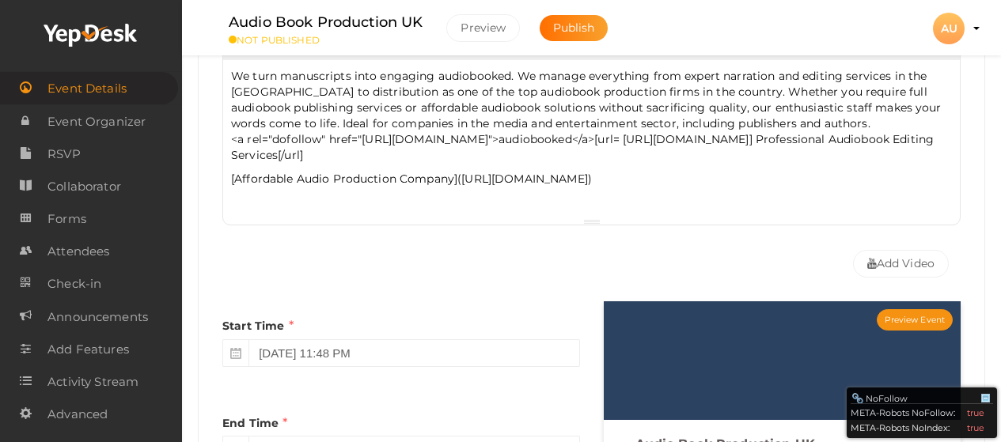
drag, startPoint x: 233, startPoint y: 180, endPoint x: 242, endPoint y: 203, distance: 24.8
click at [233, 180] on p "[Affordable Audio Production Company](https://www.audiobookproduction.co.uk/aud…" at bounding box center [591, 179] width 721 height 16
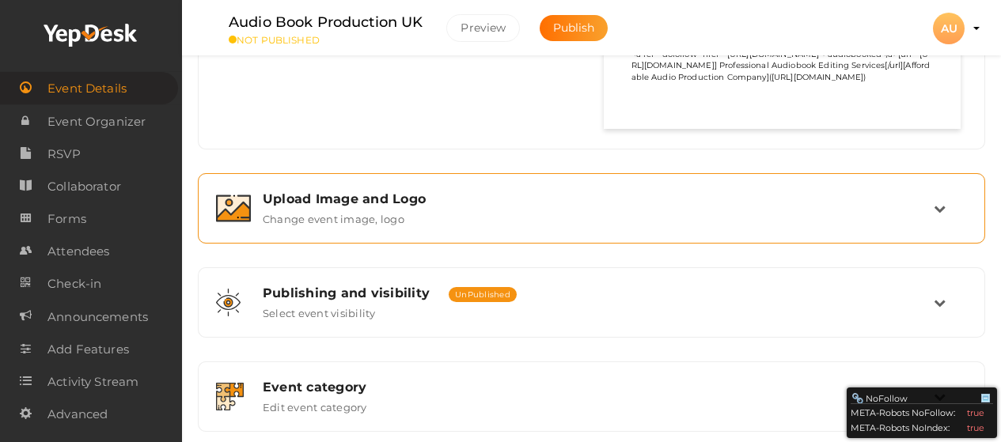
scroll to position [1108, 0]
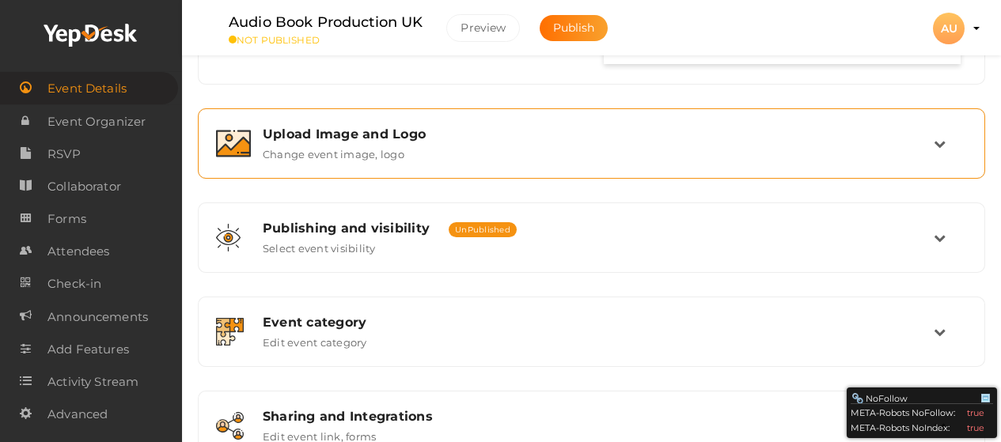
click at [487, 149] on div "Upload Image and Logo Change event image, logo" at bounding box center [592, 144] width 683 height 34
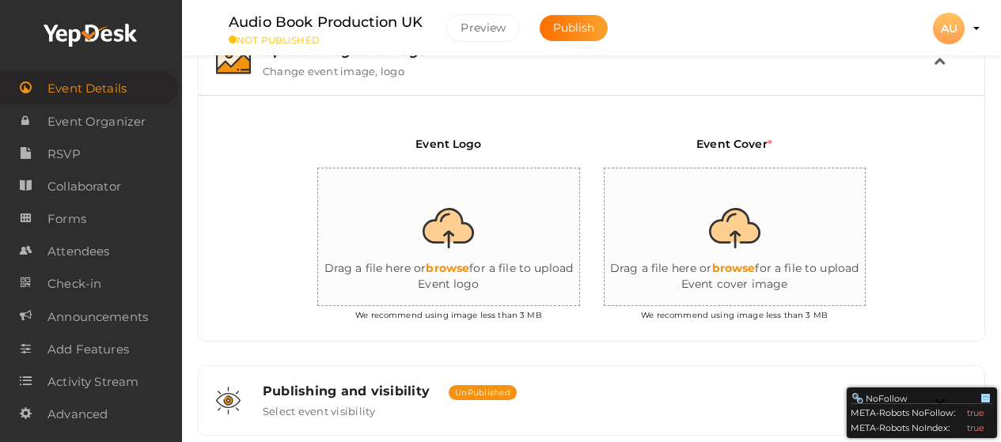
scroll to position [348, 0]
click at [440, 266] on input "file" at bounding box center [476, 238] width 316 height 138
type input "C:\fakepath\audiobookproduction-LOGO (1).png"
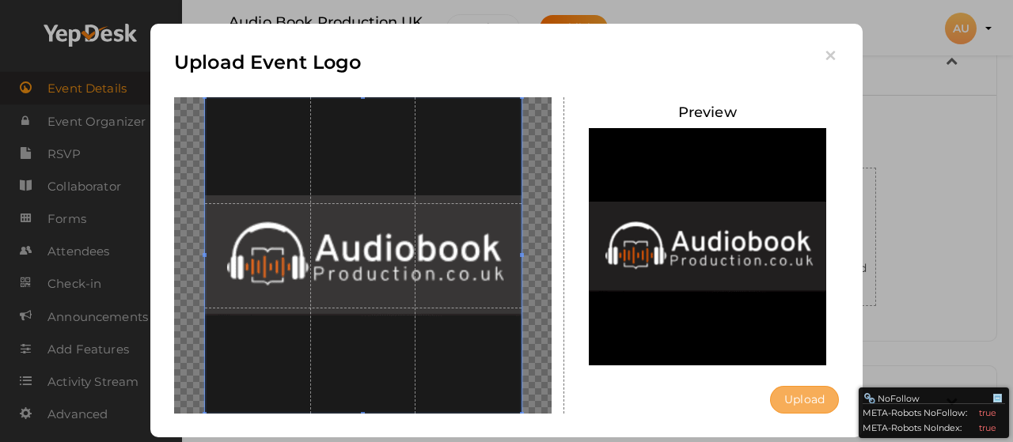
click at [799, 399] on button "Upload" at bounding box center [804, 400] width 69 height 28
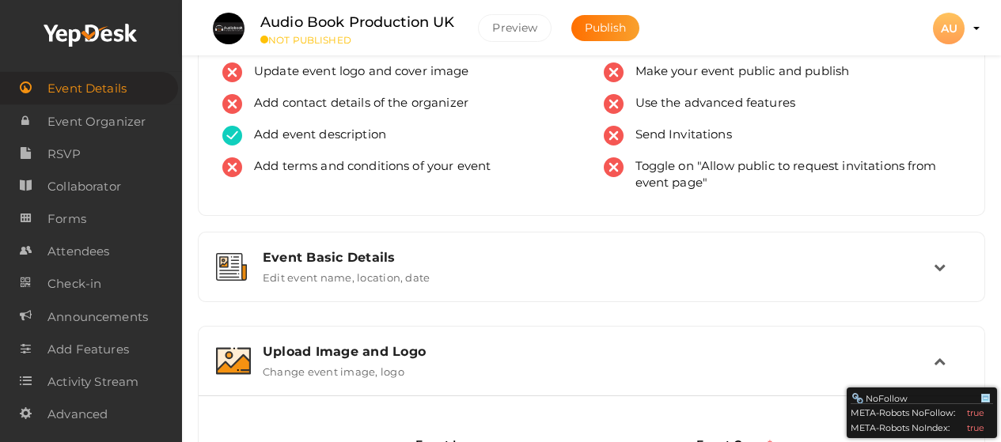
scroll to position [0, 0]
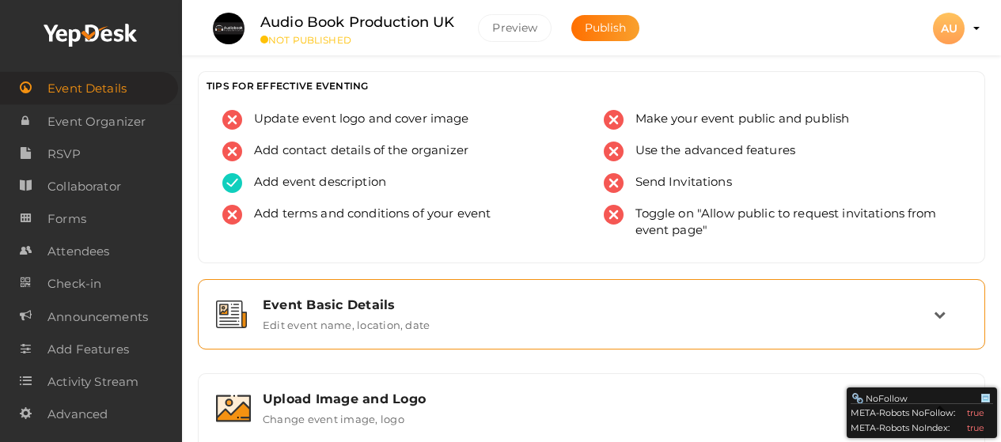
click at [345, 293] on div "Event Basic Details Edit event name, location, date" at bounding box center [591, 314] width 770 height 53
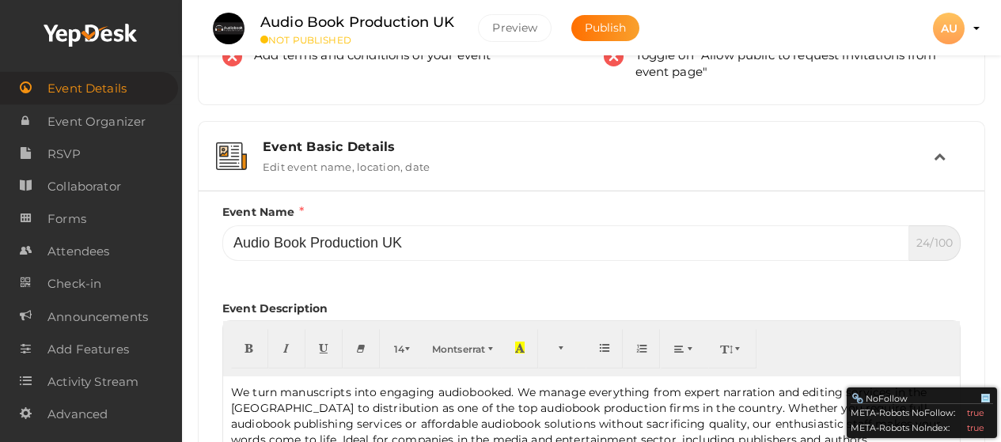
scroll to position [316, 0]
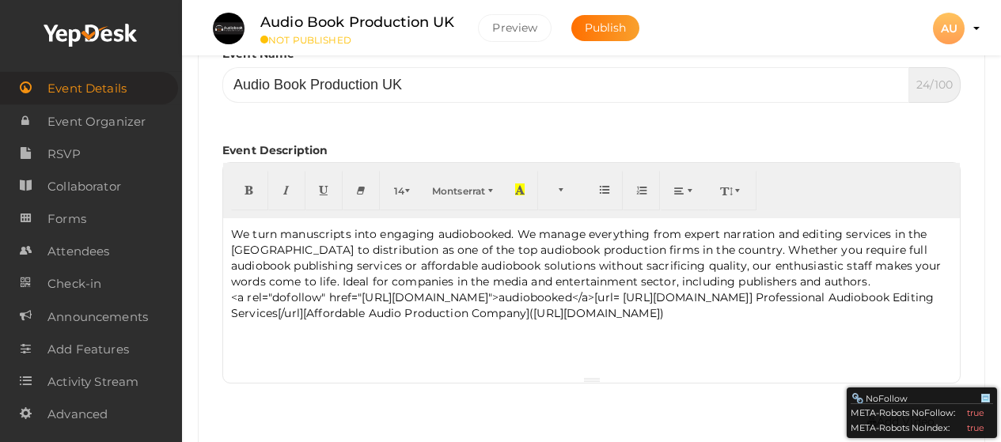
drag, startPoint x: 605, startPoint y: 335, endPoint x: 703, endPoint y: 301, distance: 103.8
click at [703, 301] on p "We turn manuscripts into engaging audiobooked. We manage everything from expert…" at bounding box center [591, 273] width 721 height 95
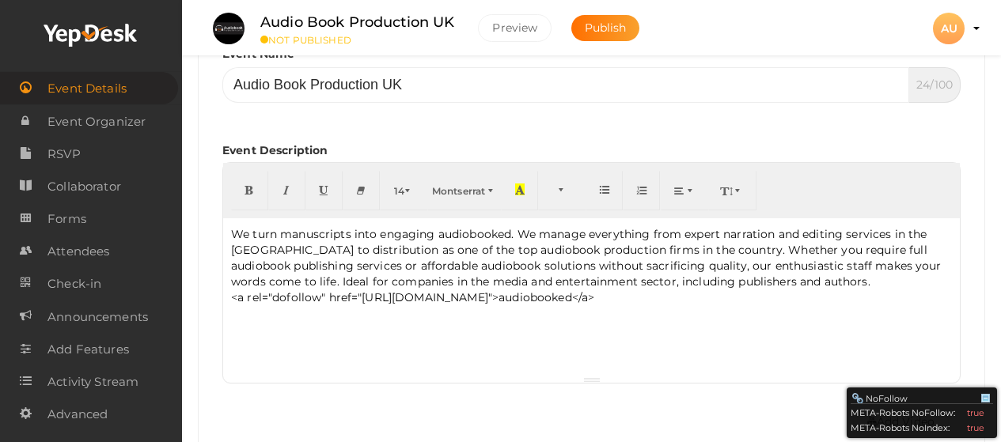
drag, startPoint x: 710, startPoint y: 299, endPoint x: 200, endPoint y: 299, distance: 510.3
copy p "<a rel="dofollow" href="https://www.audiobookproduction.co.uk/">audiobooked</a>"
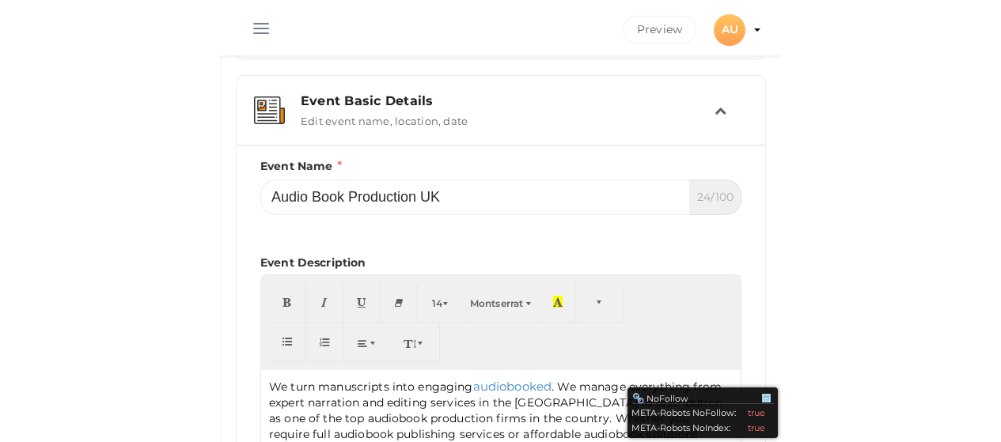
scroll to position [633, 0]
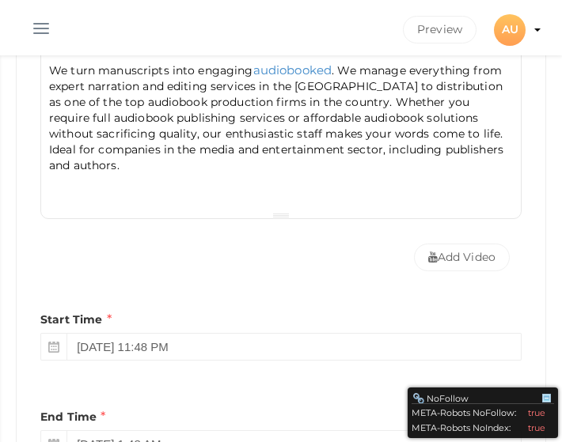
click at [540, 194] on div "Event Name Audio Book Production UK 24/100 Invalid Event Name Event Name length…" at bounding box center [281, 410] width 529 height 1165
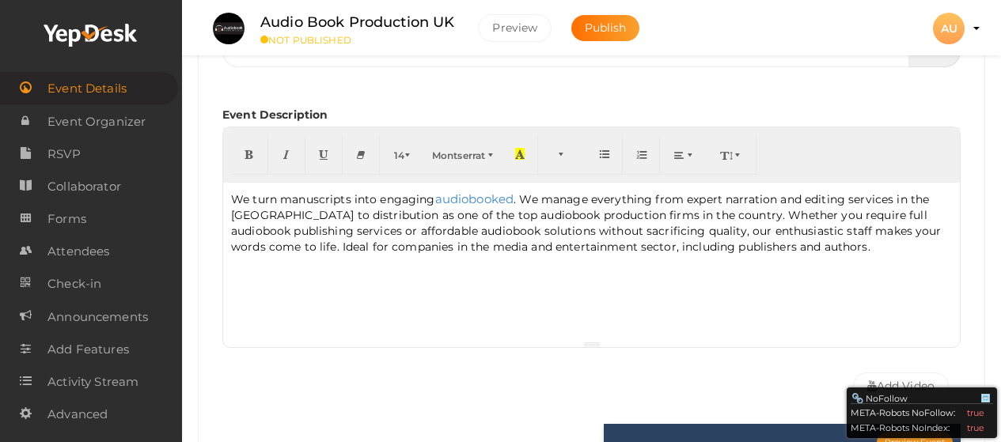
scroll to position [316, 0]
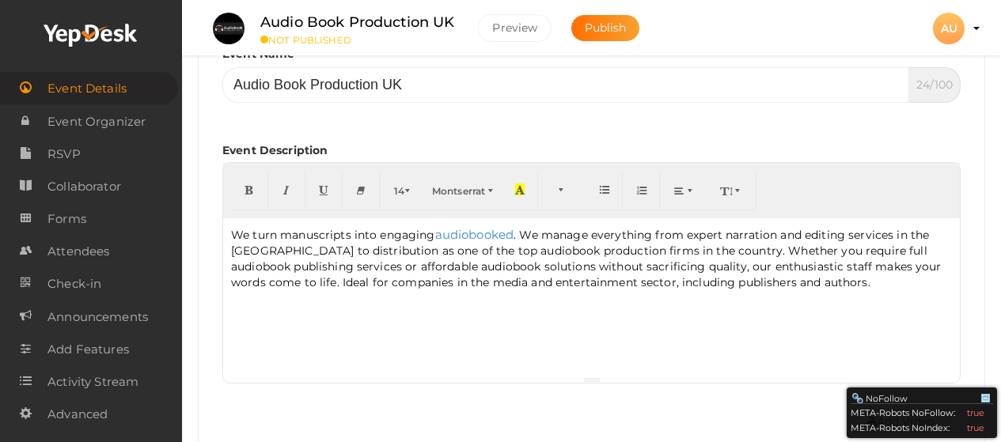
click at [752, 289] on p "We turn manuscripts into engaging audiobooked . We manage everything from exper…" at bounding box center [591, 265] width 721 height 78
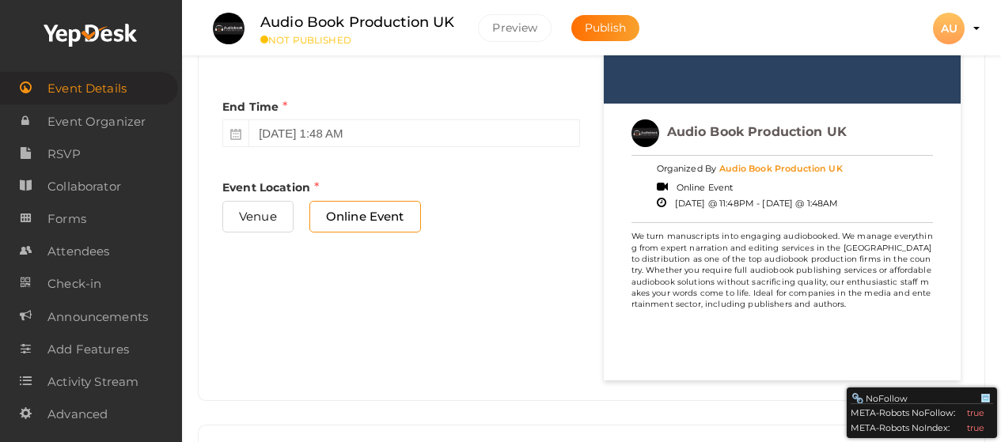
click at [804, 240] on p "We turn manuscripts into engaging audiobooked. We manage everything from expert…" at bounding box center [782, 275] width 302 height 89
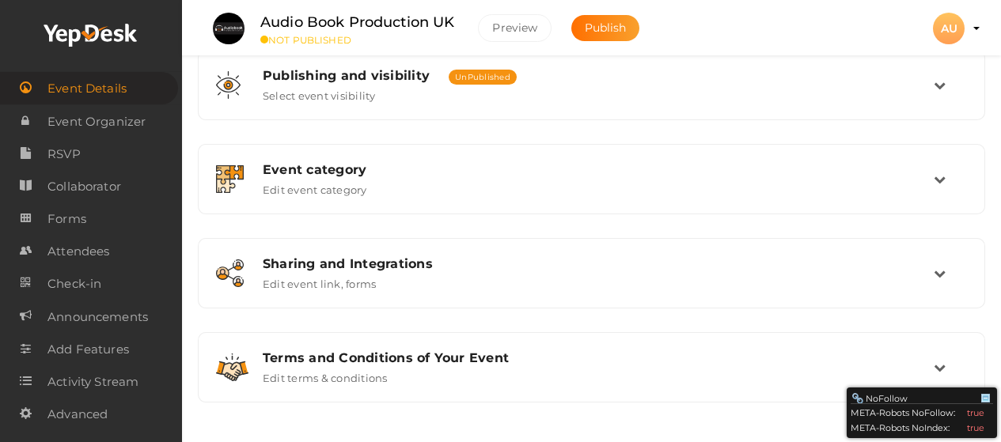
scroll to position [1262, 0]
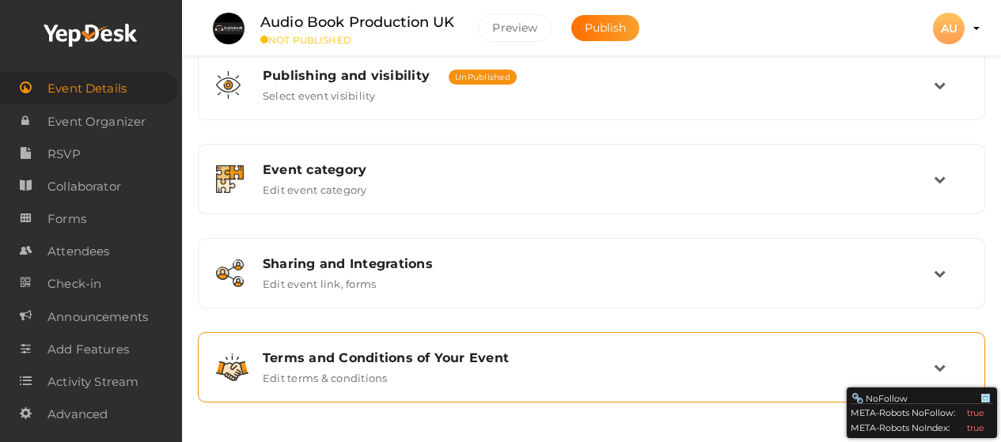
click at [935, 369] on icon at bounding box center [940, 368] width 12 height 12
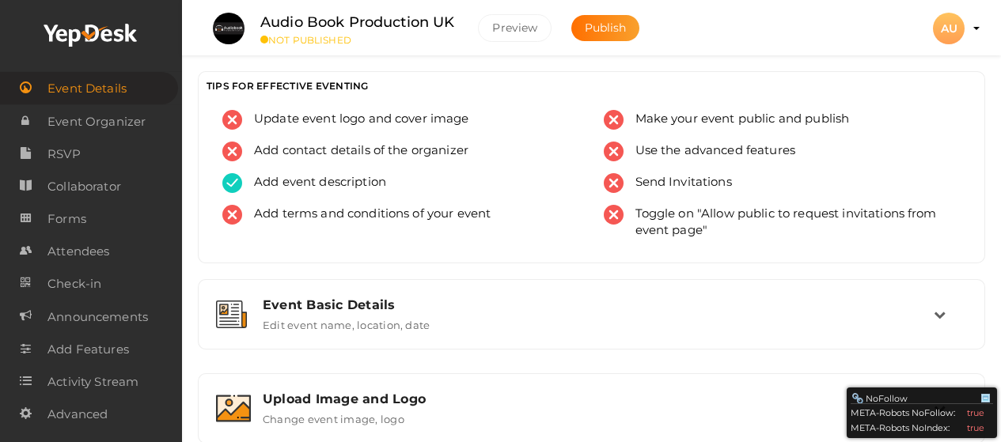
scroll to position [0, 0]
click at [614, 35] on button "Publish" at bounding box center [605, 28] width 69 height 26
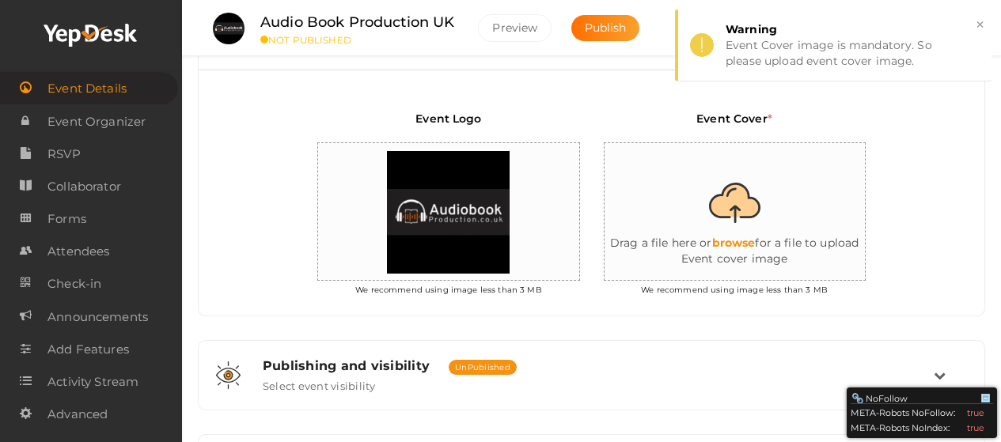
scroll to position [532, 0]
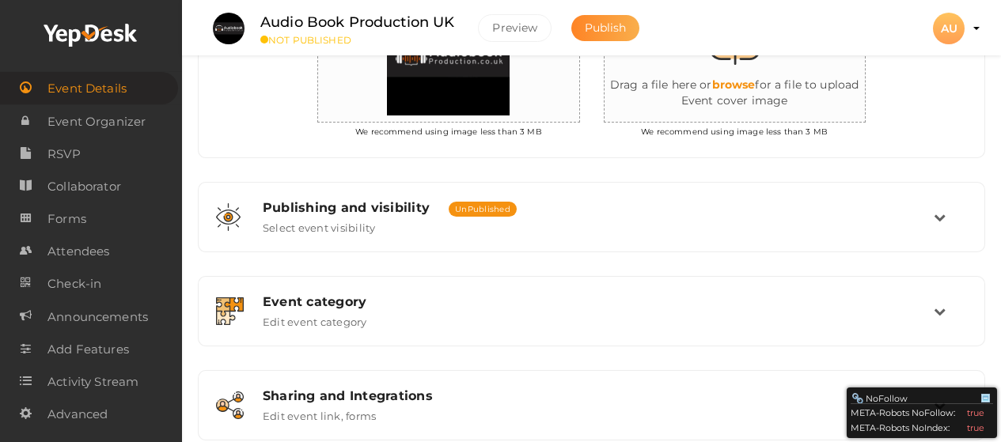
click at [623, 35] on button "Publish" at bounding box center [605, 28] width 69 height 26
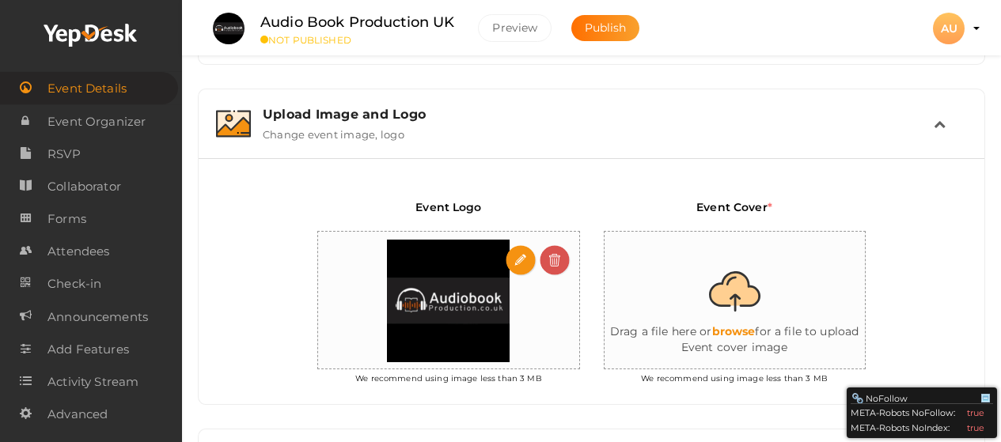
scroll to position [348, 0]
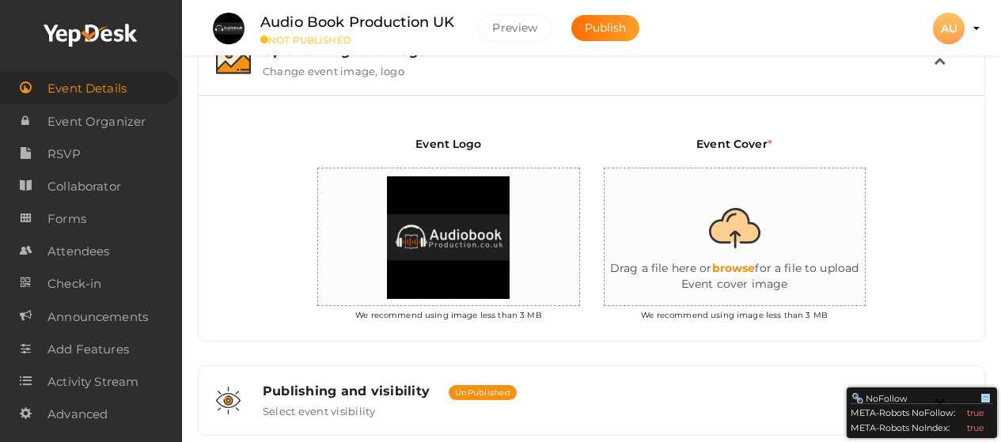
click at [736, 261] on input "file" at bounding box center [762, 238] width 316 height 138
type input "C:\fakepath\audiobookproduction-LOGO (1).png"
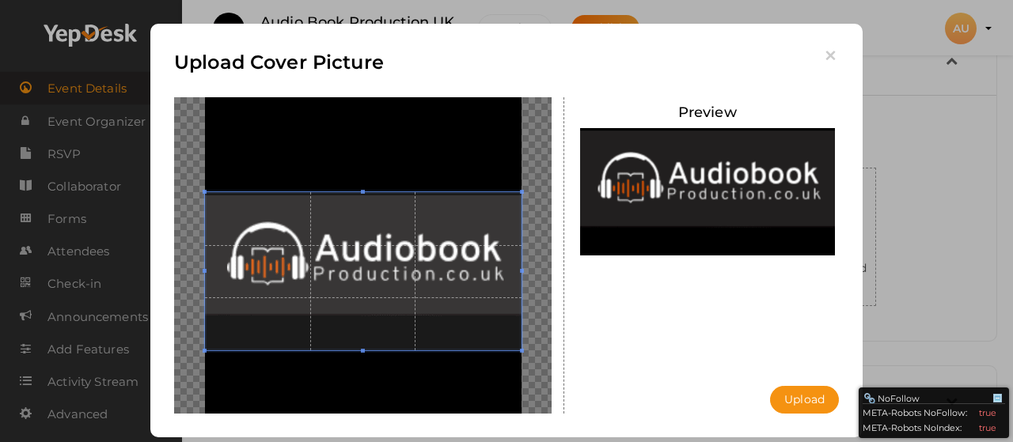
click at [363, 354] on div at bounding box center [362, 255] width 377 height 316
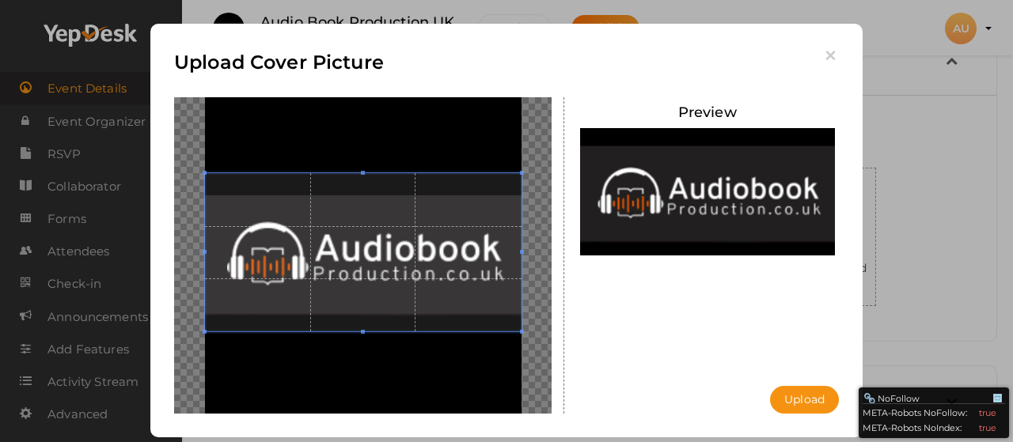
drag, startPoint x: 356, startPoint y: 273, endPoint x: 358, endPoint y: 254, distance: 19.1
click at [358, 254] on span at bounding box center [363, 252] width 316 height 158
click at [794, 402] on button "Upload" at bounding box center [804, 400] width 69 height 28
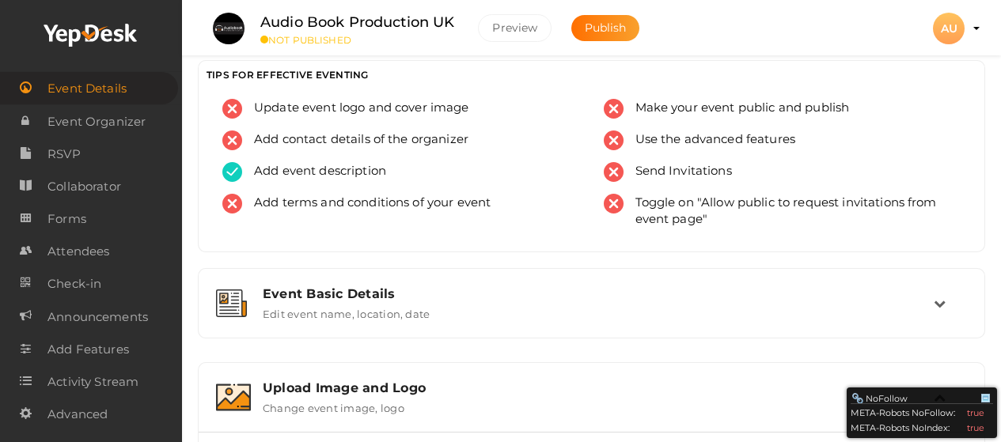
scroll to position [0, 0]
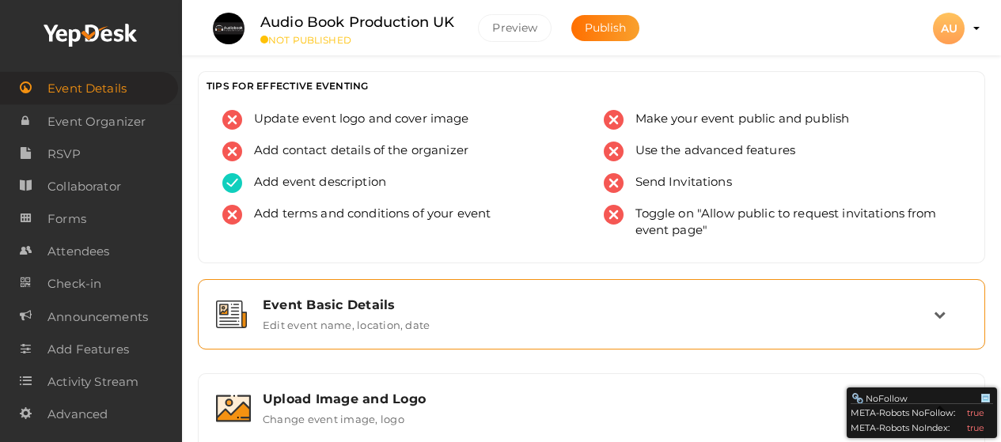
click at [364, 324] on label "Edit event name, location, date" at bounding box center [346, 322] width 167 height 19
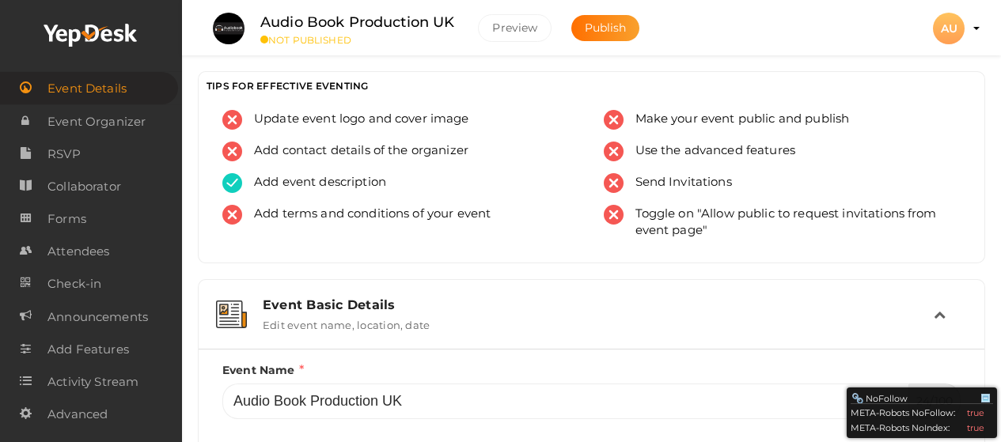
click at [410, 319] on label "Edit event name, location, date" at bounding box center [346, 322] width 167 height 19
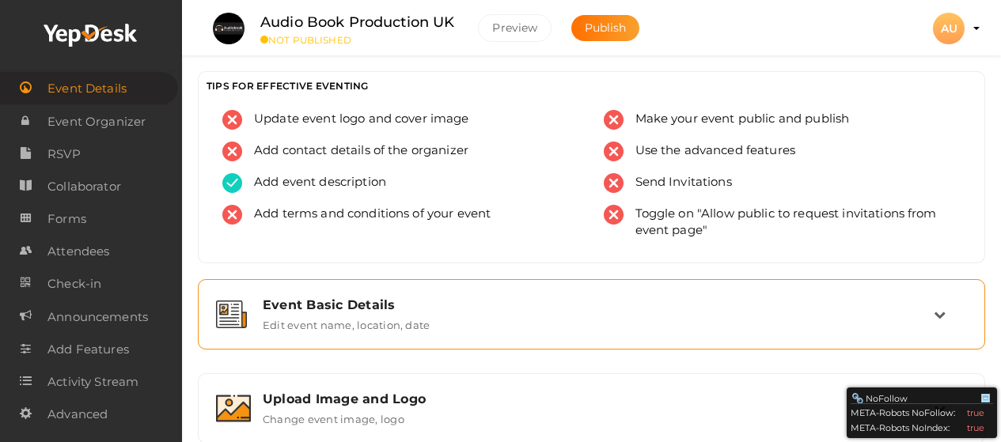
click at [385, 299] on div "Event Basic Details" at bounding box center [598, 304] width 671 height 15
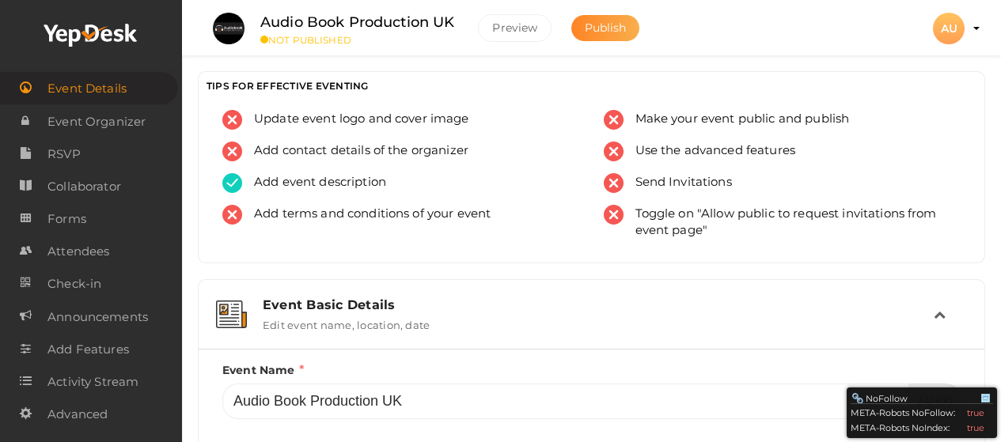
click at [612, 32] on span "Publish" at bounding box center [606, 28] width 42 height 14
click at [615, 27] on span "Publish" at bounding box center [606, 28] width 42 height 14
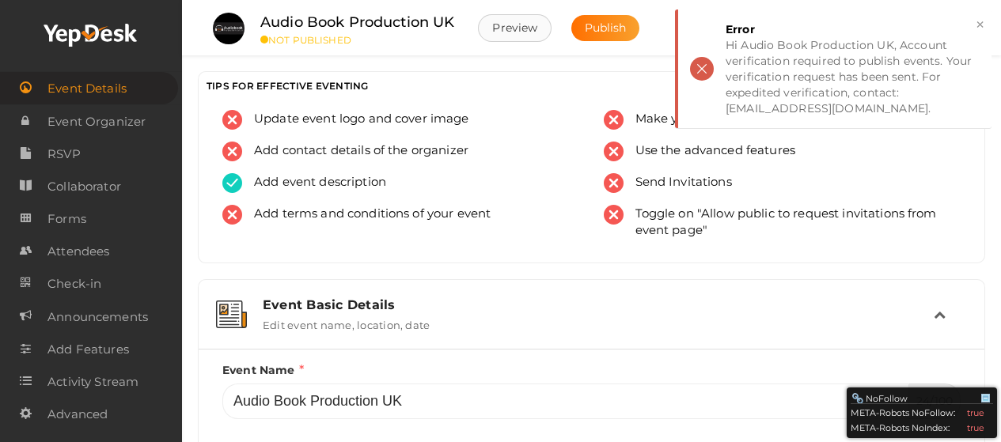
click at [513, 25] on button "Preview" at bounding box center [515, 28] width 74 height 28
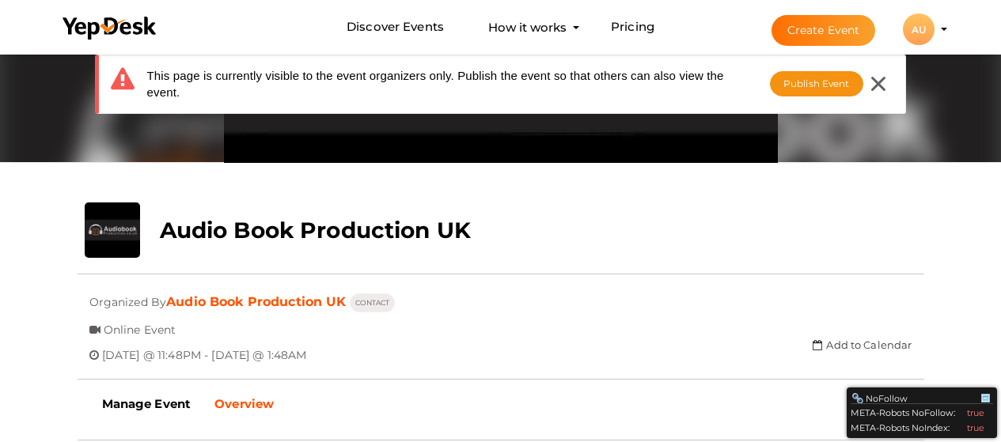
scroll to position [158, 0]
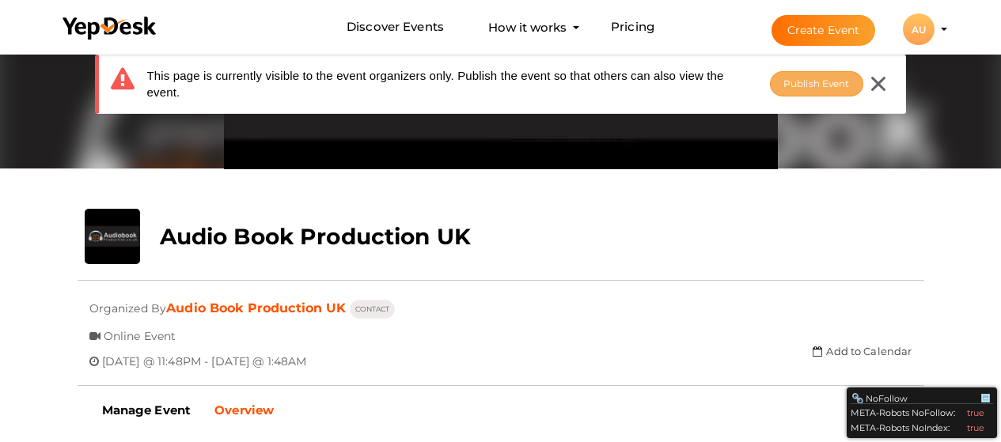
click at [801, 85] on span "Publish Event" at bounding box center [816, 84] width 66 height 12
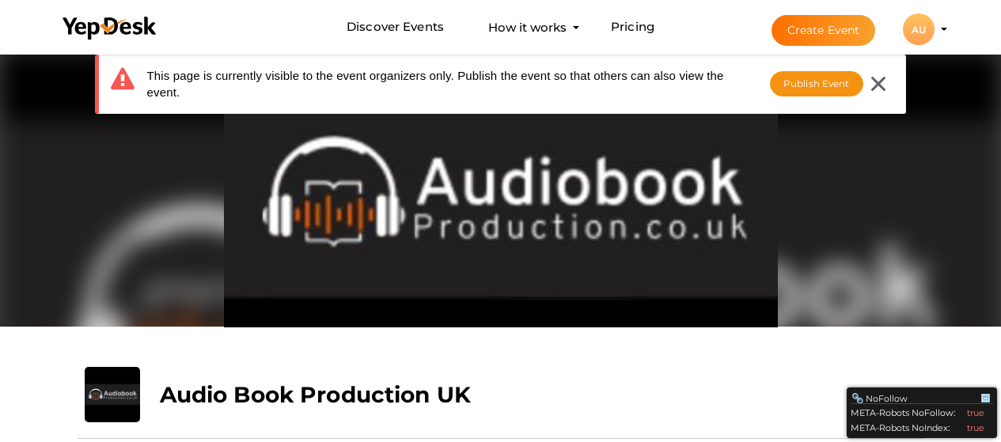
click at [934, 29] on profile-pic "AU" at bounding box center [919, 30] width 32 height 12
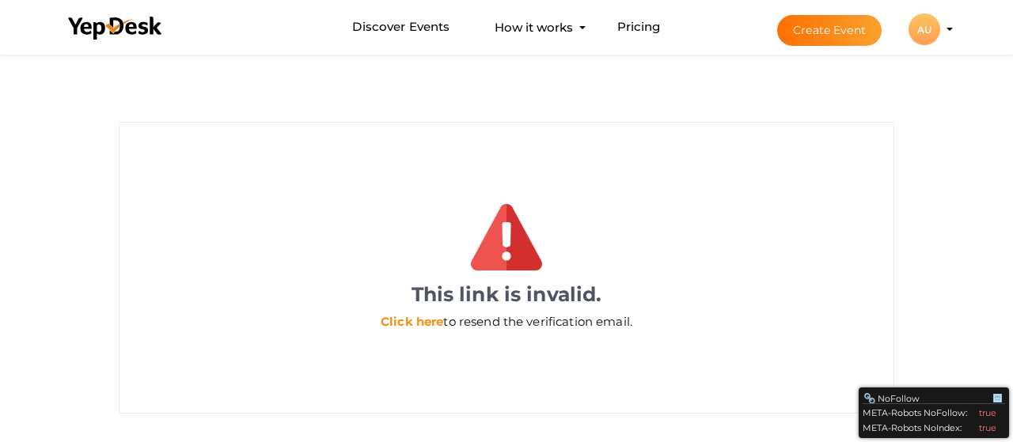
click at [415, 320] on link "Click here" at bounding box center [412, 321] width 63 height 15
